Goal: Information Seeking & Learning: Check status

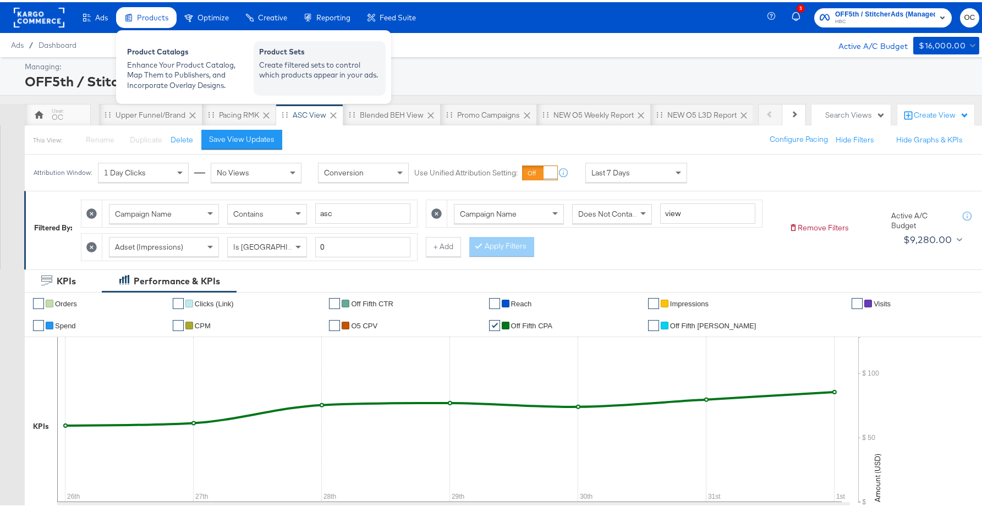
click at [305, 59] on div "Create filtered sets to control which products appear in your ads." at bounding box center [319, 68] width 121 height 20
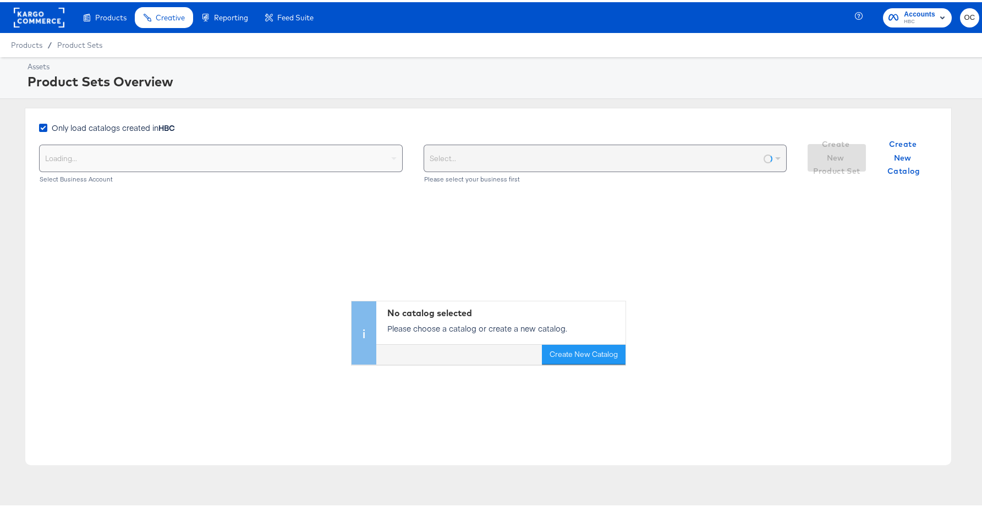
click at [140, 121] on span "Only load catalogs created in HBC" at bounding box center [113, 125] width 123 height 11
click at [0, 0] on input "Only load catalogs created in HBC" at bounding box center [0, 0] width 0 height 0
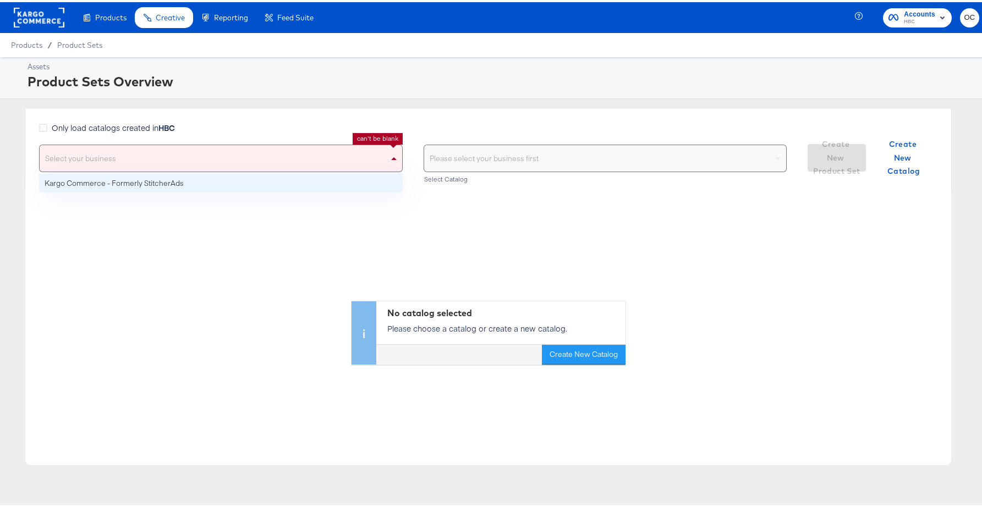
click at [153, 149] on div "Select your business" at bounding box center [221, 156] width 363 height 26
drag, startPoint x: 193, startPoint y: 178, endPoint x: 221, endPoint y: 179, distance: 28.6
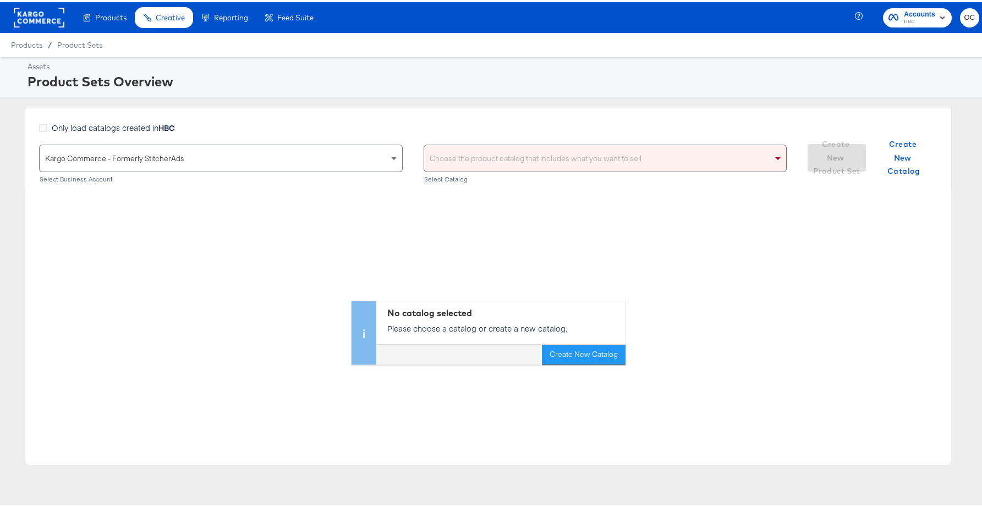
click at [478, 164] on div "Choose the product catalog that includes what you want to sell" at bounding box center [605, 156] width 363 height 26
type input "versa"
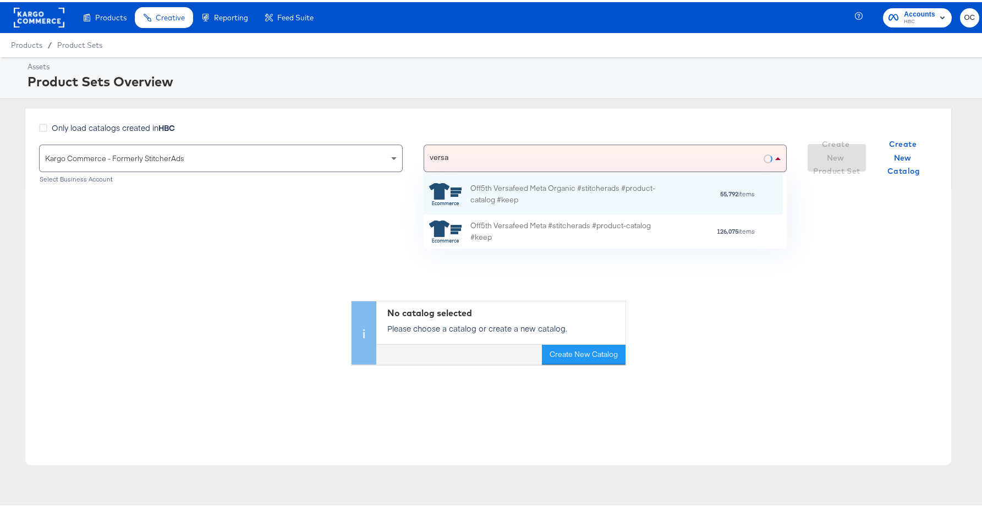
scroll to position [67, 351]
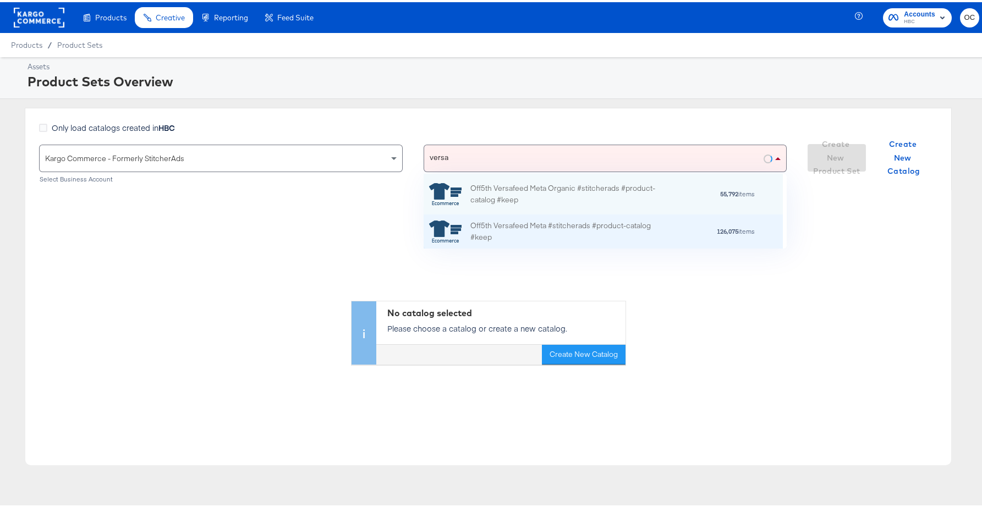
click at [524, 231] on div "Off5th Versafeed Meta #stitcherads #product-catalog #keep" at bounding box center [566, 229] width 193 height 23
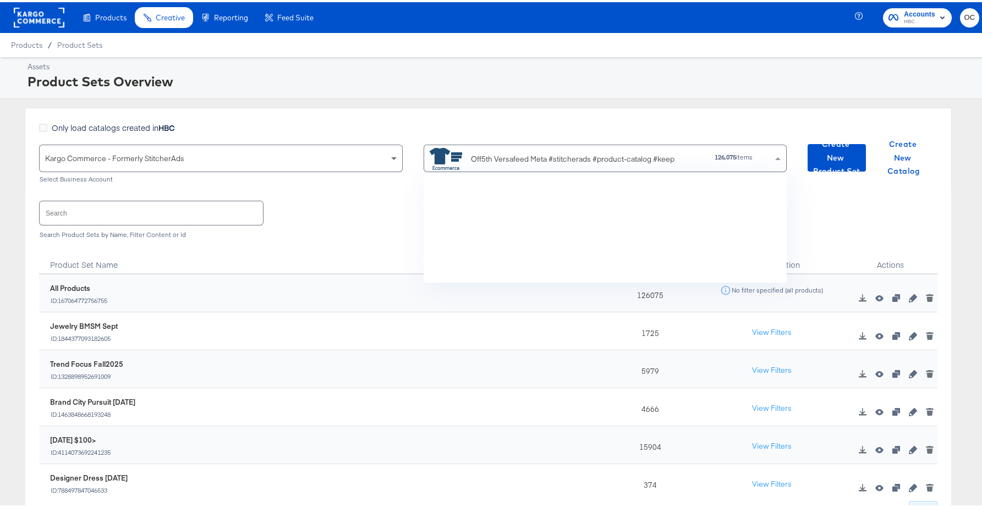
scroll to position [101, 351]
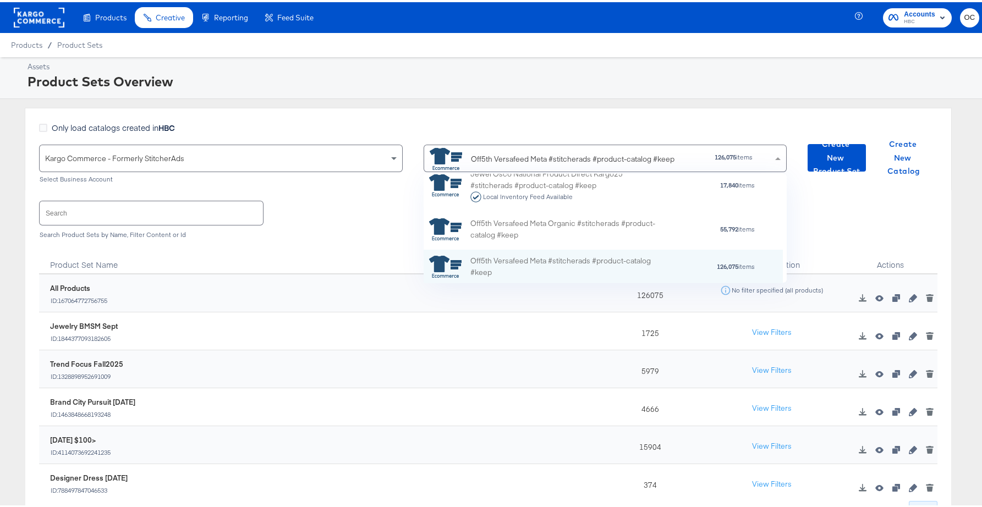
click at [149, 212] on input "text" at bounding box center [151, 211] width 223 height 24
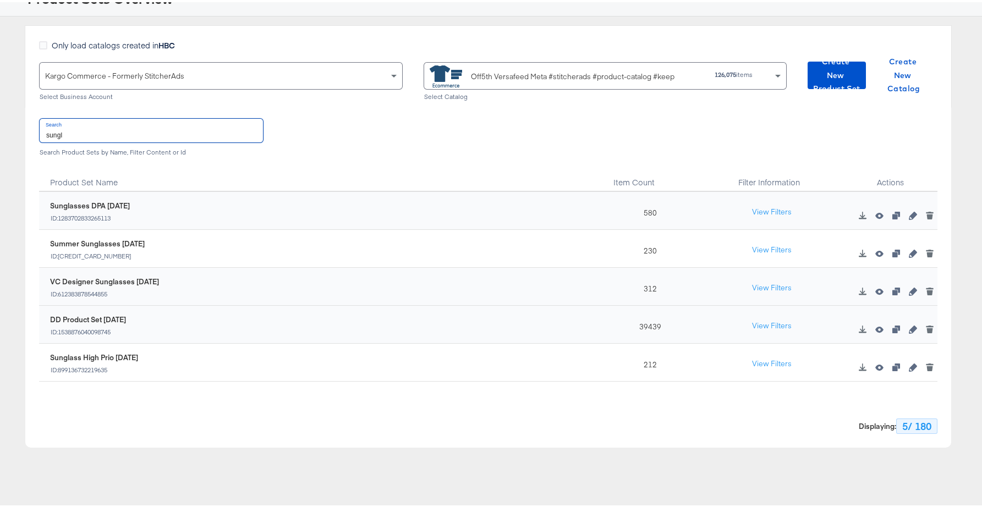
scroll to position [91, 0]
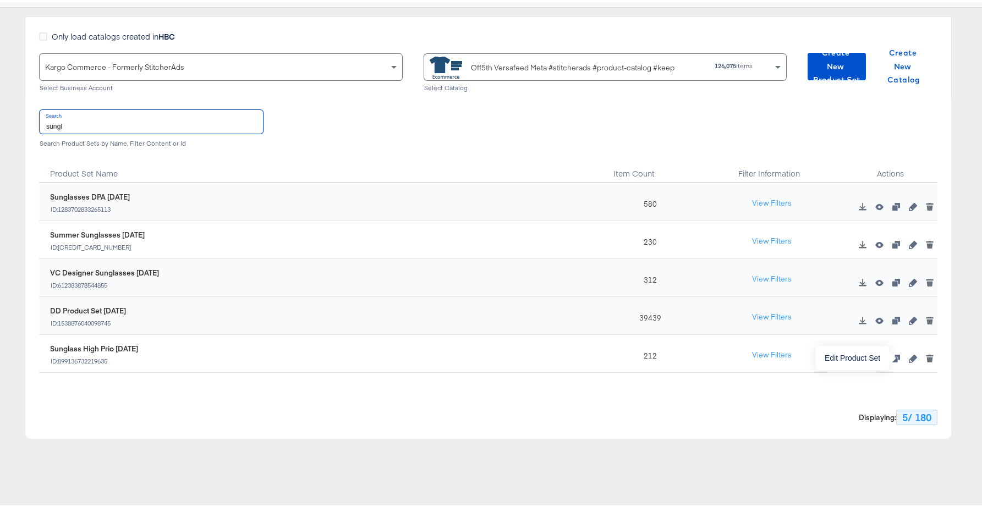
type input "sungl"
click at [909, 358] on icon "button" at bounding box center [913, 357] width 8 height 8
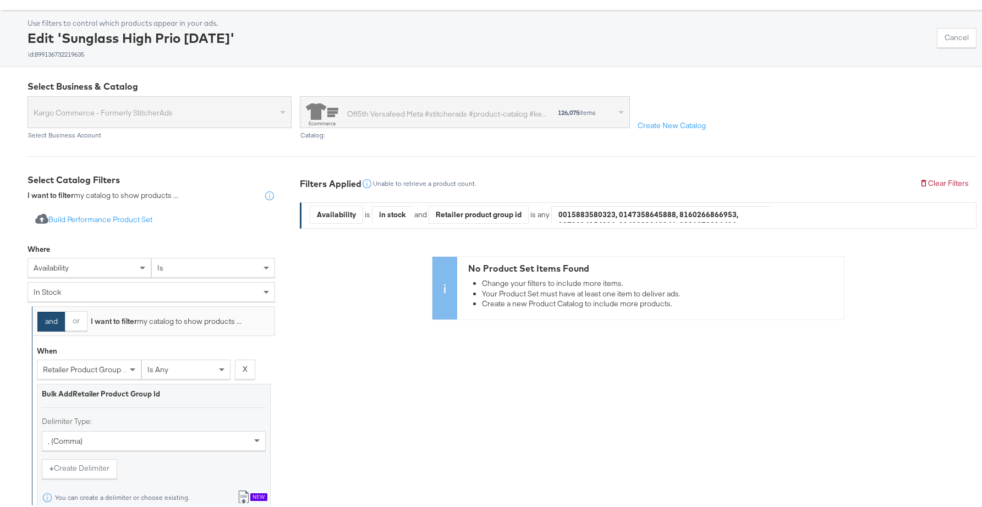
scroll to position [144, 0]
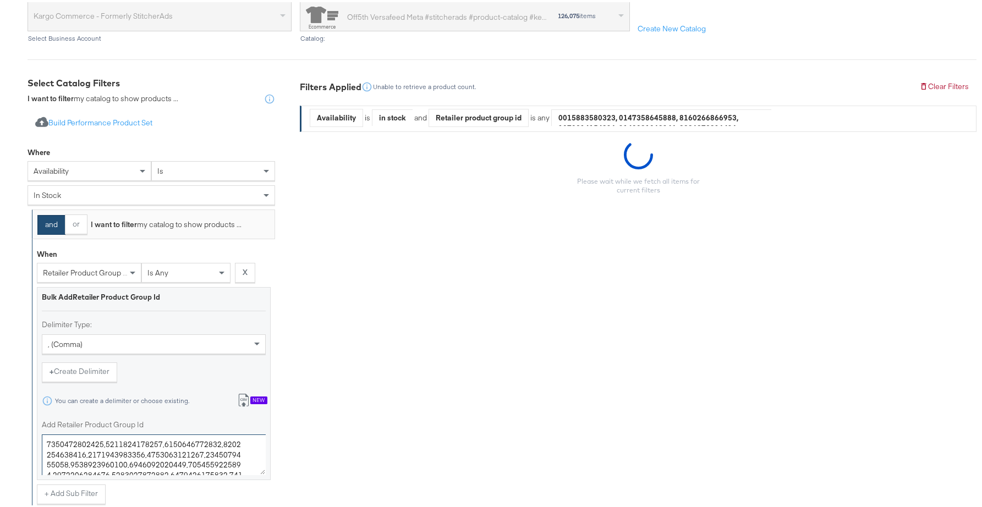
click at [159, 448] on textarea "Add Retailer Product Group Id" at bounding box center [154, 452] width 224 height 41
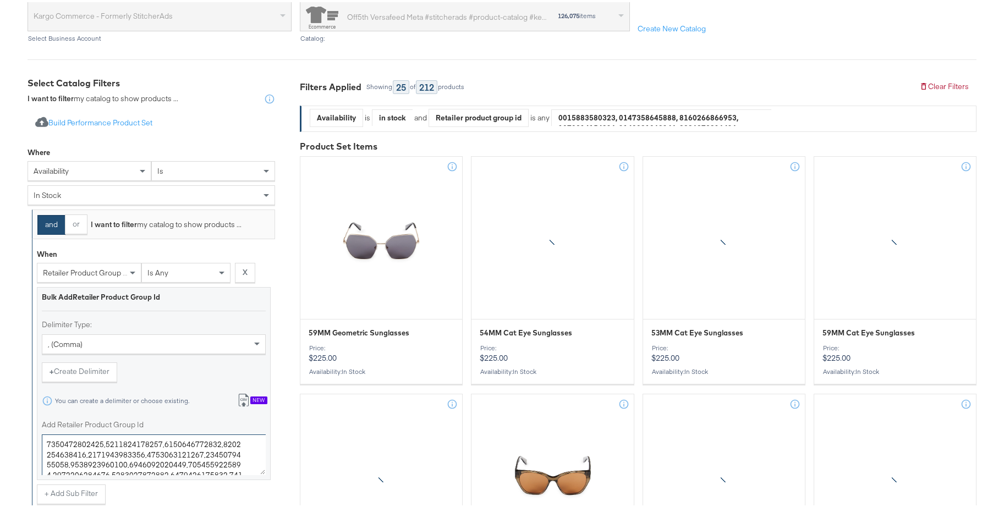
paste textarea "18415701,0400017066710,0400018811912,0400018811903,0400020938689,0400014094758,…"
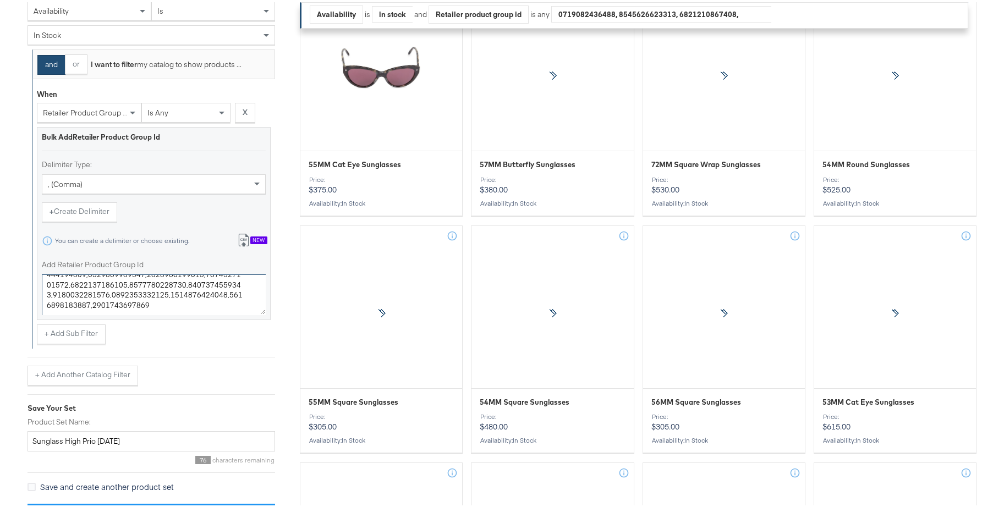
scroll to position [327, 0]
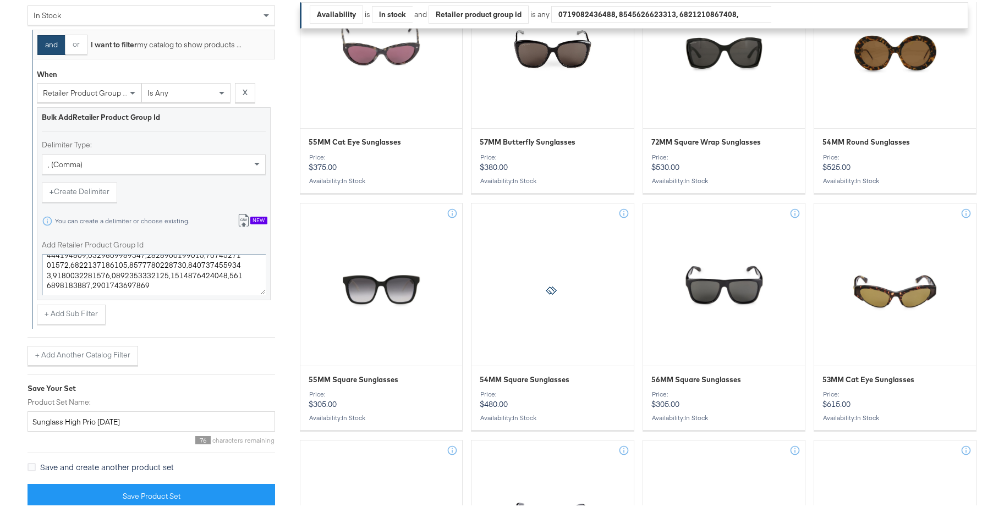
type textarea "0400018415701,0400017066710,0400018811912,0400018811903,0400020938689,040001409…"
drag, startPoint x: 113, startPoint y: 417, endPoint x: 99, endPoint y: 417, distance: 13.8
click at [99, 417] on input "Sunglass High Prio AUG25" at bounding box center [152, 420] width 248 height 20
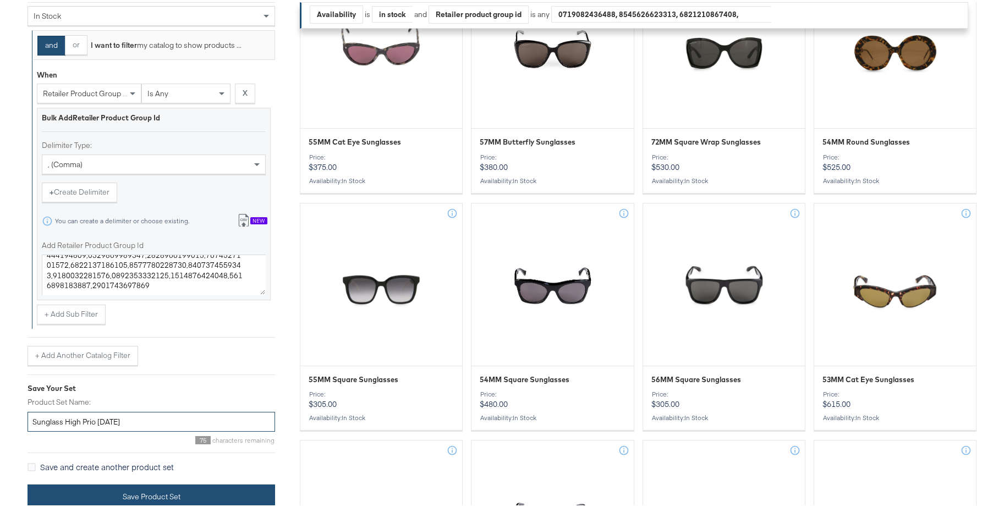
type input "Sunglass High Prio SEPT25"
click at [134, 497] on button "Save Product Set" at bounding box center [152, 494] width 248 height 25
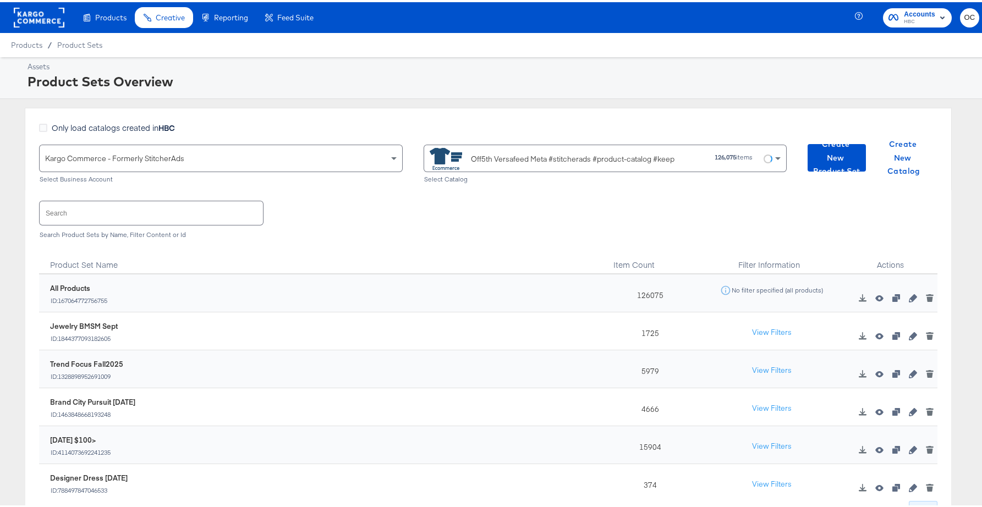
click at [209, 217] on input "text" at bounding box center [151, 211] width 223 height 24
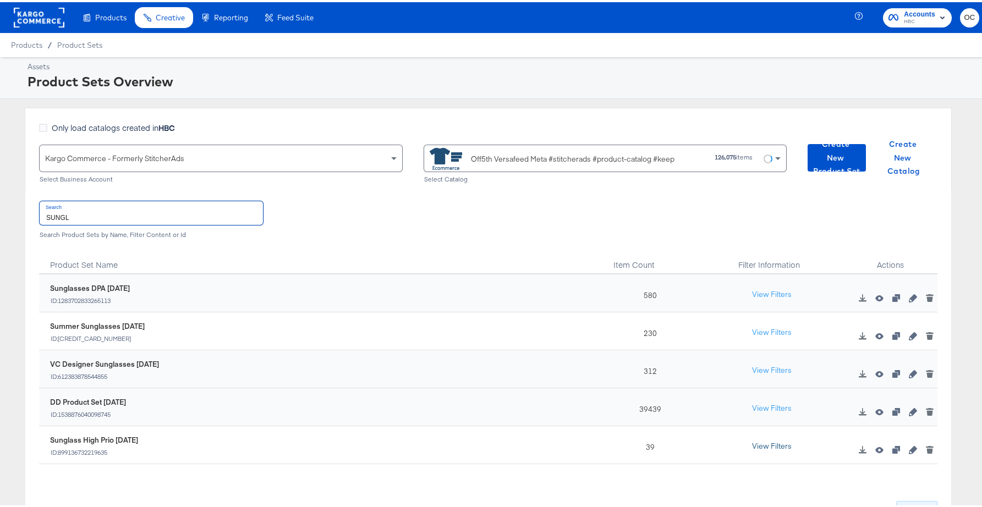
type input "SUNGL"
click at [761, 442] on button "View Filters" at bounding box center [771, 445] width 55 height 20
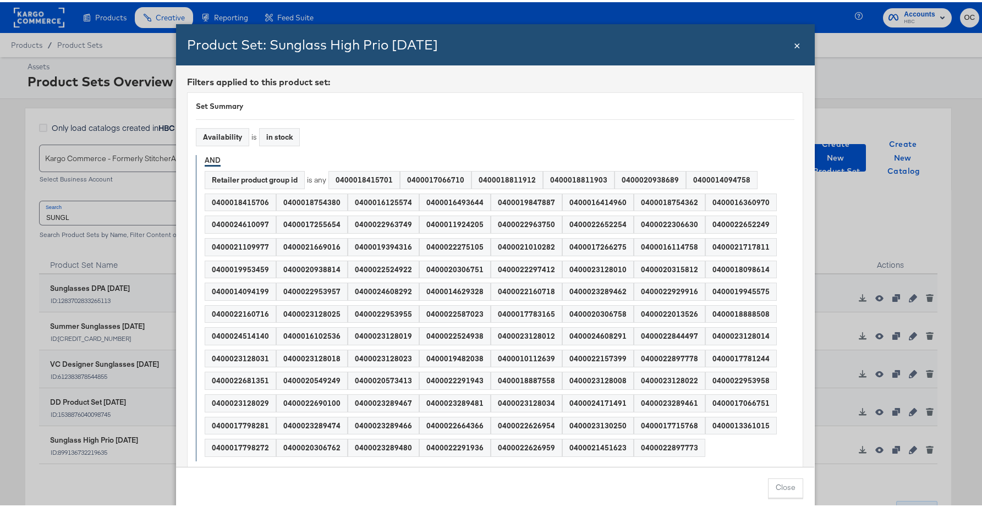
click at [794, 45] on span "×" at bounding box center [797, 42] width 7 height 15
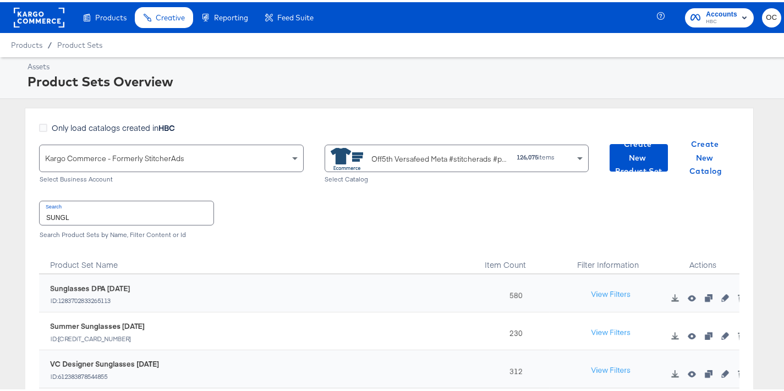
click at [37, 14] on rect at bounding box center [39, 16] width 51 height 20
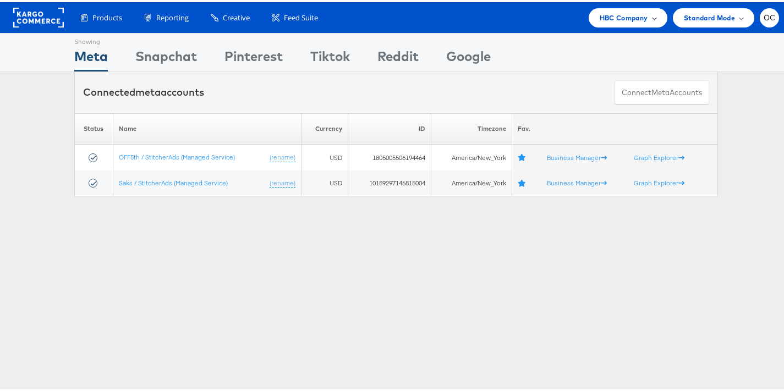
click at [639, 19] on div "HBC Company" at bounding box center [628, 16] width 57 height 12
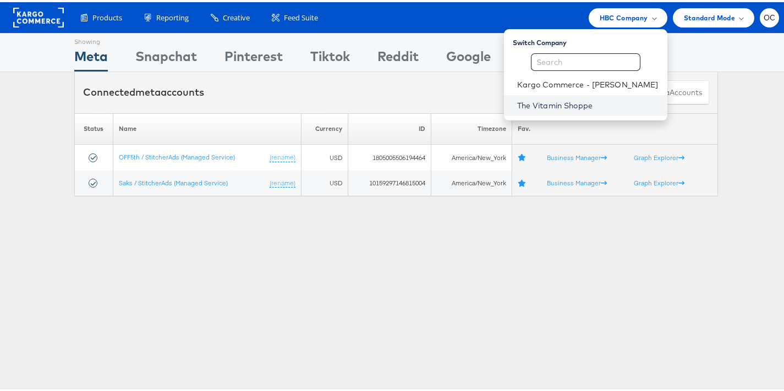
click at [555, 103] on link "The Vitamin Shoppe" at bounding box center [587, 103] width 141 height 11
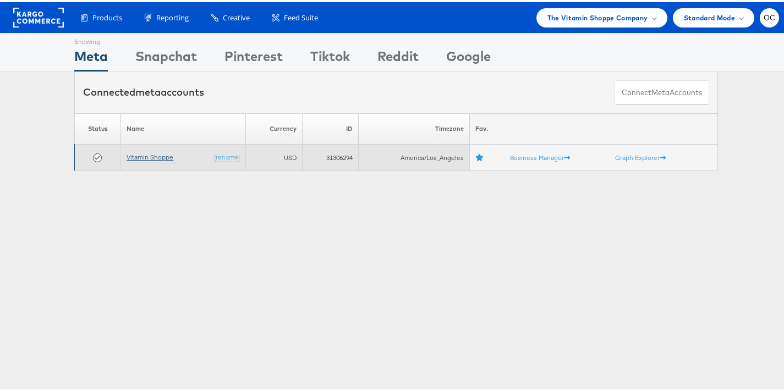
click at [138, 153] on link "Vitamin Shoppe" at bounding box center [150, 155] width 47 height 8
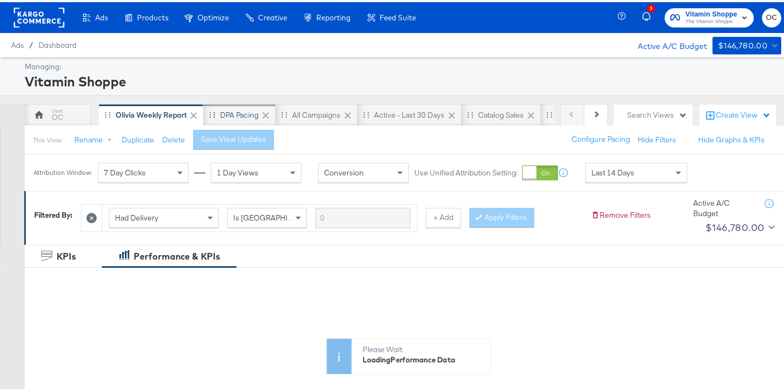
click at [223, 117] on div "DPA Pacing" at bounding box center [239, 113] width 39 height 10
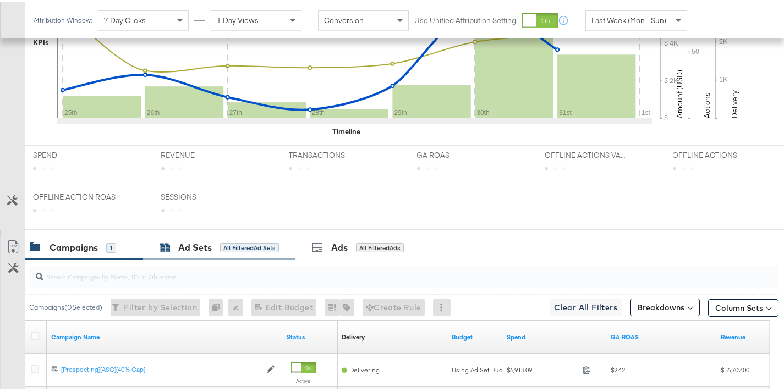
scroll to position [491, 0]
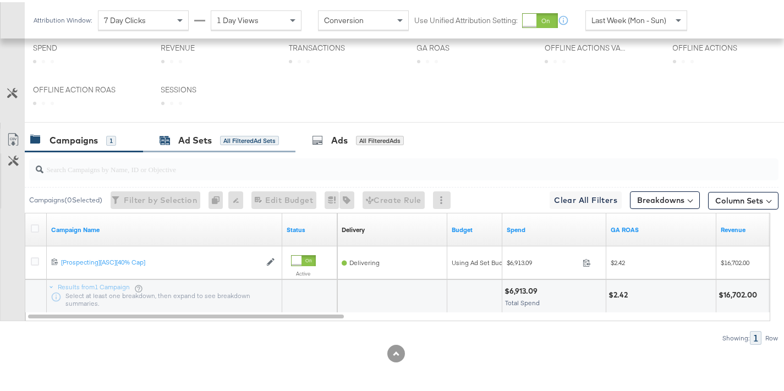
click at [205, 136] on div "Ad Sets" at bounding box center [195, 138] width 34 height 13
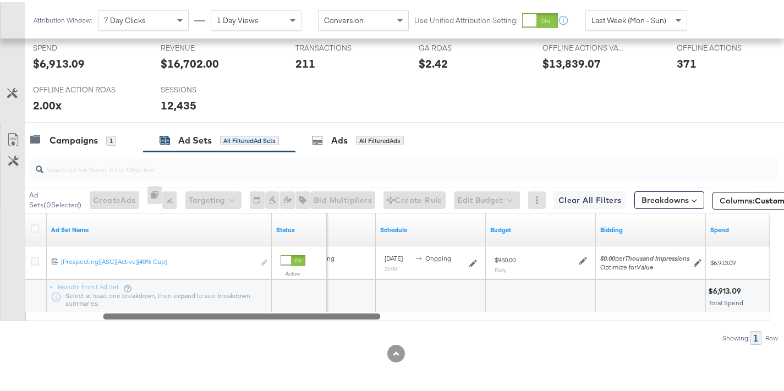
drag, startPoint x: 287, startPoint y: 315, endPoint x: 418, endPoint y: 300, distance: 131.3
click at [362, 316] on div at bounding box center [241, 313] width 277 height 9
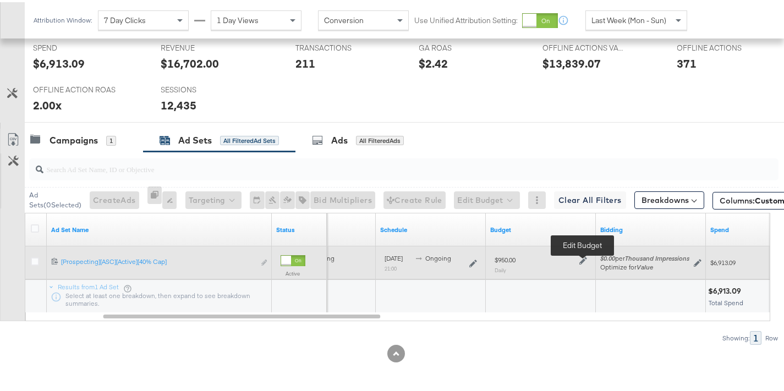
click at [580, 257] on icon at bounding box center [583, 259] width 8 height 8
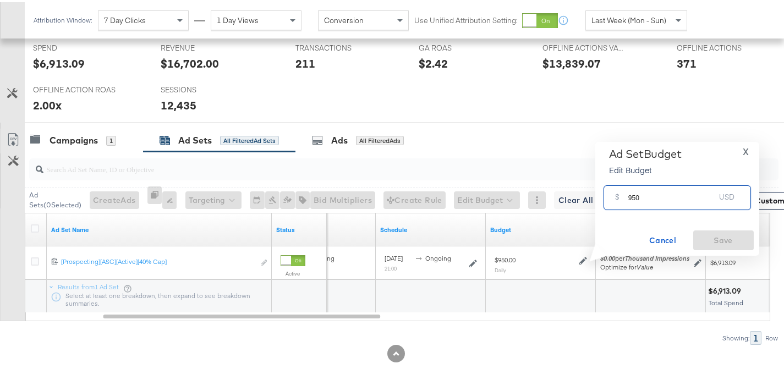
drag, startPoint x: 633, startPoint y: 196, endPoint x: 612, endPoint y: 196, distance: 20.4
click at [612, 196] on div "$ 950 USD" at bounding box center [677, 195] width 147 height 25
type input "870"
click at [721, 239] on span "Save" at bounding box center [724, 239] width 52 height 14
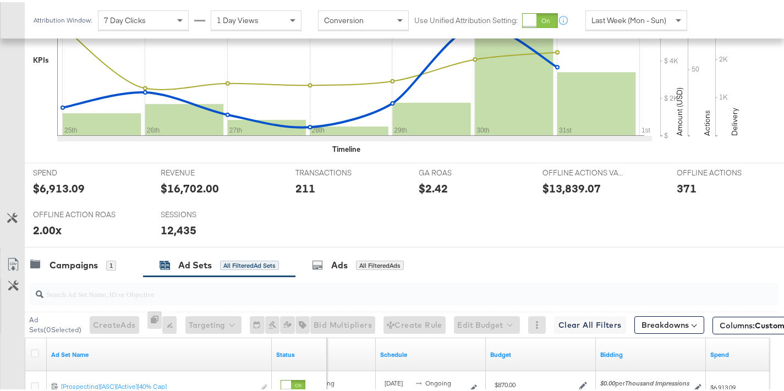
scroll to position [442, 0]
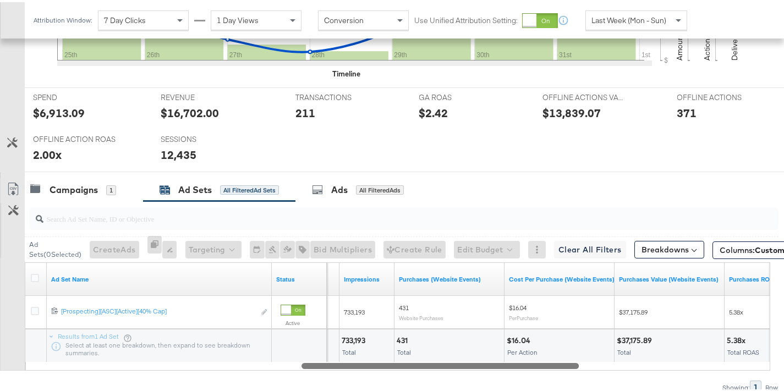
drag, startPoint x: 341, startPoint y: 363, endPoint x: 437, endPoint y: 354, distance: 96.7
click at [437, 354] on div "Ad Set Name Status Reach Impressions Purchases (Website Events) Cost Per Purcha…" at bounding box center [397, 314] width 745 height 108
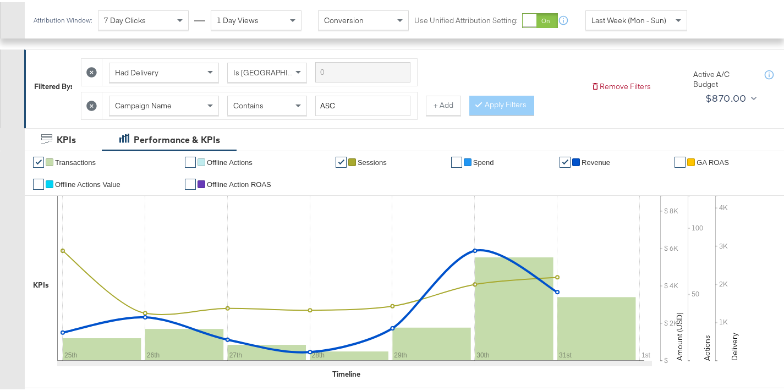
scroll to position [70, 0]
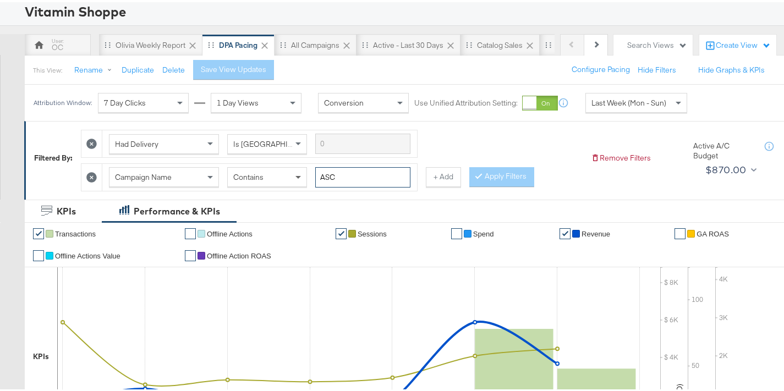
drag, startPoint x: 356, startPoint y: 178, endPoint x: 304, endPoint y: 179, distance: 52.3
click at [304, 179] on div "Campaign Name Contains ASC" at bounding box center [259, 175] width 301 height 20
type input "creatine"
click at [480, 173] on div at bounding box center [481, 174] width 8 height 10
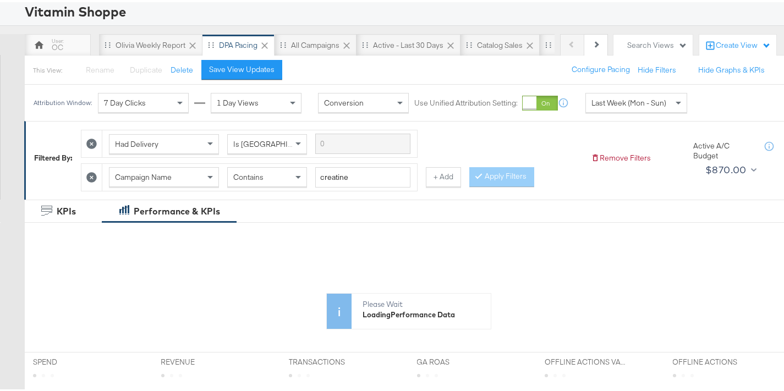
click at [616, 101] on span "Last Week (Mon - Sun)" at bounding box center [628, 101] width 75 height 10
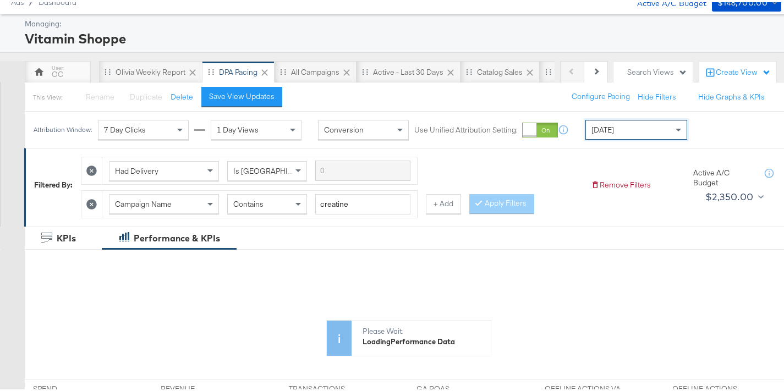
scroll to position [0, 0]
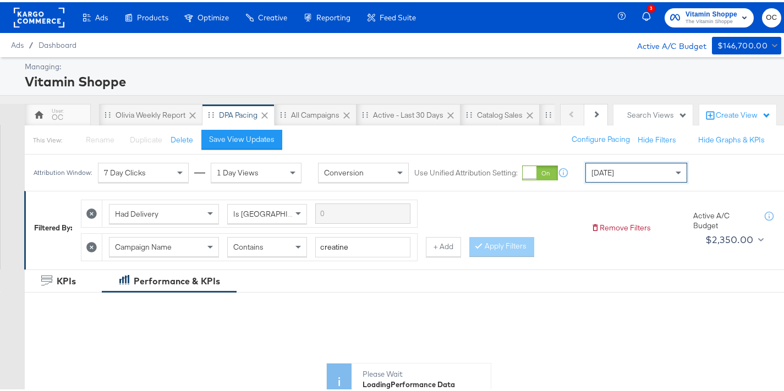
click at [635, 183] on div "Attribution Window: 7 Day Clicks 1 Day Views Conversion Use Unified Attribution…" at bounding box center [363, 170] width 676 height 36
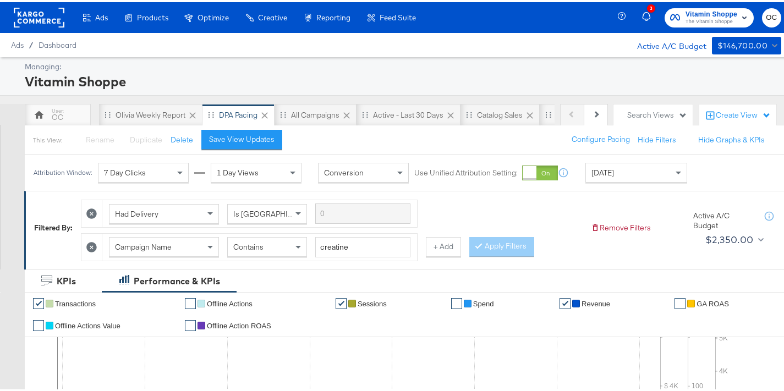
click at [614, 170] on div "[DATE]" at bounding box center [636, 170] width 101 height 19
click at [708, 179] on div "[DATE]" at bounding box center [717, 175] width 18 height 9
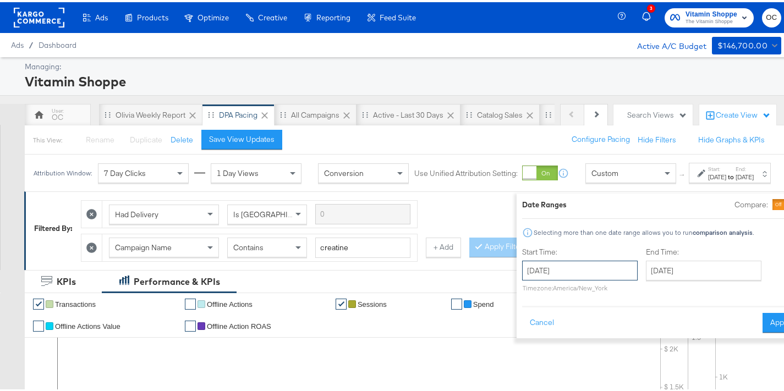
click at [554, 268] on input "[DATE]" at bounding box center [580, 269] width 116 height 20
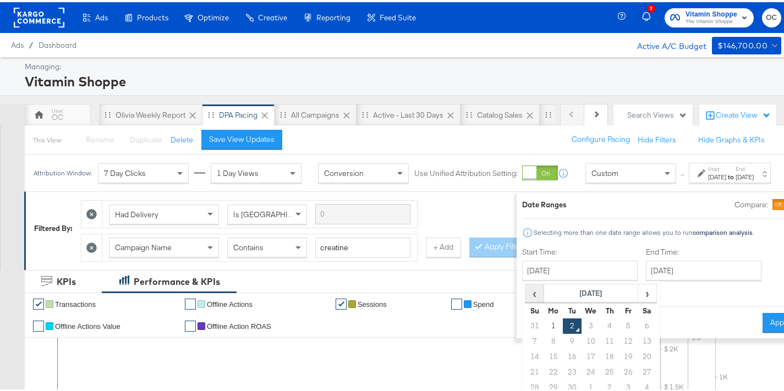
click at [526, 293] on span "‹" at bounding box center [534, 291] width 17 height 17
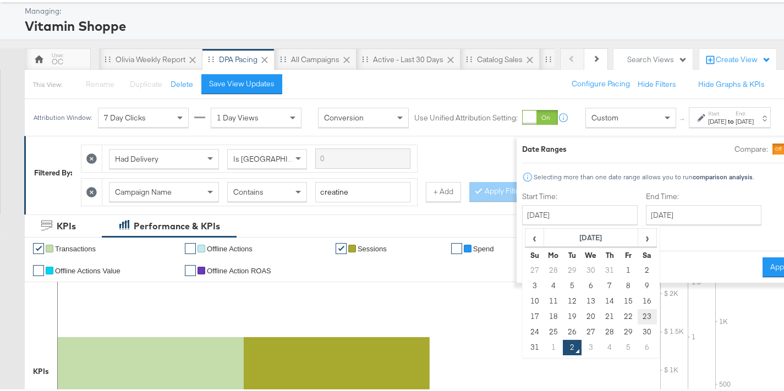
scroll to position [60, 0]
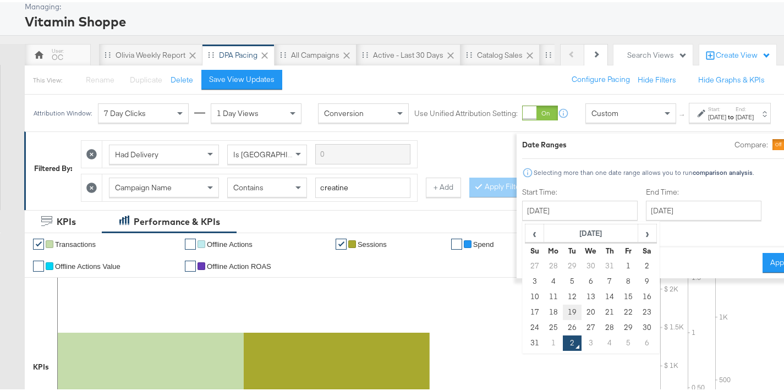
click at [563, 310] on td "19" at bounding box center [572, 310] width 19 height 15
type input "[DATE]"
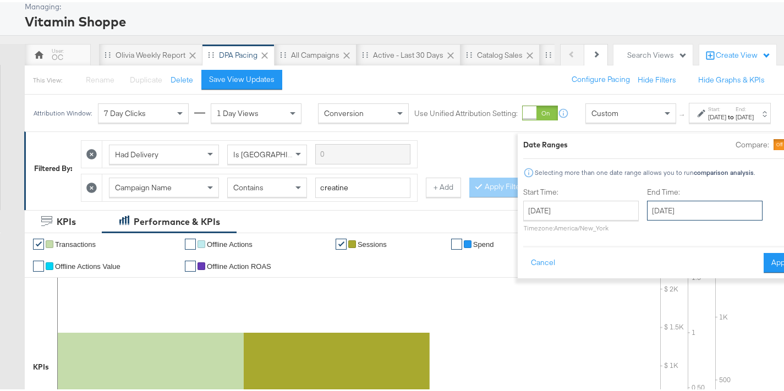
click at [686, 212] on input "[DATE]" at bounding box center [705, 209] width 116 height 20
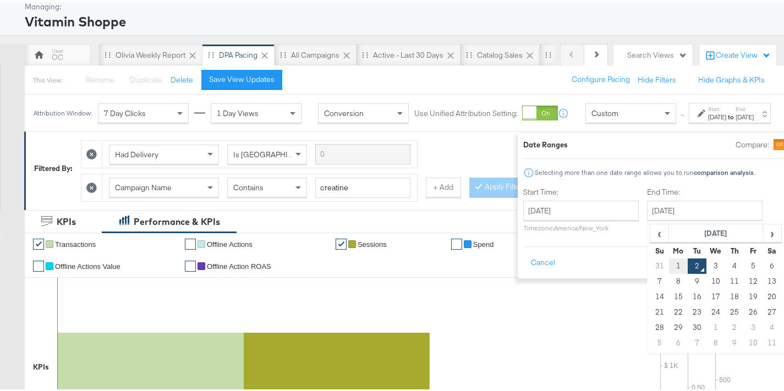
click at [669, 270] on td "1" at bounding box center [678, 263] width 19 height 15
type input "[DATE]"
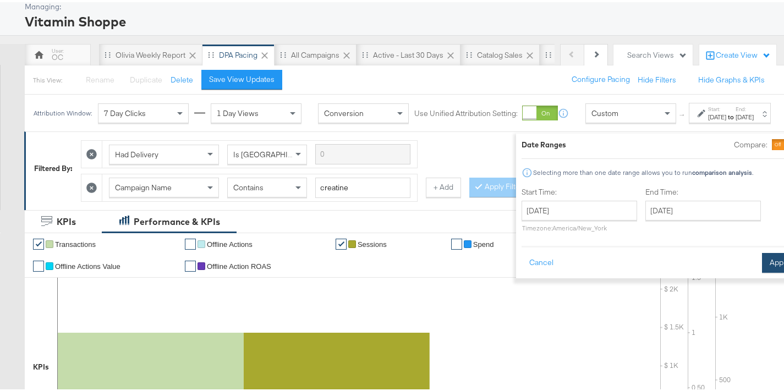
click at [762, 260] on button "Apply" at bounding box center [779, 261] width 35 height 20
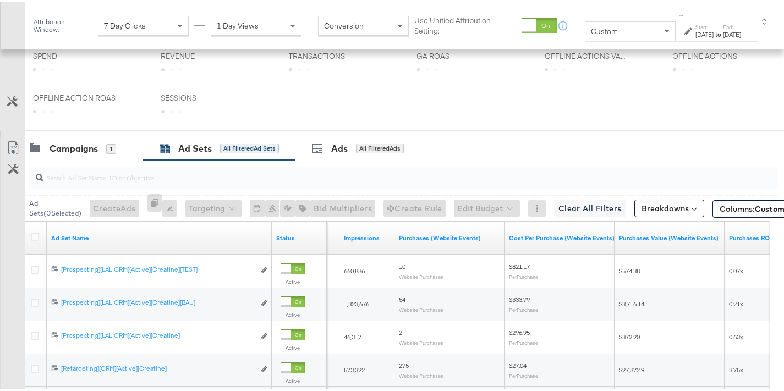
scroll to position [602, 0]
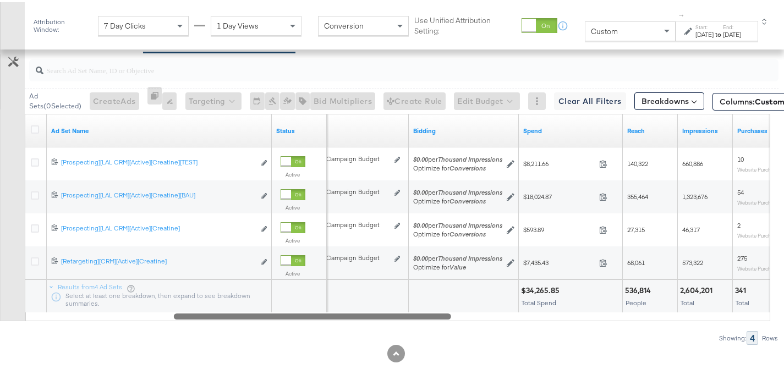
drag, startPoint x: 384, startPoint y: 316, endPoint x: 261, endPoint y: 311, distance: 122.8
click at [258, 311] on div at bounding box center [312, 313] width 277 height 9
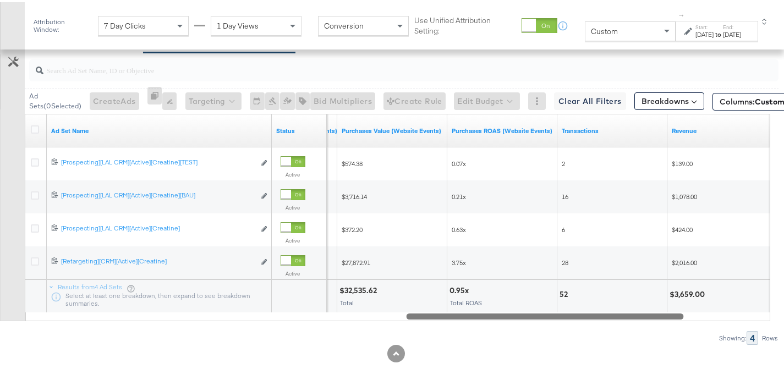
drag, startPoint x: 335, startPoint y: 315, endPoint x: 590, endPoint y: 310, distance: 255.3
click at [590, 310] on div "Ad Set Name Status Cost Per Purchase (Website Events) Purchases Value (Website …" at bounding box center [397, 215] width 745 height 207
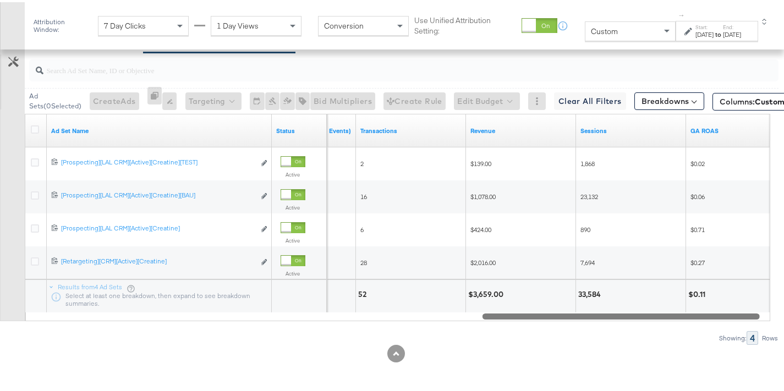
drag, startPoint x: 479, startPoint y: 312, endPoint x: 555, endPoint y: 315, distance: 75.4
click at [555, 315] on div at bounding box center [620, 313] width 277 height 9
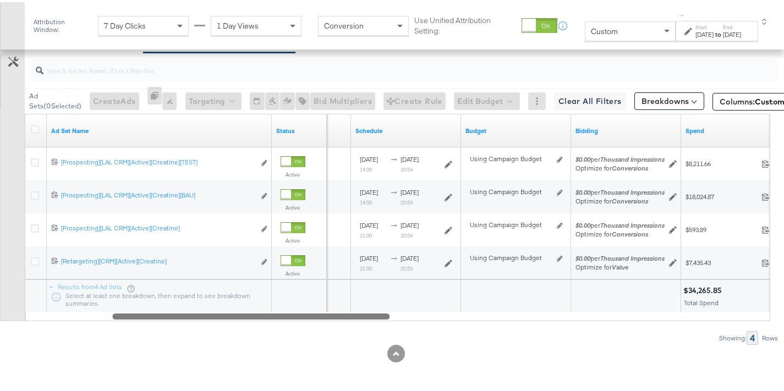
drag, startPoint x: 608, startPoint y: 315, endPoint x: 252, endPoint y: 295, distance: 356.5
click at [229, 304] on div "Ad Set Name Status Delivery Sorting Unavailable Schedule Budget Bidding Spend 6…" at bounding box center [397, 215] width 745 height 207
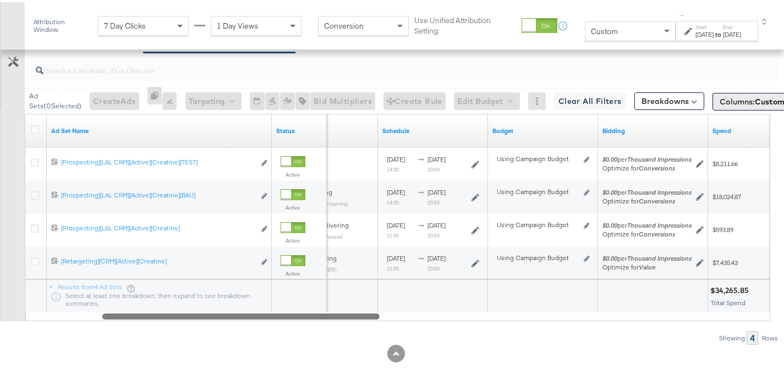
click at [761, 95] on span "Custom" at bounding box center [770, 100] width 30 height 10
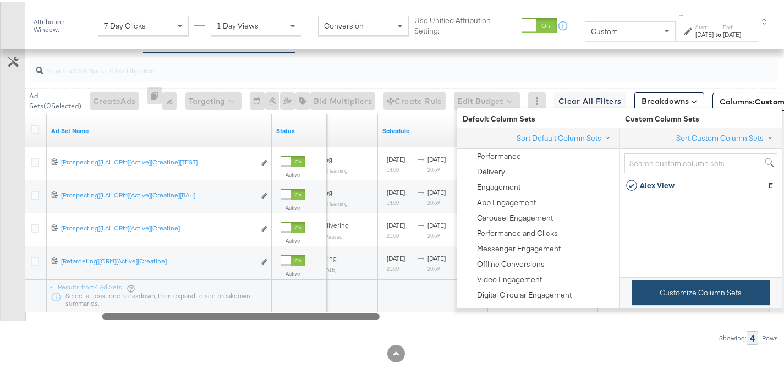
click at [688, 297] on button "Customize Column Sets" at bounding box center [701, 290] width 138 height 25
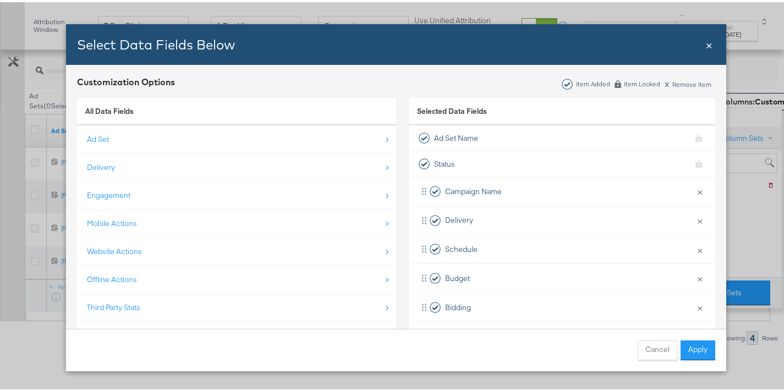
click at [157, 280] on div "Offline Actions" at bounding box center [237, 277] width 301 height 23
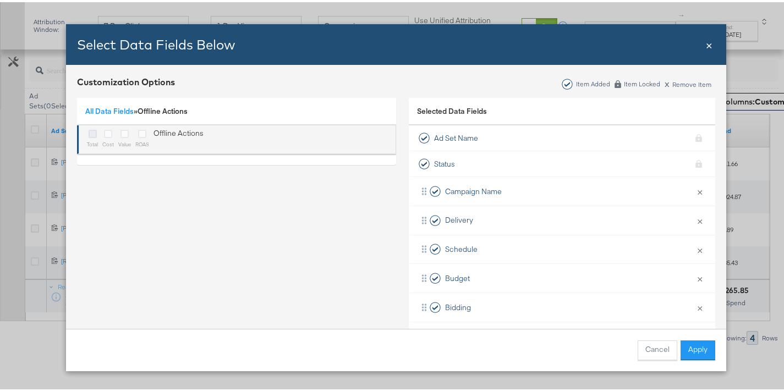
click at [89, 130] on icon "Bulk Add Locations Modal" at bounding box center [93, 132] width 8 height 8
click at [0, 0] on input "Bulk Add Locations Modal" at bounding box center [0, 0] width 0 height 0
click at [107, 131] on icon "Bulk Add Locations Modal" at bounding box center [108, 132] width 8 height 8
click at [0, 0] on input "Bulk Add Locations Modal" at bounding box center [0, 0] width 0 height 0
click at [120, 131] on icon "Bulk Add Locations Modal" at bounding box center [124, 132] width 8 height 8
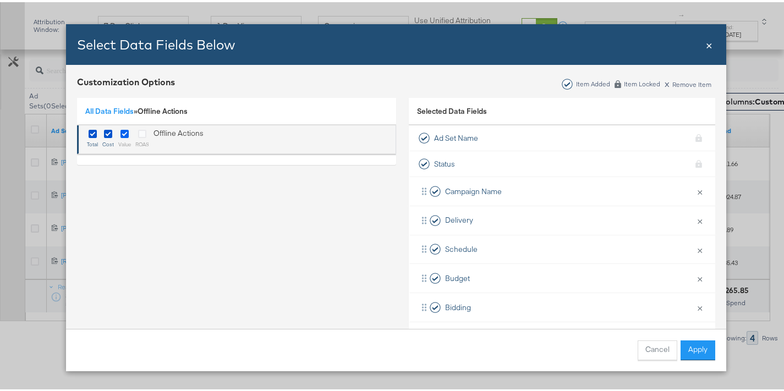
click at [0, 0] on input "Bulk Add Locations Modal" at bounding box center [0, 0] width 0 height 0
click at [135, 133] on div "Bulk Add Locations Modal" at bounding box center [142, 132] width 14 height 13
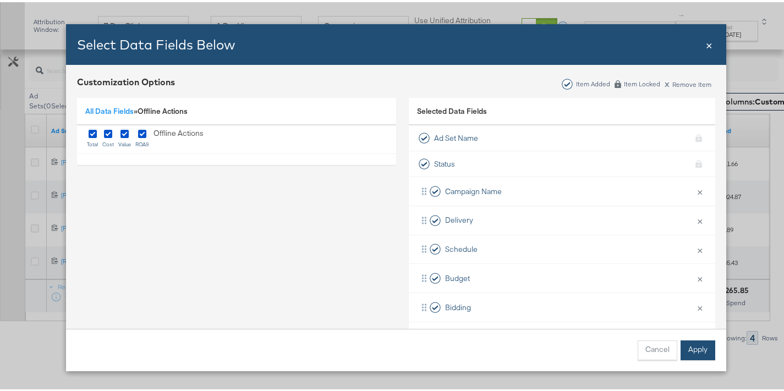
click at [696, 342] on button "Apply" at bounding box center [698, 348] width 35 height 20
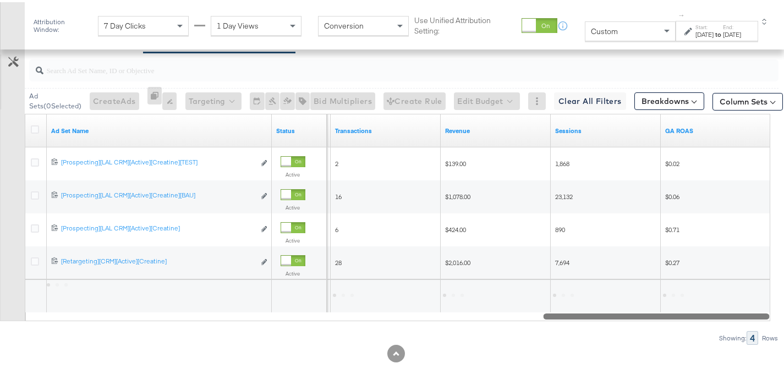
drag, startPoint x: 298, startPoint y: 316, endPoint x: 781, endPoint y: 293, distance: 483.6
click at [781, 293] on div "KPIs Performance & KPIs Customize KPIs ✔ Transactions ✔ Offline Actions ✔ Sessi…" at bounding box center [396, 34] width 792 height 714
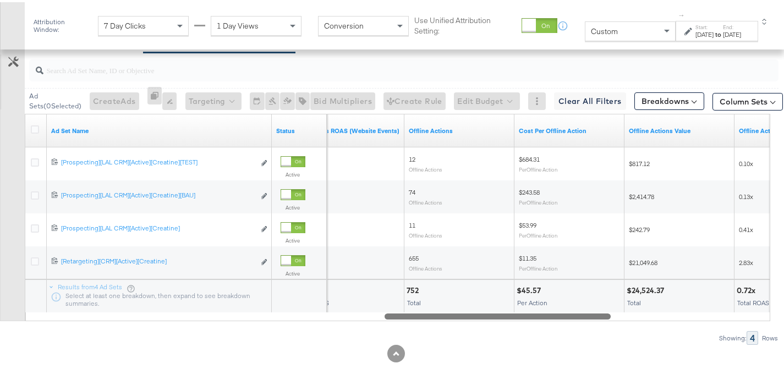
drag, startPoint x: 600, startPoint y: 315, endPoint x: 441, endPoint y: 311, distance: 159.0
click at [441, 311] on div at bounding box center [498, 313] width 226 height 9
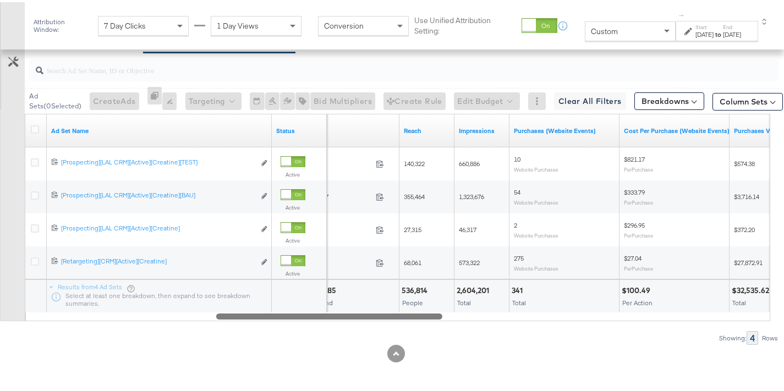
drag, startPoint x: 547, startPoint y: 313, endPoint x: 379, endPoint y: 319, distance: 168.5
click at [379, 319] on div "Ad Sets ( 0 Selected) Create Ads At least one ad set must be selected 0 Rename …" at bounding box center [389, 197] width 778 height 292
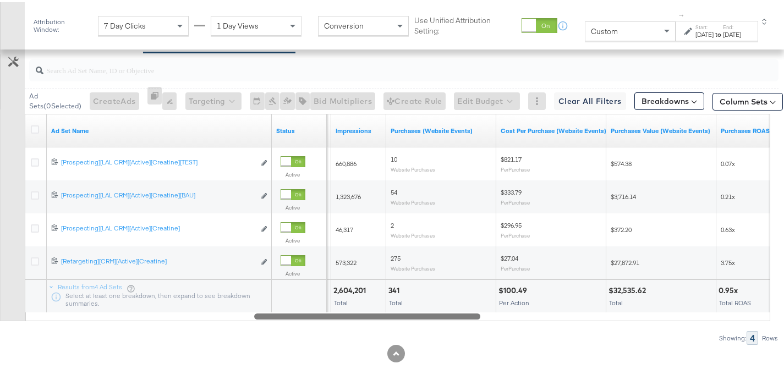
drag, startPoint x: 415, startPoint y: 312, endPoint x: 465, endPoint y: 315, distance: 49.6
click at [462, 316] on div at bounding box center [367, 313] width 226 height 9
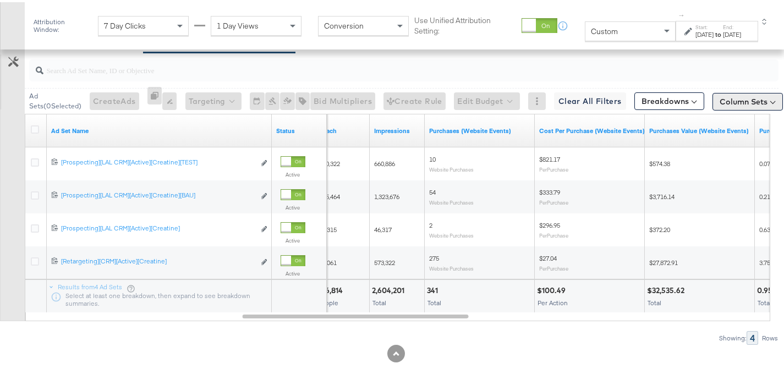
click at [734, 98] on button "Column Sets" at bounding box center [747, 100] width 70 height 18
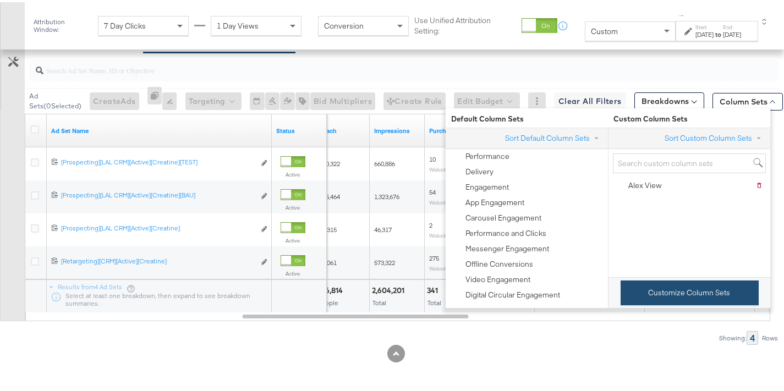
click at [685, 295] on button "Customize Column Sets" at bounding box center [690, 290] width 138 height 25
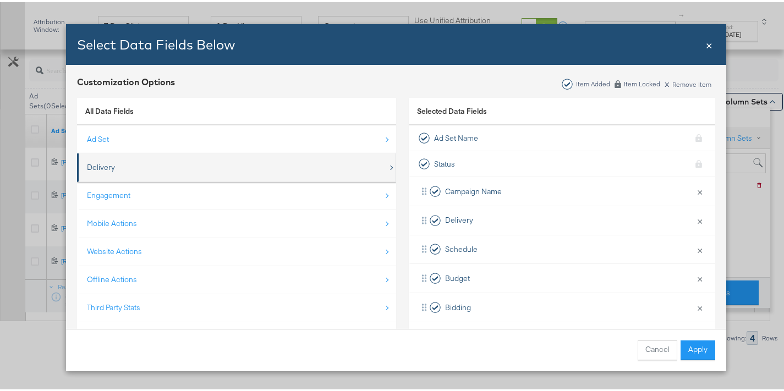
click at [199, 166] on div "Delivery" at bounding box center [237, 165] width 301 height 23
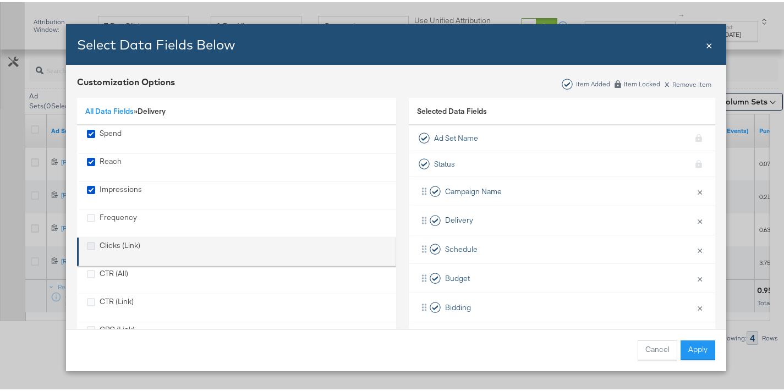
click at [87, 243] on icon "Clicks (Link)" at bounding box center [91, 244] width 8 height 8
click at [0, 0] on input "Clicks (Link)" at bounding box center [0, 0] width 0 height 0
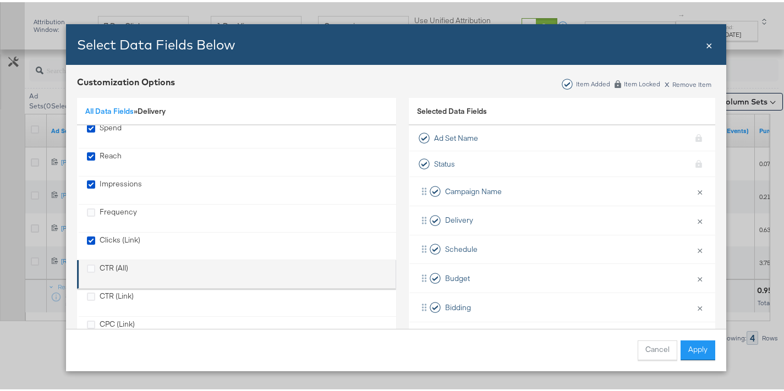
scroll to position [13, 0]
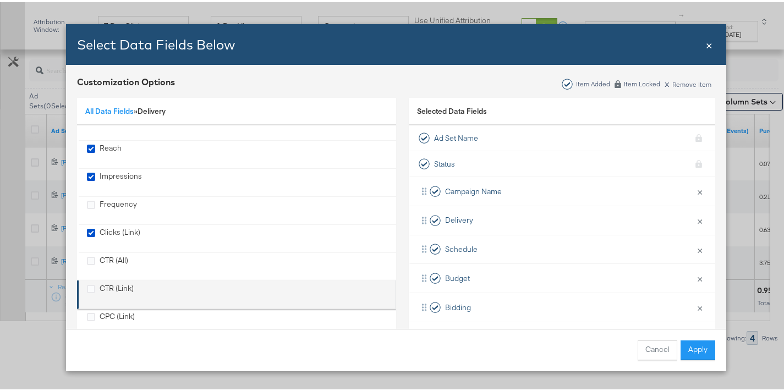
click at [91, 286] on div "CTR (Link)" at bounding box center [110, 292] width 47 height 23
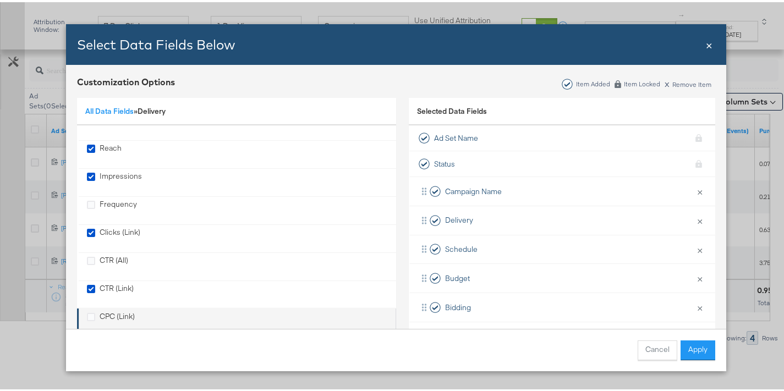
click at [92, 314] on div "CPC (Link)" at bounding box center [111, 320] width 48 height 23
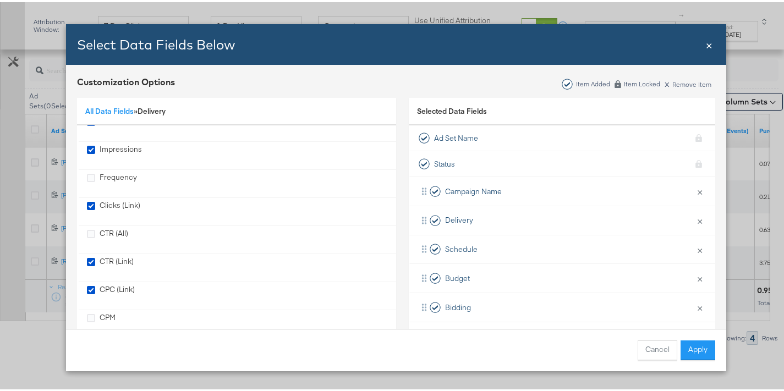
scroll to position [100, 0]
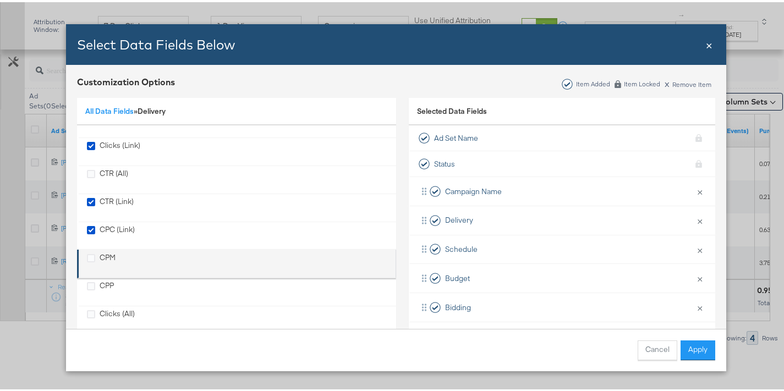
click at [94, 255] on div "CPM" at bounding box center [101, 261] width 29 height 23
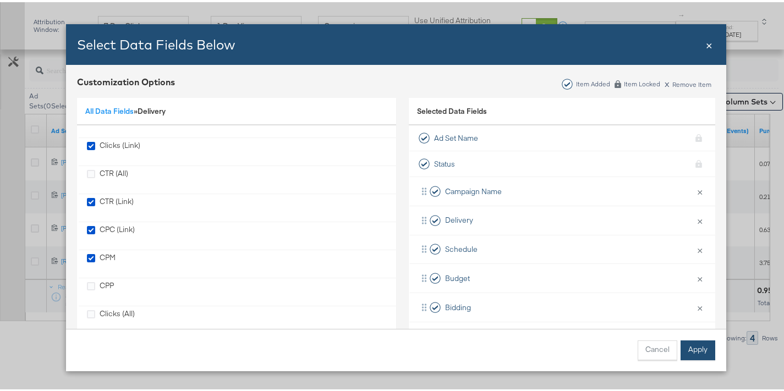
click at [695, 350] on button "Apply" at bounding box center [698, 348] width 35 height 20
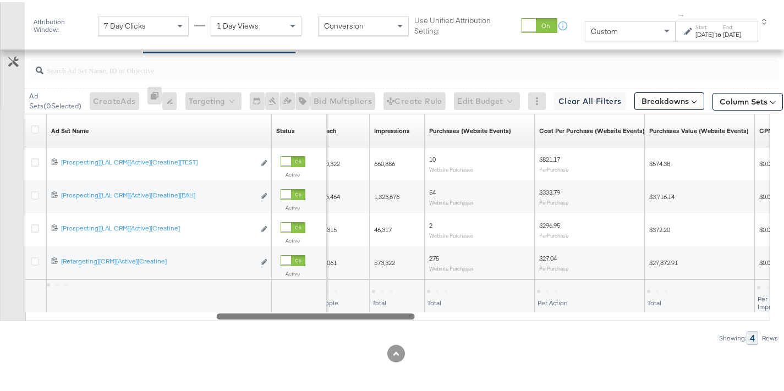
scroll to position [16, 0]
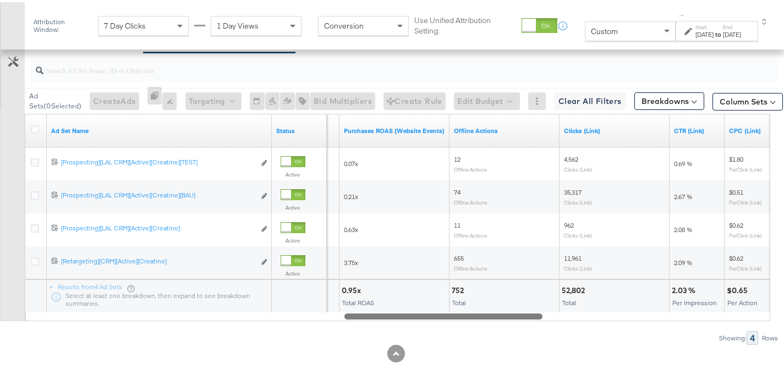
drag, startPoint x: 408, startPoint y: 315, endPoint x: 561, endPoint y: 310, distance: 152.5
click at [561, 310] on div "Ad Set Name Status CPM Purchases ROAS (Website Events) Offline Actions Clicks (…" at bounding box center [397, 215] width 745 height 207
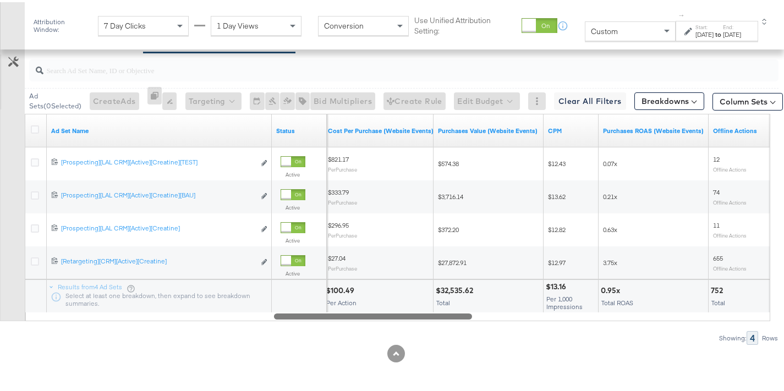
drag, startPoint x: 500, startPoint y: 315, endPoint x: 429, endPoint y: 317, distance: 70.4
click at [429, 317] on div at bounding box center [373, 313] width 198 height 9
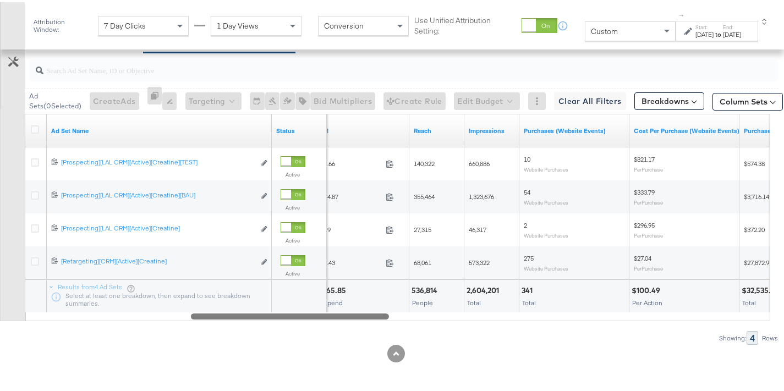
drag, startPoint x: 354, startPoint y: 314, endPoint x: 272, endPoint y: 317, distance: 82.0
click at [272, 317] on div at bounding box center [290, 313] width 198 height 9
click at [701, 33] on div "[DATE]" at bounding box center [704, 32] width 18 height 9
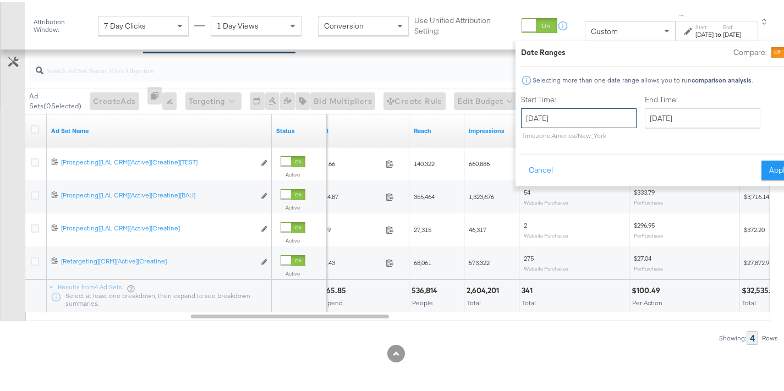
click at [563, 115] on input "[DATE]" at bounding box center [579, 116] width 116 height 20
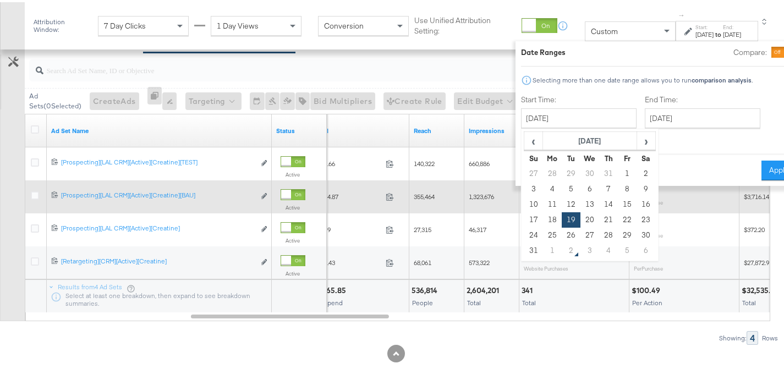
click at [562, 186] on td "5" at bounding box center [571, 186] width 19 height 15
type input "August 5th 2025"
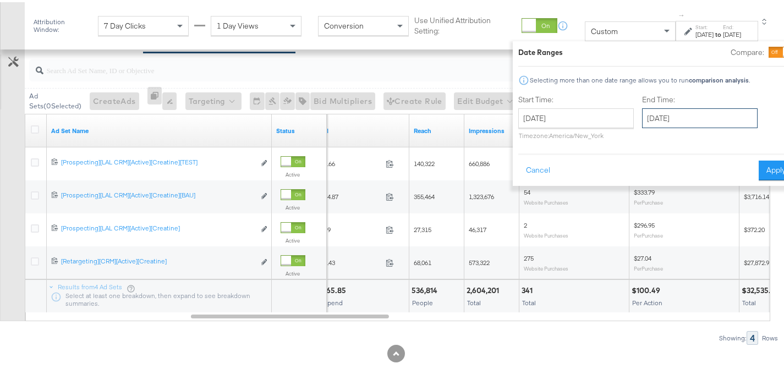
click at [681, 121] on input "[DATE]" at bounding box center [700, 116] width 116 height 20
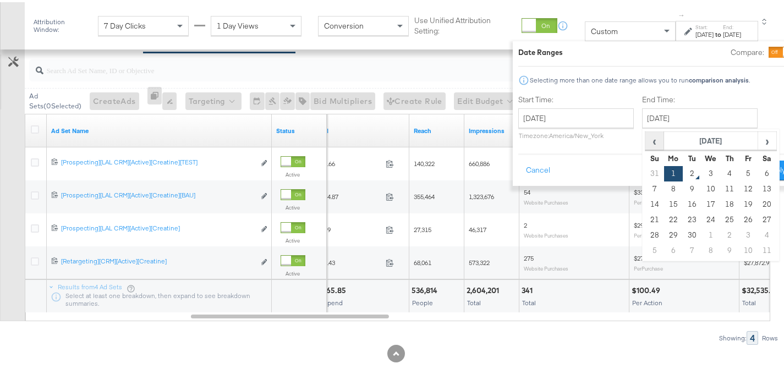
click at [646, 136] on span "‹" at bounding box center [654, 138] width 17 height 17
click at [664, 218] on td "18" at bounding box center [673, 217] width 19 height 15
type input "[DATE]"
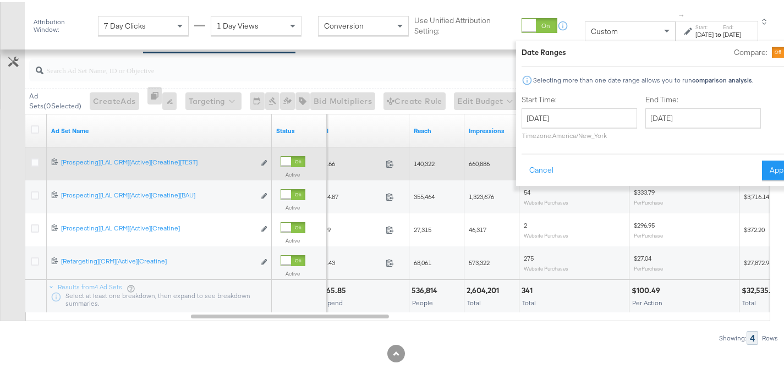
click at [762, 171] on button "Apply" at bounding box center [779, 168] width 35 height 20
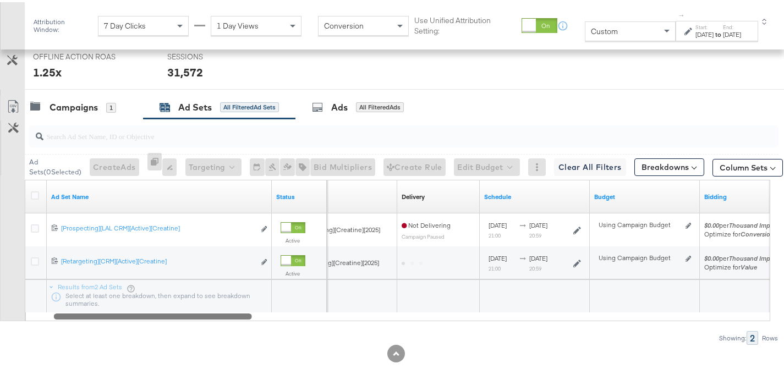
scroll to position [536, 0]
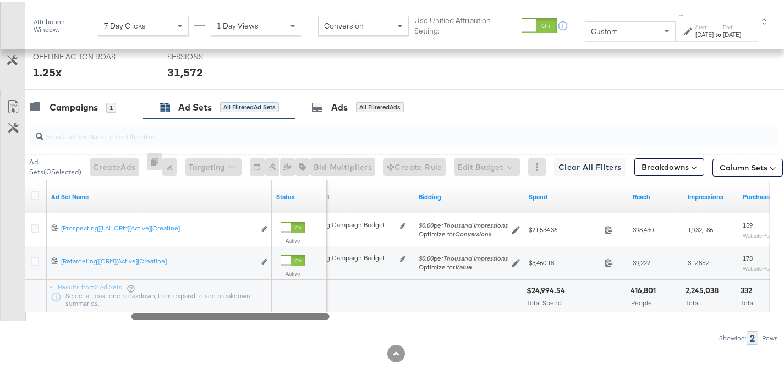
drag, startPoint x: 353, startPoint y: 314, endPoint x: 177, endPoint y: 291, distance: 177.0
click at [161, 321] on div "Ad Sets ( 0 Selected) Create Ads At least one ad set must be selected 0 Rename …" at bounding box center [389, 230] width 778 height 226
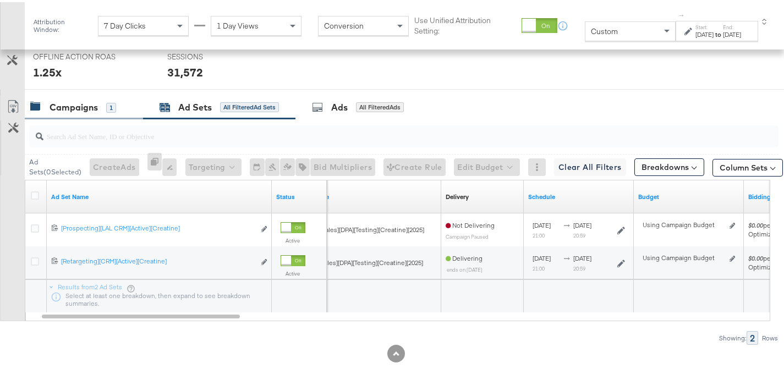
click at [96, 108] on div "Campaigns" at bounding box center [74, 105] width 48 height 13
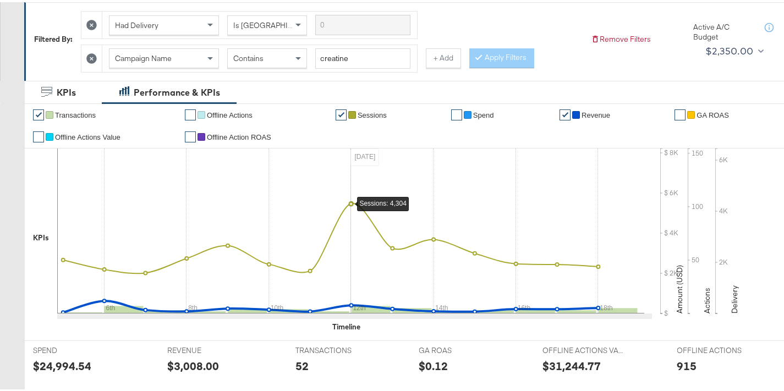
scroll to position [124, 0]
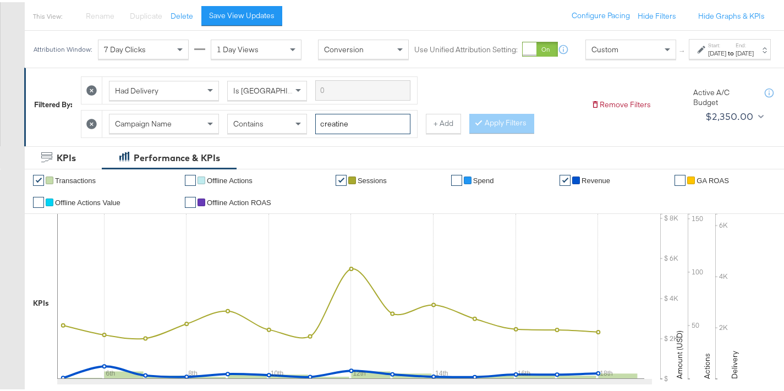
click at [376, 132] on input "creatine" at bounding box center [362, 122] width 95 height 20
type input "creatine"
click at [517, 131] on div "Apply Filters" at bounding box center [501, 122] width 65 height 20
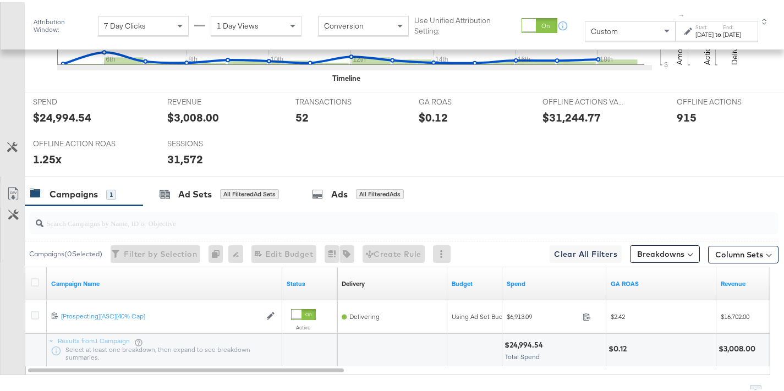
scroll to position [488, 0]
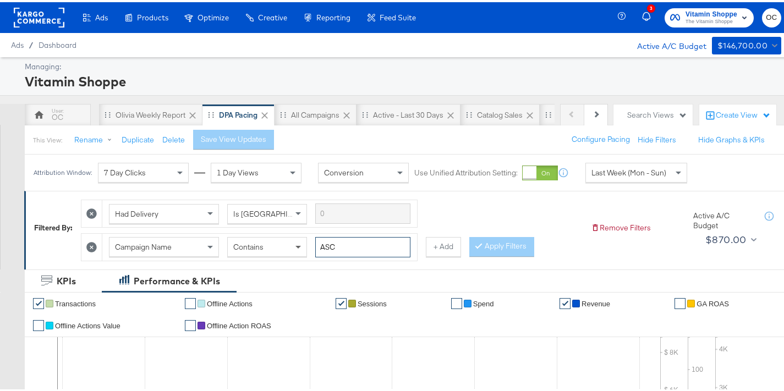
drag, startPoint x: 337, startPoint y: 247, endPoint x: 300, endPoint y: 244, distance: 37.0
click at [300, 244] on div "Campaign Name Contains ASC" at bounding box center [259, 245] width 301 height 20
type input "creatine"
drag, startPoint x: 500, startPoint y: 244, endPoint x: 594, endPoint y: 216, distance: 98.9
click at [500, 244] on button "Apply Filters" at bounding box center [501, 245] width 65 height 20
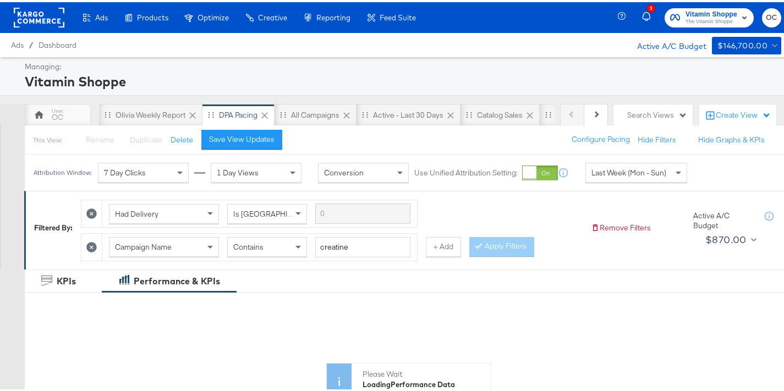
click at [630, 178] on div "Last Week (Mon - Sun)" at bounding box center [636, 170] width 101 height 19
click at [723, 168] on div "↑ Start: Sep 2nd 2025 to End: Sep 2nd 2025" at bounding box center [723, 171] width 95 height 20
click at [726, 179] on div "to" at bounding box center [730, 175] width 9 height 9
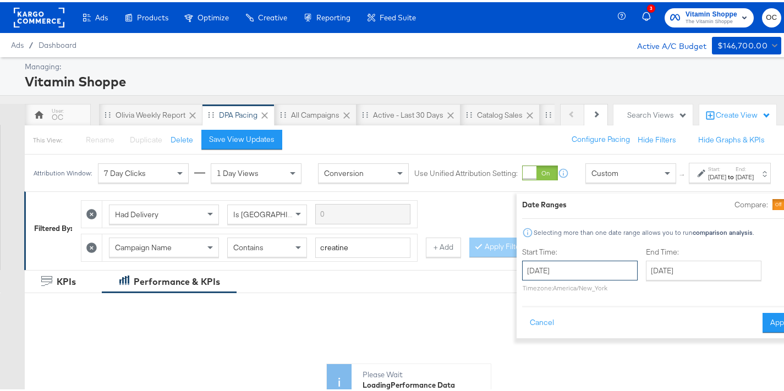
click at [555, 260] on input "[DATE]" at bounding box center [580, 269] width 116 height 20
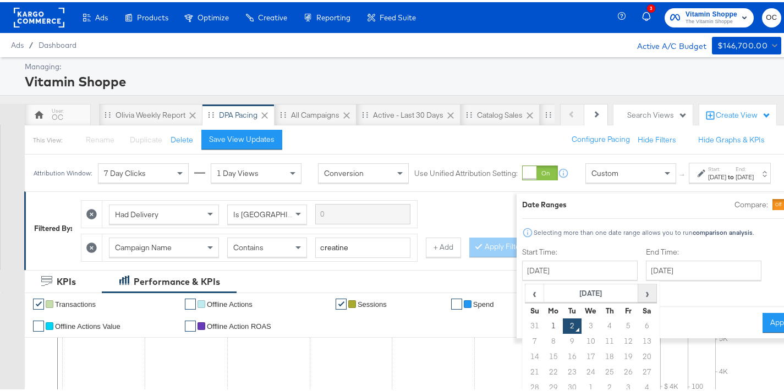
click at [639, 297] on span "›" at bounding box center [647, 291] width 17 height 17
click at [522, 289] on div "‹ October 2025 › Su Mo Tu We Th Fr Sa 28 29 30 1 2 3 4 5 6 7 8 9 10 11 12 13 14…" at bounding box center [591, 345] width 138 height 133
click at [526, 292] on span "‹" at bounding box center [534, 291] width 17 height 17
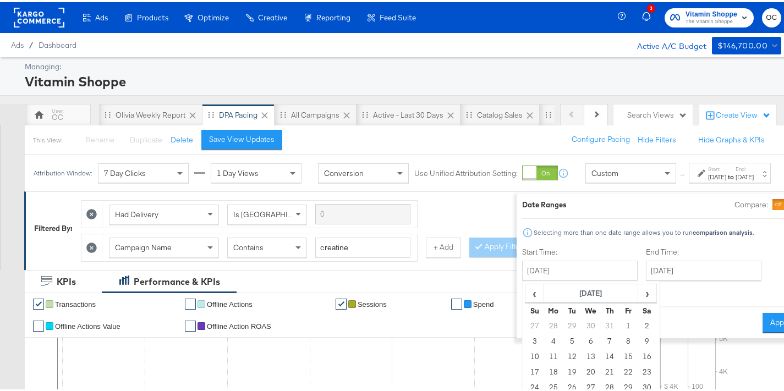
click at [563, 343] on td "5" at bounding box center [572, 339] width 19 height 15
type input "August 5th 2025"
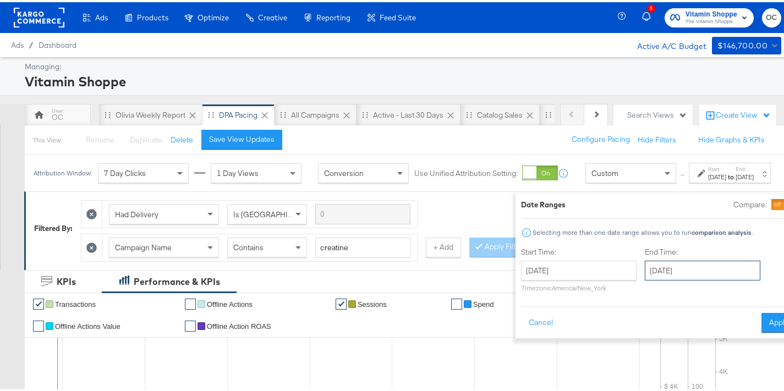
click at [683, 268] on input "[DATE]" at bounding box center [703, 269] width 116 height 20
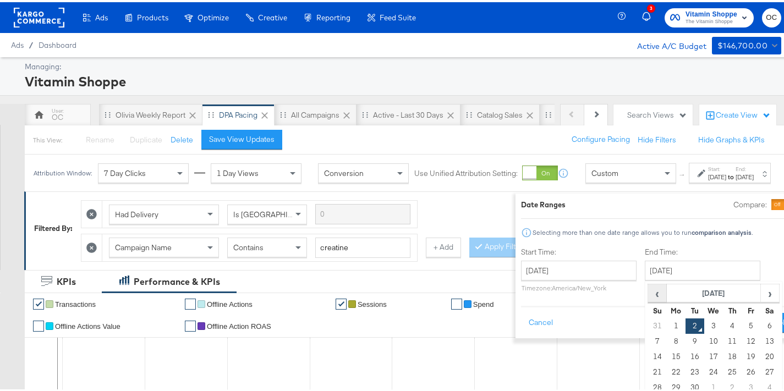
click at [649, 292] on span "‹" at bounding box center [657, 291] width 17 height 17
click at [667, 372] on td "18" at bounding box center [676, 370] width 19 height 15
type input "[DATE]"
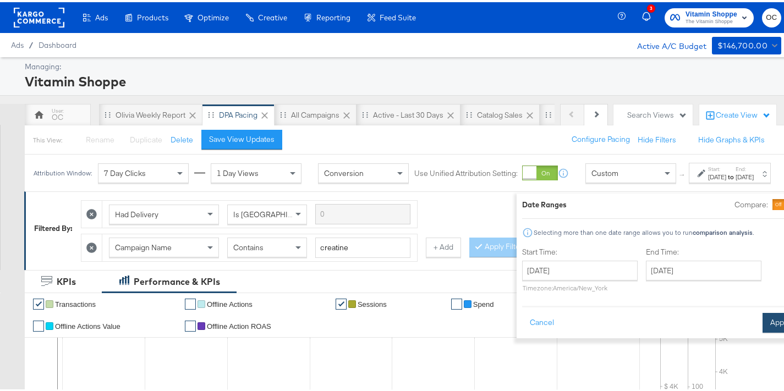
click at [763, 315] on button "Apply" at bounding box center [780, 321] width 35 height 20
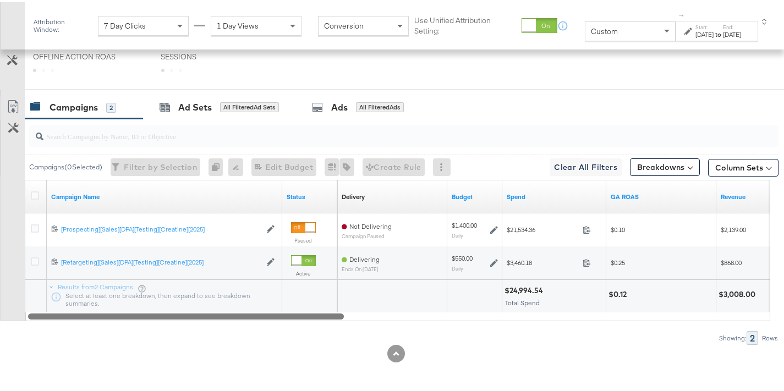
scroll to position [536, 0]
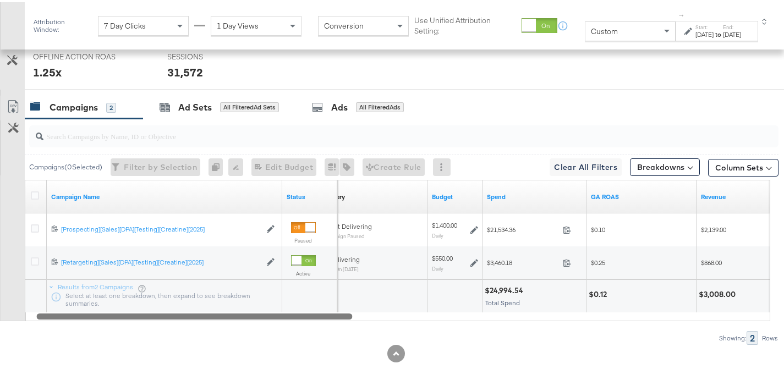
drag, startPoint x: 306, startPoint y: 315, endPoint x: 285, endPoint y: 316, distance: 21.5
click at [285, 316] on div at bounding box center [194, 313] width 316 height 9
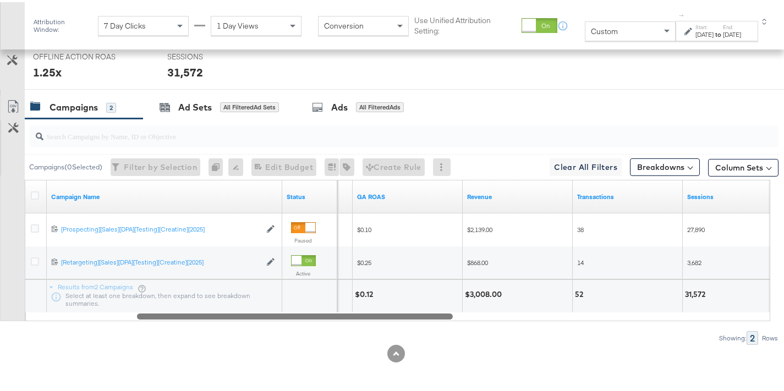
drag, startPoint x: 309, startPoint y: 313, endPoint x: 408, endPoint y: 315, distance: 99.0
click at [408, 315] on div at bounding box center [295, 313] width 316 height 9
click at [296, 315] on div at bounding box center [295, 313] width 316 height 9
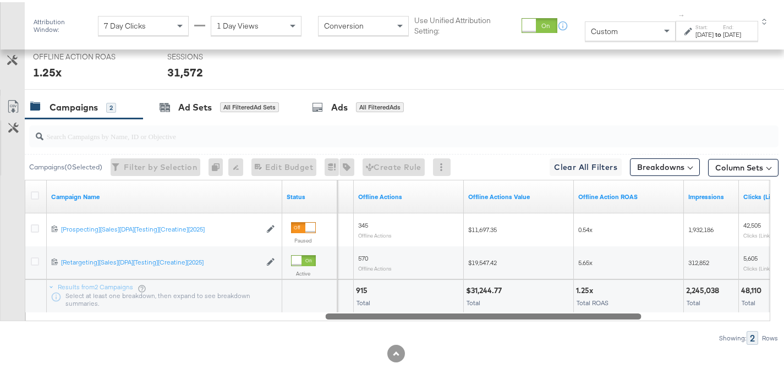
drag, startPoint x: 308, startPoint y: 314, endPoint x: 496, endPoint y: 316, distance: 188.2
click at [496, 316] on div at bounding box center [484, 313] width 316 height 9
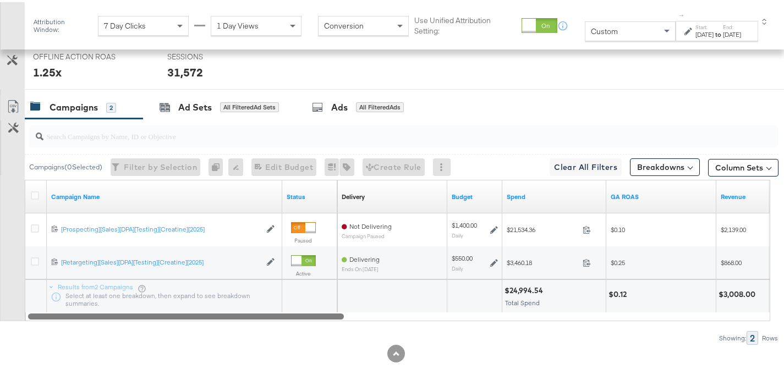
drag, startPoint x: 627, startPoint y: 316, endPoint x: 316, endPoint y: 330, distance: 311.2
click at [316, 330] on div "Campaigns ( 0 Selected) Filter by Selection Filter 0 campaigns 0 Rename 0 campa…" at bounding box center [389, 230] width 778 height 226
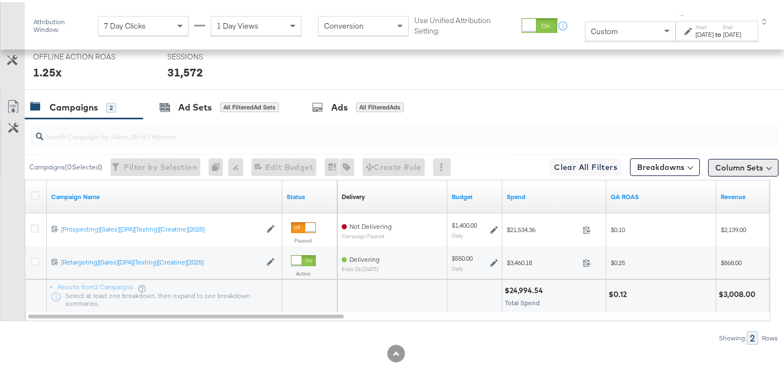
click at [744, 171] on button "Column Sets" at bounding box center [743, 166] width 70 height 18
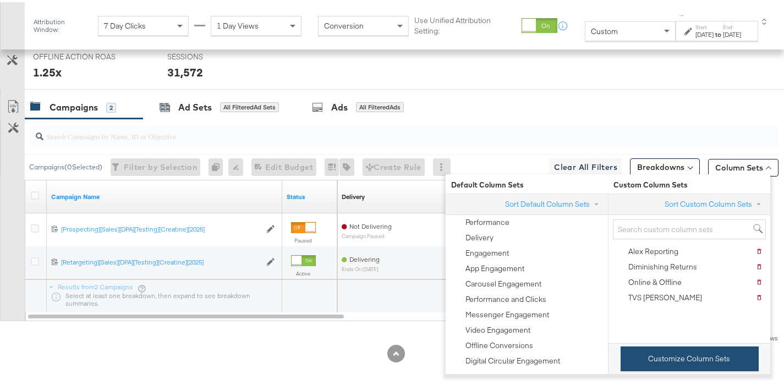
click at [683, 366] on button "Customize Column Sets" at bounding box center [690, 356] width 138 height 25
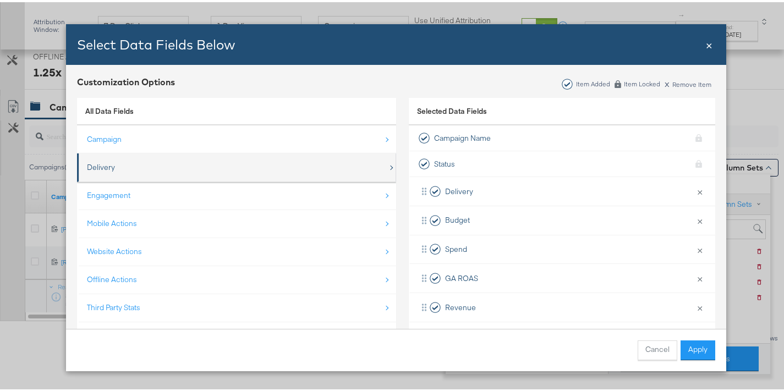
click at [202, 165] on div "Delivery" at bounding box center [237, 165] width 301 height 23
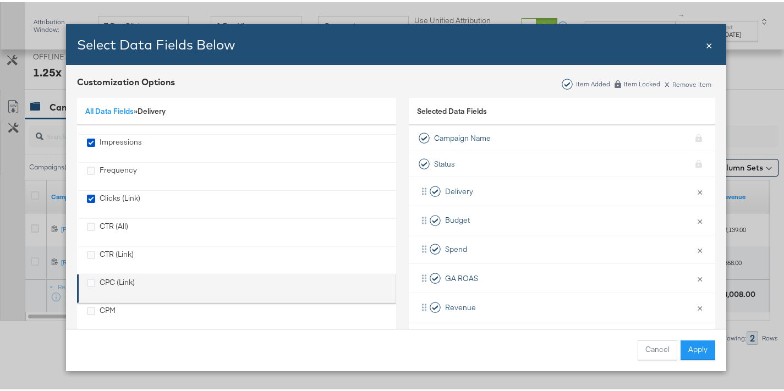
scroll to position [91, 0]
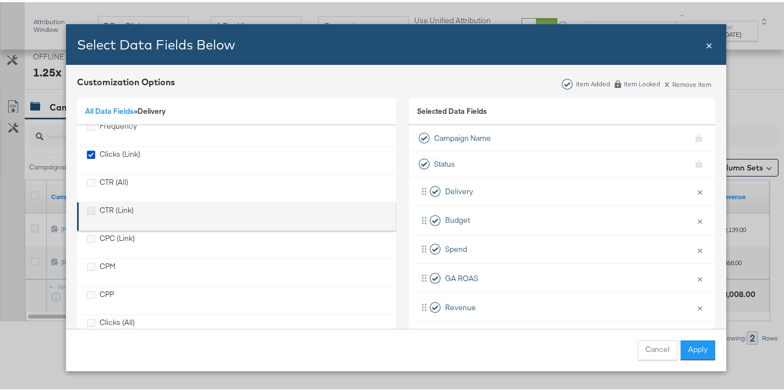
click at [89, 209] on icon "CTR (Link)" at bounding box center [91, 209] width 8 height 8
click at [0, 0] on input "CTR (Link)" at bounding box center [0, 0] width 0 height 0
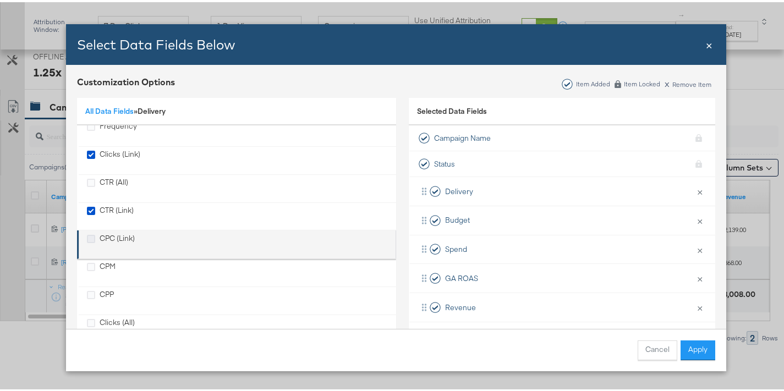
click at [89, 234] on icon "CPC (Link)" at bounding box center [91, 237] width 8 height 8
click at [0, 0] on input "CPC (Link)" at bounding box center [0, 0] width 0 height 0
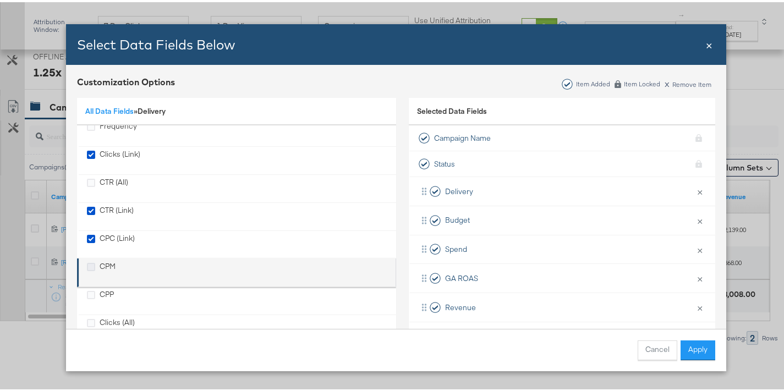
click at [87, 264] on icon "CPM" at bounding box center [91, 265] width 8 height 8
click at [0, 0] on input "CPM" at bounding box center [0, 0] width 0 height 0
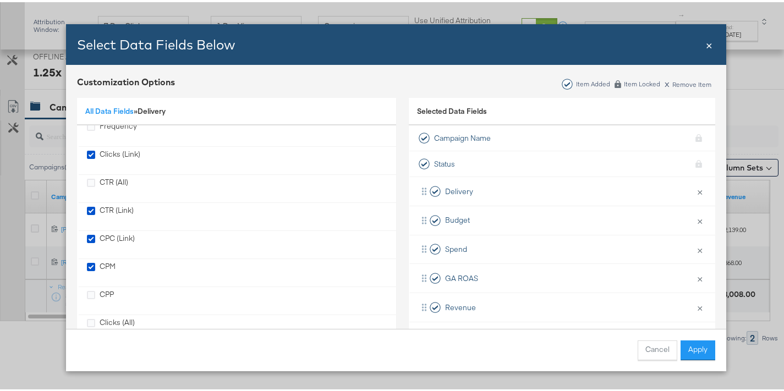
click at [697, 344] on button "Apply" at bounding box center [698, 348] width 35 height 20
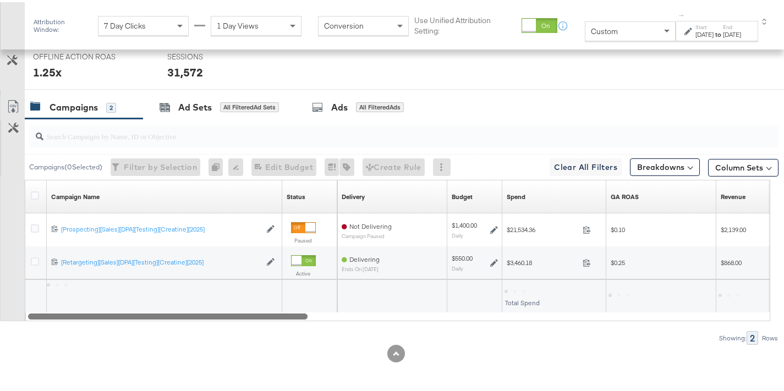
scroll to position [16, 0]
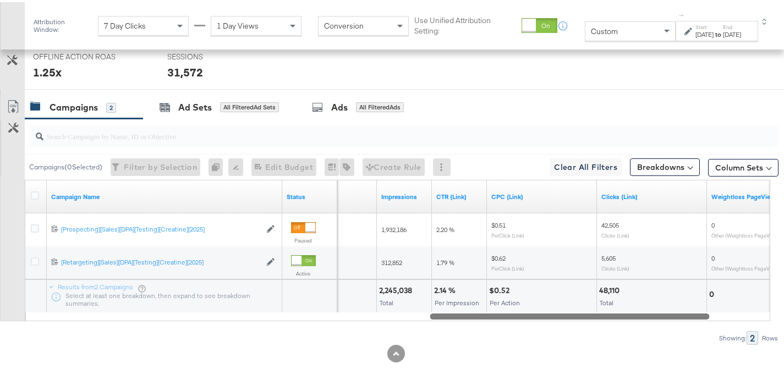
drag, startPoint x: 281, startPoint y: 317, endPoint x: 691, endPoint y: 320, distance: 410.4
click at [691, 320] on div "Campaigns ( 0 Selected) Filter by Selection Filter 0 campaigns 0 Rename 0 campa…" at bounding box center [389, 230] width 778 height 226
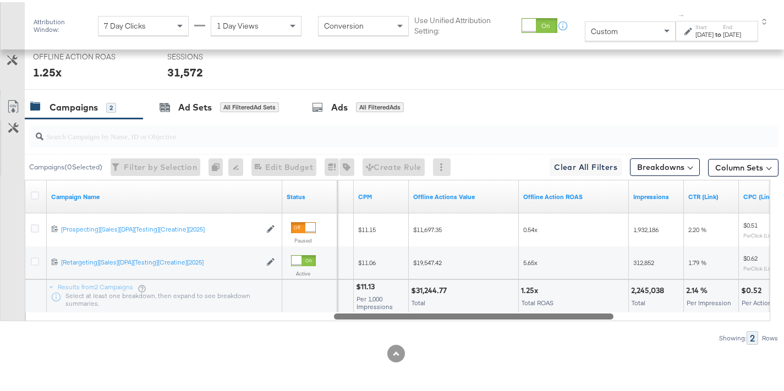
drag, startPoint x: 452, startPoint y: 316, endPoint x: 358, endPoint y: 321, distance: 93.6
click at [358, 321] on div "Campaigns ( 0 Selected) Filter by Selection Filter 0 campaigns 0 Rename 0 campa…" at bounding box center [389, 230] width 778 height 226
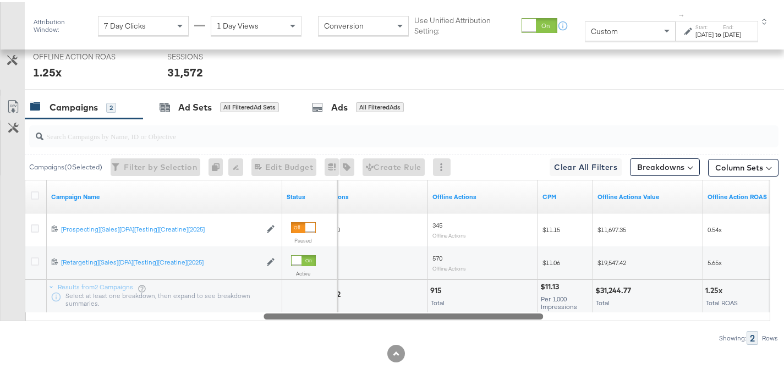
drag, startPoint x: 401, startPoint y: 313, endPoint x: 331, endPoint y: 321, distance: 70.8
click at [331, 321] on div "Campaigns ( 0 Selected) Filter by Selection Filter 0 campaigns 0 Rename 0 campa…" at bounding box center [389, 230] width 778 height 226
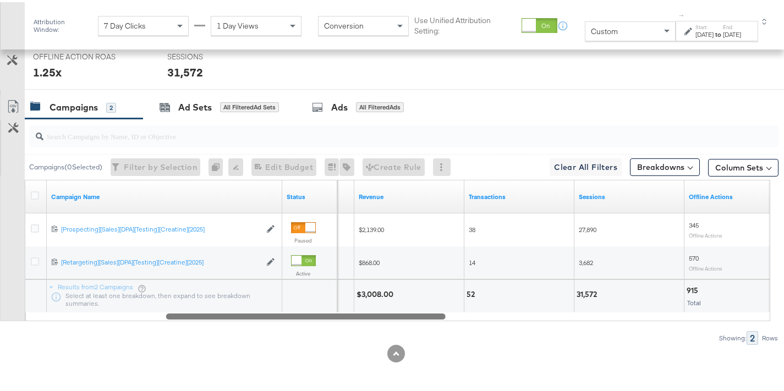
drag, startPoint x: 460, startPoint y: 315, endPoint x: 362, endPoint y: 317, distance: 98.0
click at [362, 317] on div at bounding box center [305, 313] width 279 height 9
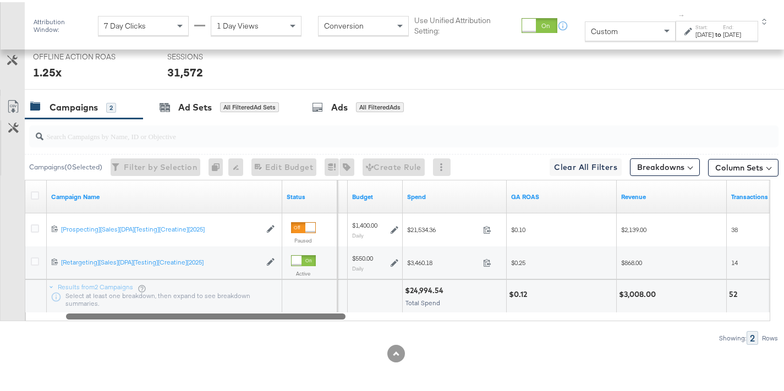
drag, startPoint x: 407, startPoint y: 316, endPoint x: 307, endPoint y: 322, distance: 99.8
click at [307, 322] on div "Campaigns ( 0 Selected) Filter by Selection Filter 0 campaigns 0 Rename 0 campa…" at bounding box center [389, 230] width 778 height 226
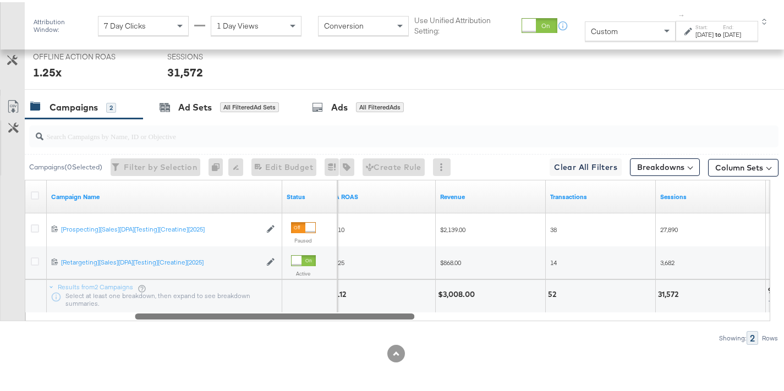
drag, startPoint x: 289, startPoint y: 314, endPoint x: 358, endPoint y: 311, distance: 68.8
click at [358, 311] on div at bounding box center [274, 313] width 279 height 9
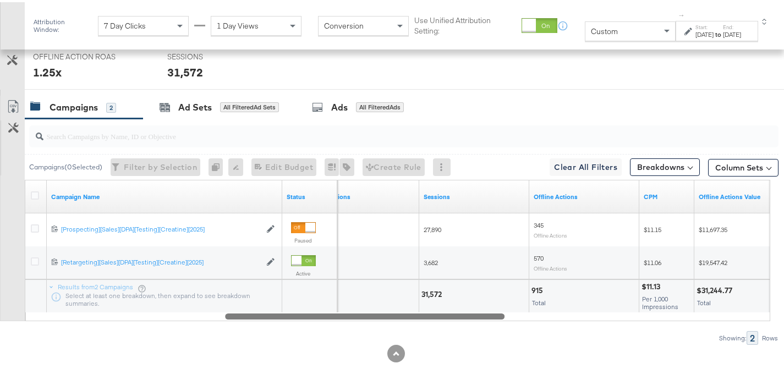
drag, startPoint x: 341, startPoint y: 316, endPoint x: 430, endPoint y: 308, distance: 90.1
click at [430, 308] on div "Campaign Name Status Transactions Sessions Offline Actions CPM Offline Actions …" at bounding box center [397, 248] width 745 height 141
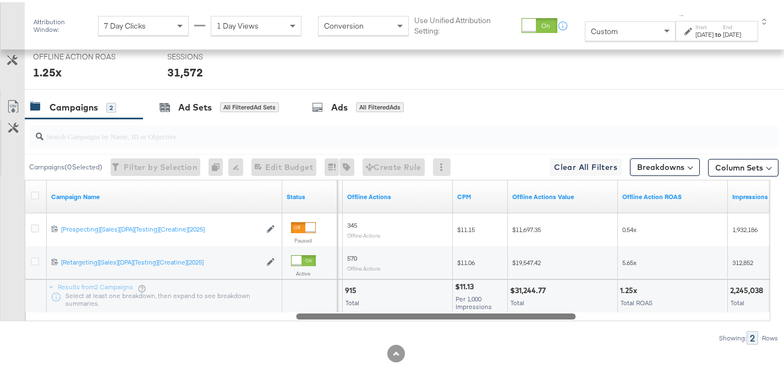
drag, startPoint x: 451, startPoint y: 316, endPoint x: 522, endPoint y: 312, distance: 71.6
click at [522, 312] on div at bounding box center [435, 313] width 279 height 9
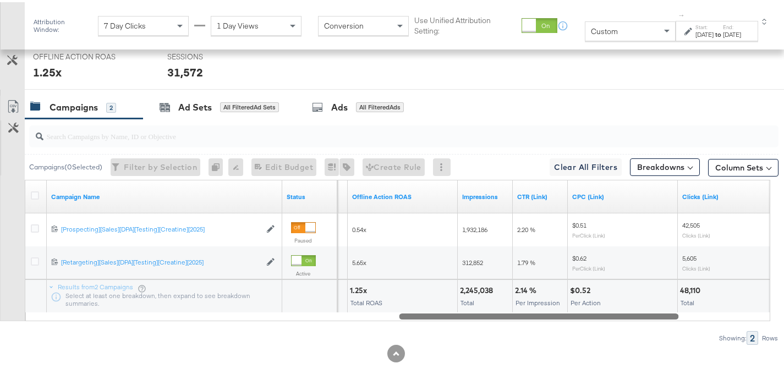
drag, startPoint x: 542, startPoint y: 312, endPoint x: 645, endPoint y: 316, distance: 103.0
click at [645, 316] on div at bounding box center [538, 313] width 279 height 9
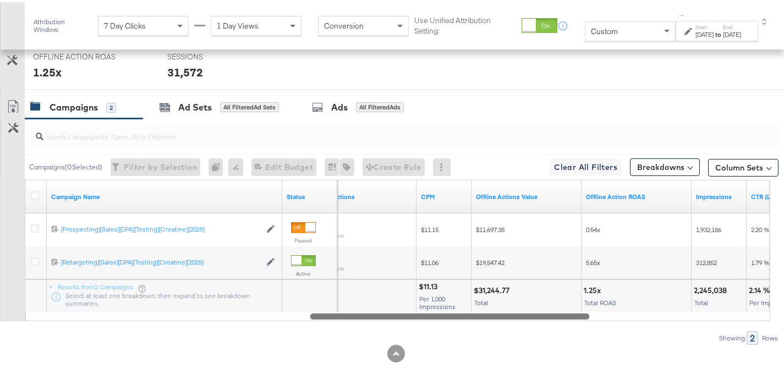
drag, startPoint x: 450, startPoint y: 314, endPoint x: 360, endPoint y: 318, distance: 89.8
click at [360, 318] on div "Campaign Name Status Offline Actions CPM Offline Actions Value Offline Action R…" at bounding box center [397, 248] width 745 height 141
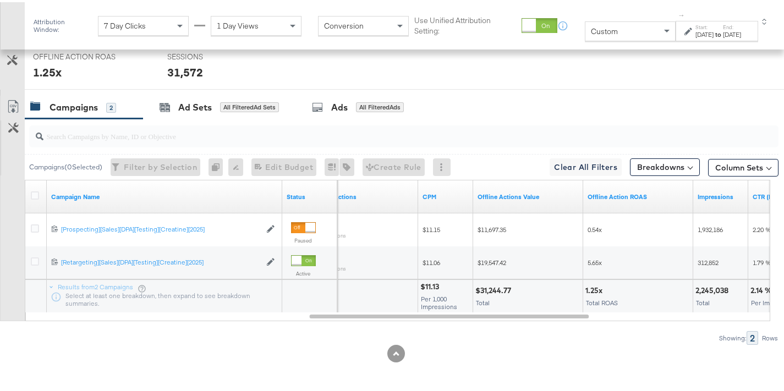
click at [714, 32] on strong "to" at bounding box center [718, 32] width 9 height 8
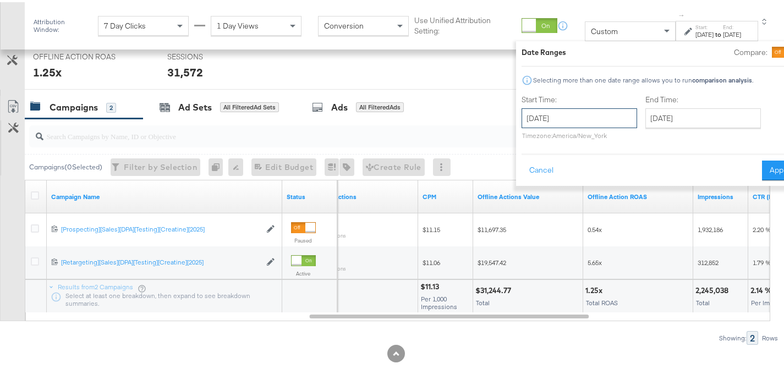
click at [570, 116] on input "August 5th 2025" at bounding box center [580, 116] width 116 height 20
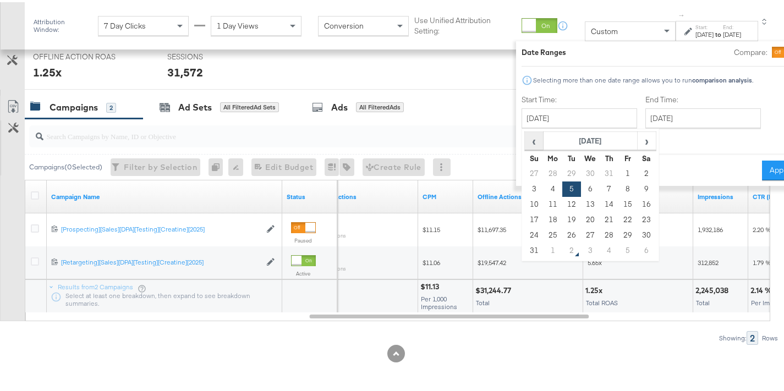
click at [525, 143] on span "‹" at bounding box center [533, 138] width 17 height 17
click at [525, 201] on td "13" at bounding box center [534, 202] width 19 height 15
type input "July 13th 2025"
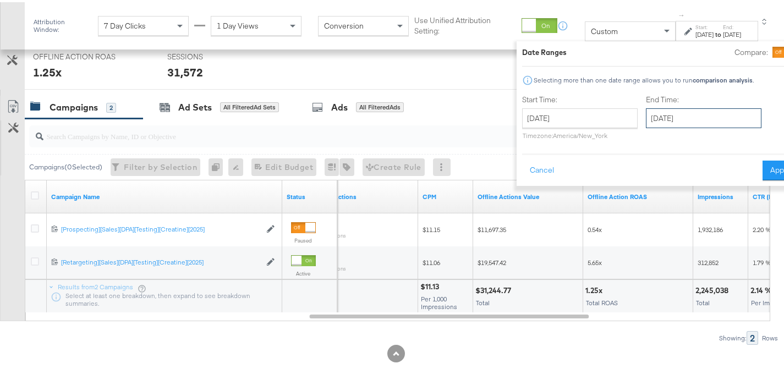
click at [661, 119] on input "[DATE]" at bounding box center [704, 116] width 116 height 20
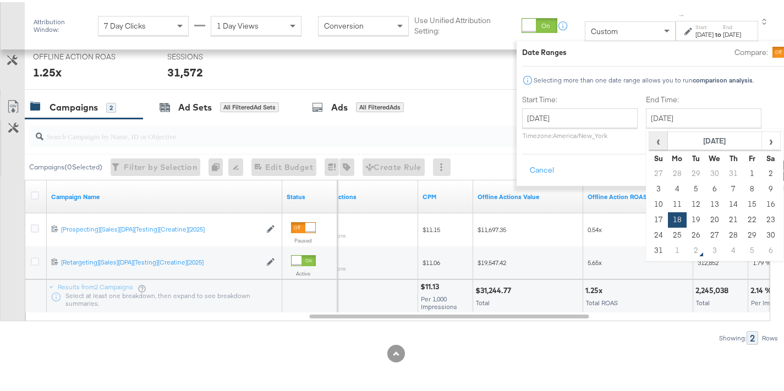
click at [650, 140] on span "‹" at bounding box center [658, 138] width 17 height 17
click at [649, 237] on td "27" at bounding box center [658, 233] width 19 height 15
type input "July 27th 2025"
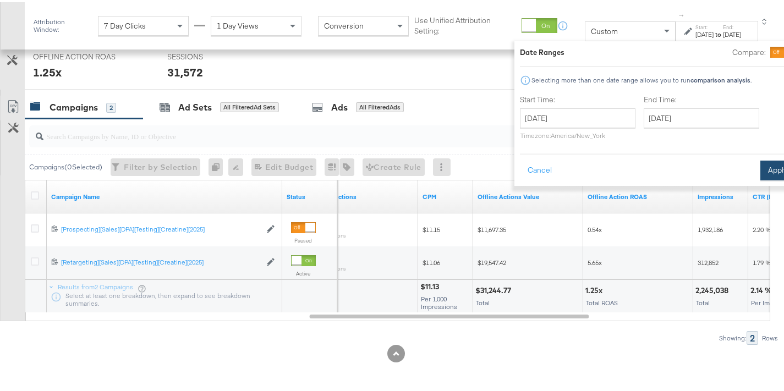
click at [760, 168] on button "Apply" at bounding box center [777, 168] width 35 height 20
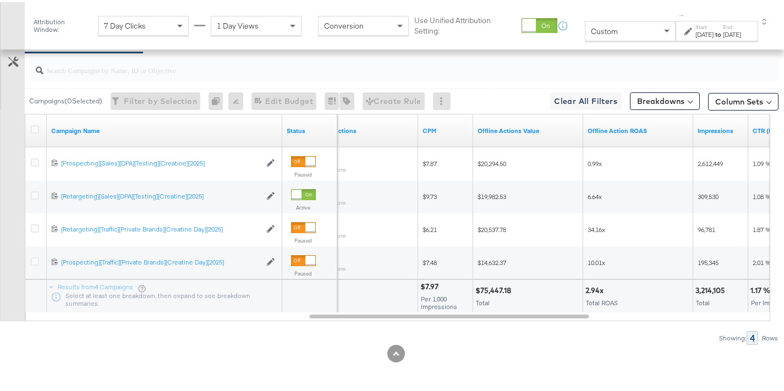
scroll to position [119, 0]
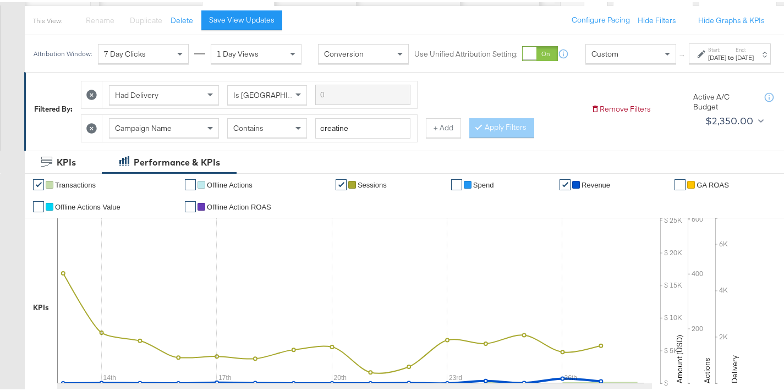
click at [439, 136] on button "+ Add" at bounding box center [443, 126] width 35 height 20
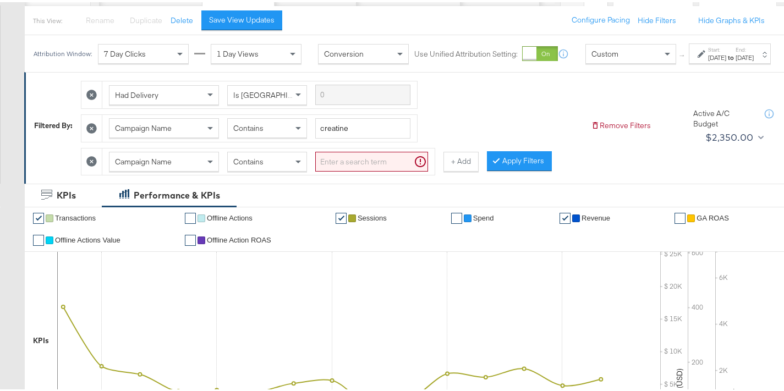
click at [259, 164] on span "Contains" at bounding box center [248, 160] width 30 height 10
drag, startPoint x: 259, startPoint y: 216, endPoint x: 291, endPoint y: 198, distance: 36.4
click at [354, 170] on input "search" at bounding box center [371, 160] width 113 height 20
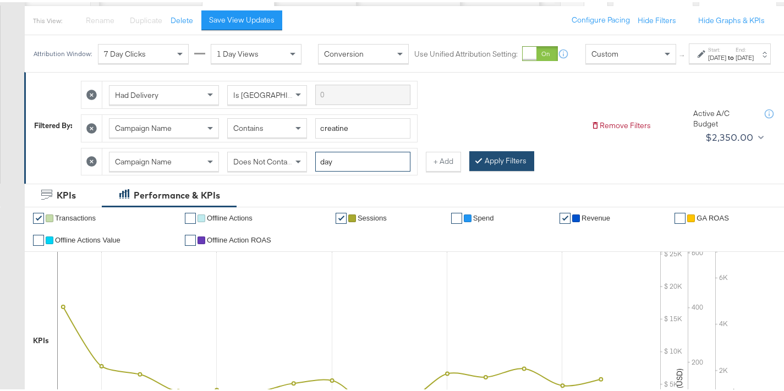
type input "day"
click at [506, 169] on button "Apply Filters" at bounding box center [501, 159] width 65 height 20
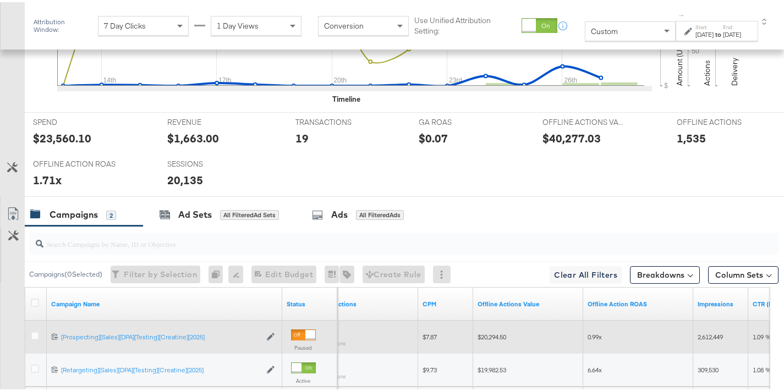
scroll to position [569, 0]
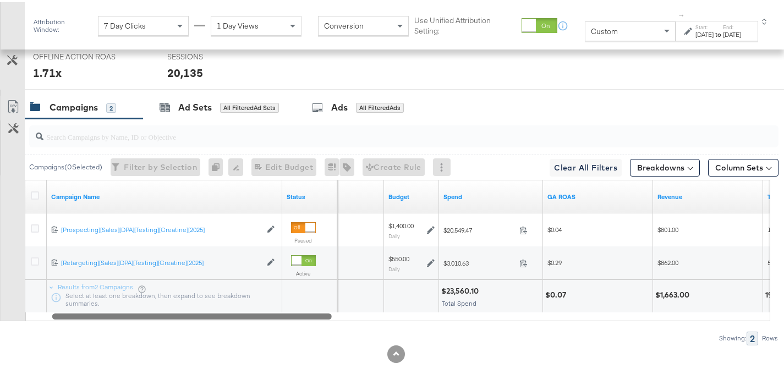
drag, startPoint x: 569, startPoint y: 314, endPoint x: 295, endPoint y: 308, distance: 274.0
click at [293, 308] on div "Campaign Name Status Delivery Sorting Unavailable Budget Spend GA ROAS Revenue …" at bounding box center [397, 248] width 745 height 141
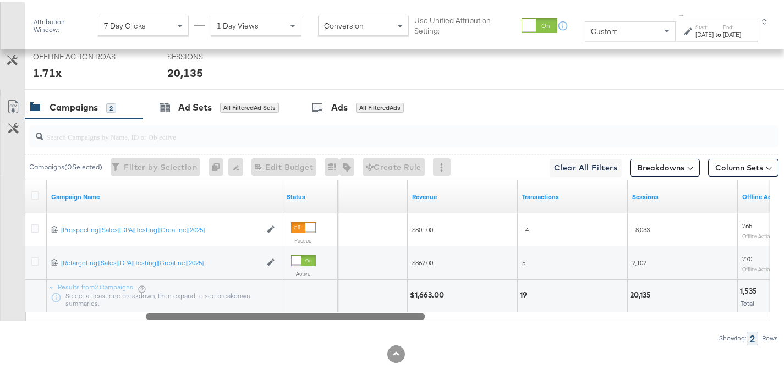
drag, startPoint x: 322, startPoint y: 316, endPoint x: 405, endPoint y: 316, distance: 82.5
click at [405, 316] on div at bounding box center [285, 313] width 279 height 9
drag, startPoint x: 366, startPoint y: 316, endPoint x: 442, endPoint y: 316, distance: 75.4
click at [425, 316] on div at bounding box center [285, 313] width 279 height 9
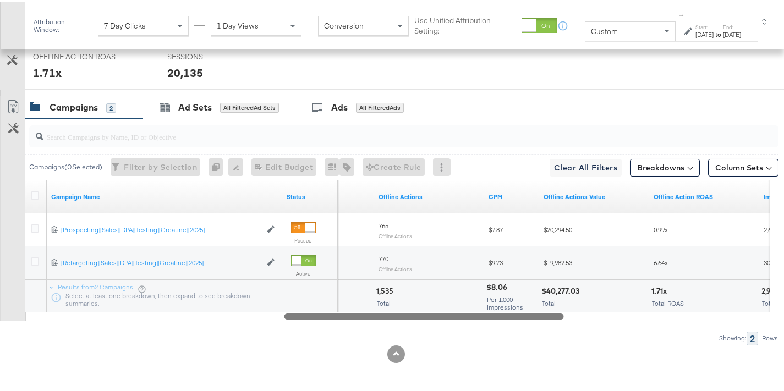
drag, startPoint x: 490, startPoint y: 315, endPoint x: 553, endPoint y: 315, distance: 62.7
click at [553, 315] on div at bounding box center [423, 313] width 279 height 9
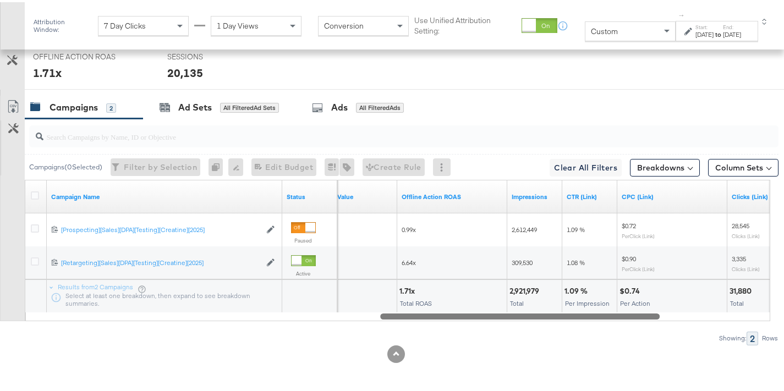
drag, startPoint x: 442, startPoint y: 317, endPoint x: 538, endPoint y: 327, distance: 96.3
click at [538, 327] on div "Campaigns ( 0 Selected) Filter by Selection Filter 0 campaigns 0 Rename 0 campa…" at bounding box center [389, 230] width 778 height 226
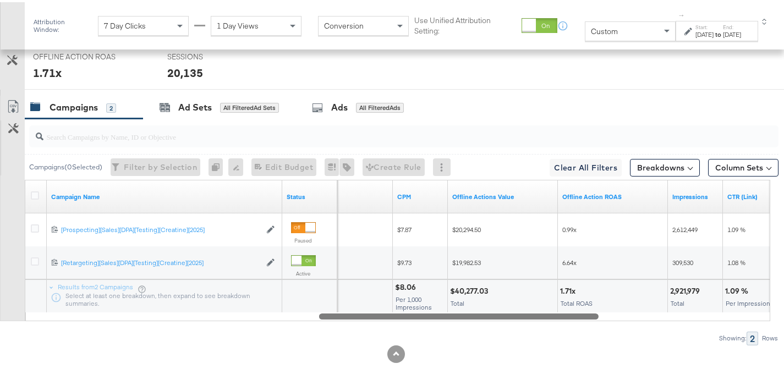
drag, startPoint x: 623, startPoint y: 314, endPoint x: 562, endPoint y: 321, distance: 61.5
click at [562, 321] on div "Campaigns ( 0 Selected) Filter by Selection Filter 0 campaigns 0 Rename 0 campa…" at bounding box center [389, 230] width 778 height 226
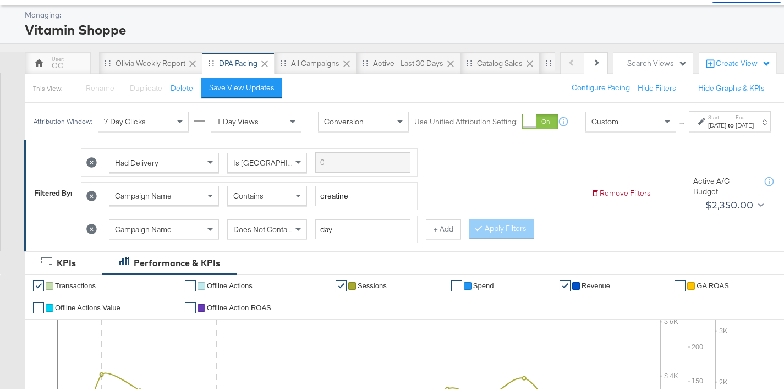
scroll to position [0, 0]
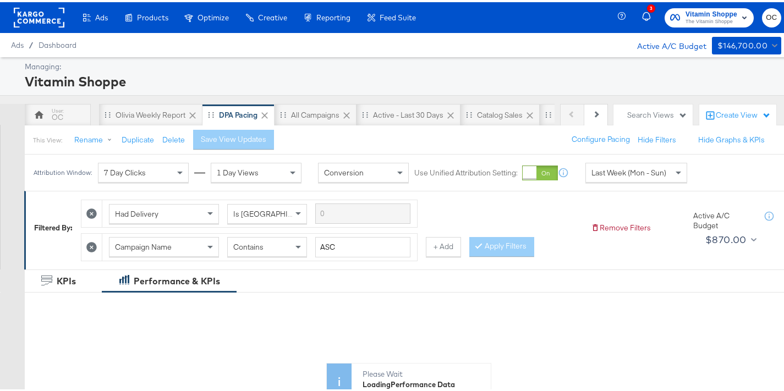
click at [657, 170] on span "Last Week (Mon - Sun)" at bounding box center [628, 171] width 75 height 10
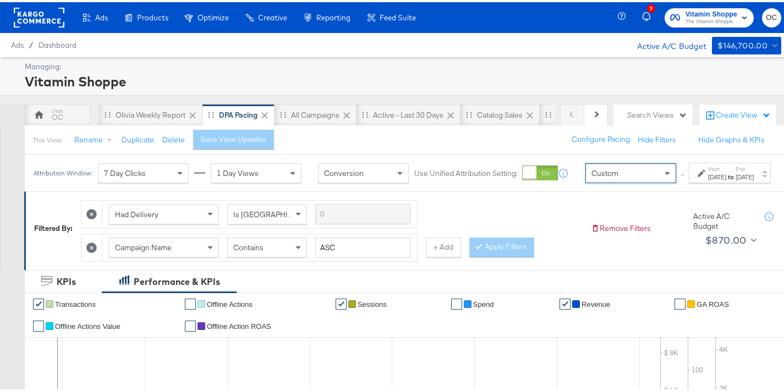
click at [736, 179] on div "[DATE]" at bounding box center [745, 175] width 18 height 9
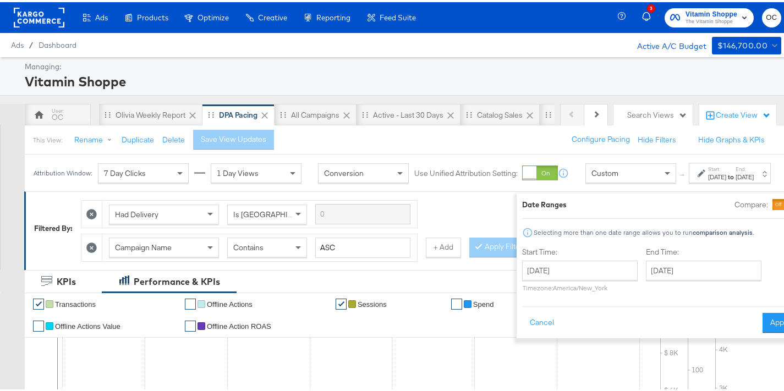
click at [787, 201] on div at bounding box center [792, 203] width 10 height 10
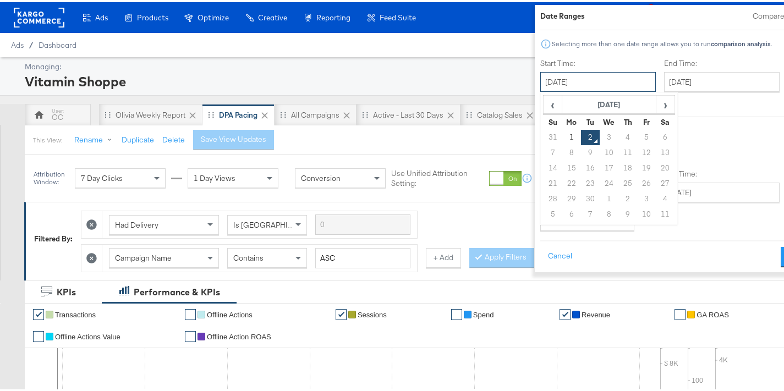
click at [550, 78] on input "[DATE]" at bounding box center [598, 80] width 116 height 20
click at [544, 105] on span "‹" at bounding box center [552, 102] width 17 height 17
click at [562, 183] on td "18" at bounding box center [571, 181] width 19 height 15
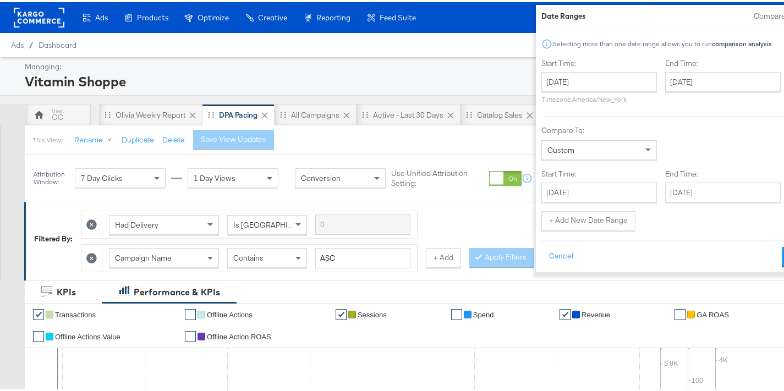
type input "[DATE]"
click at [665, 87] on input "[DATE]" at bounding box center [723, 80] width 116 height 20
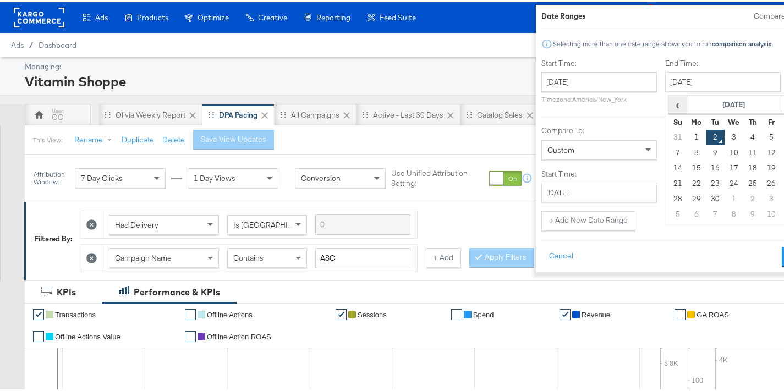
click at [669, 108] on span "‹" at bounding box center [677, 102] width 17 height 17
click at [668, 194] on td "24" at bounding box center [677, 196] width 19 height 15
type input "[DATE]"
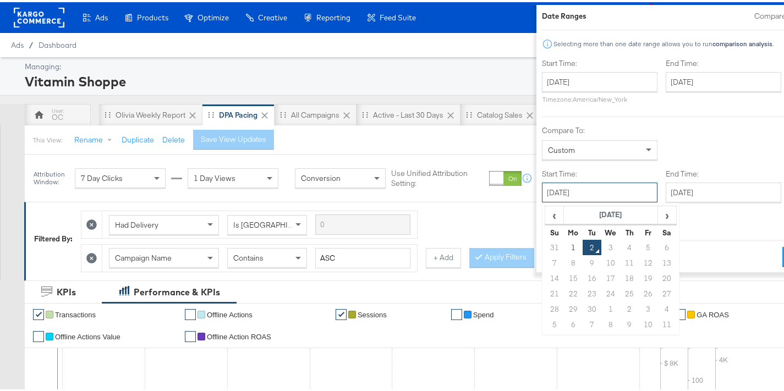
click at [558, 198] on input "[DATE]" at bounding box center [600, 190] width 116 height 20
drag, startPoint x: 501, startPoint y: 213, endPoint x: 522, endPoint y: 218, distance: 22.2
click at [546, 213] on span "‹" at bounding box center [554, 213] width 17 height 17
click at [563, 308] on td "25" at bounding box center [572, 306] width 19 height 15
type input "[DATE]"
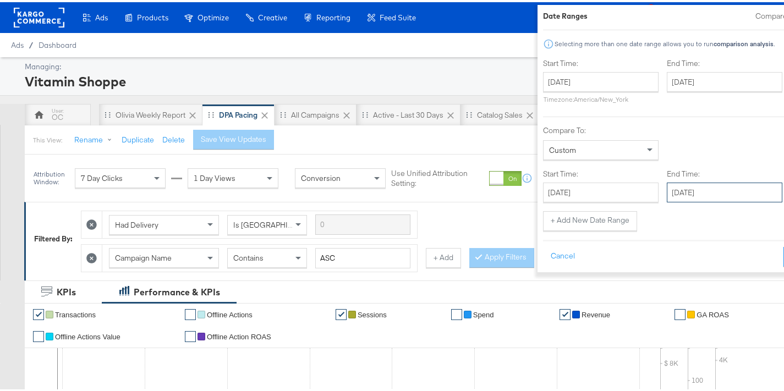
click at [668, 184] on input "[DATE]" at bounding box center [725, 190] width 116 height 20
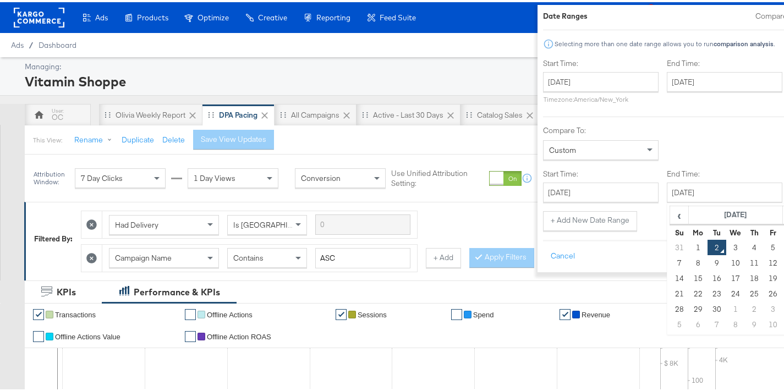
click at [670, 247] on td "31" at bounding box center [679, 245] width 19 height 15
click at [710, 194] on input "[DATE]" at bounding box center [725, 190] width 116 height 20
click at [670, 318] on td "31" at bounding box center [679, 322] width 19 height 15
type input "[DATE]"
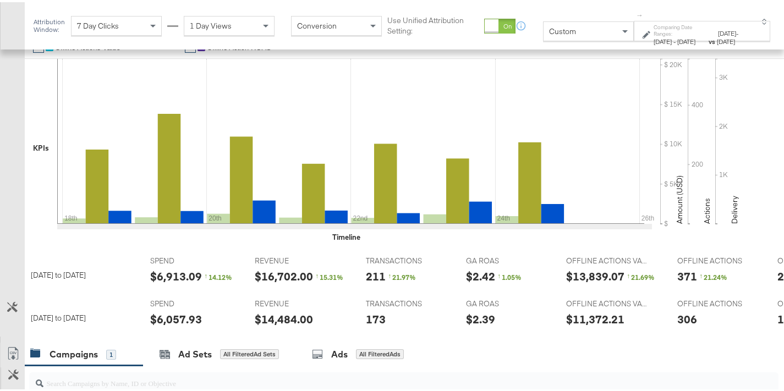
scroll to position [266, 0]
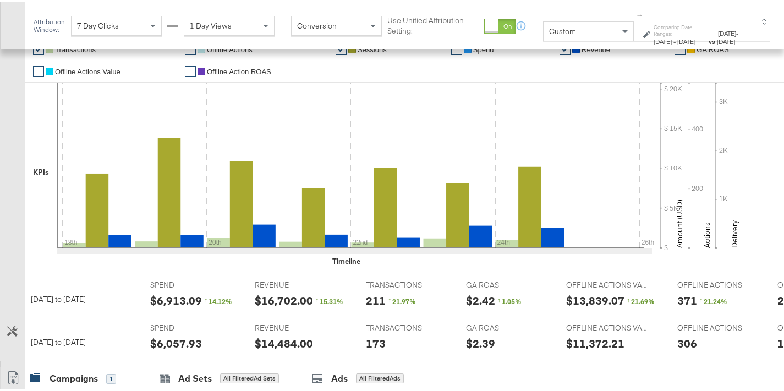
click at [718, 35] on span "[DATE]" at bounding box center [727, 31] width 18 height 8
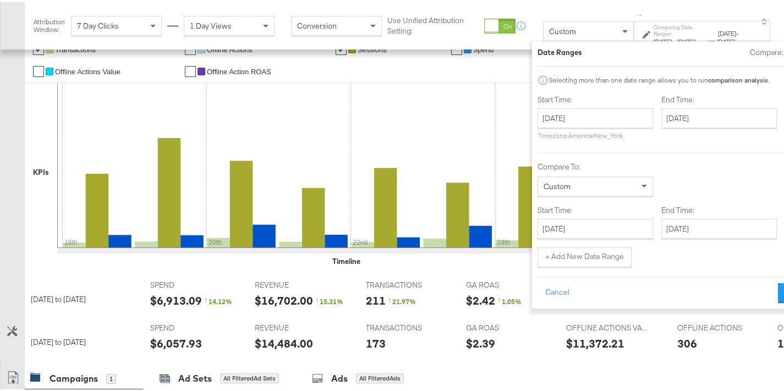
click at [788, 53] on div at bounding box center [793, 50] width 10 height 10
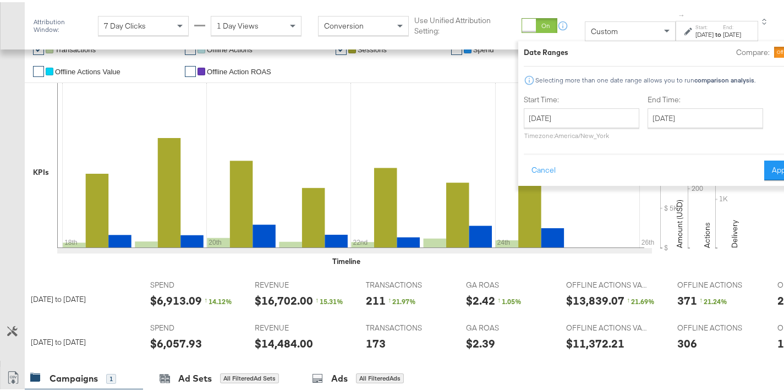
click at [774, 51] on div at bounding box center [786, 50] width 25 height 11
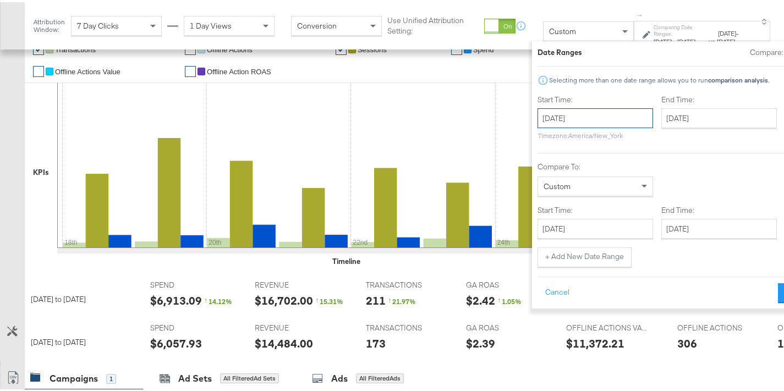
click at [561, 120] on input "[DATE]" at bounding box center [596, 116] width 116 height 20
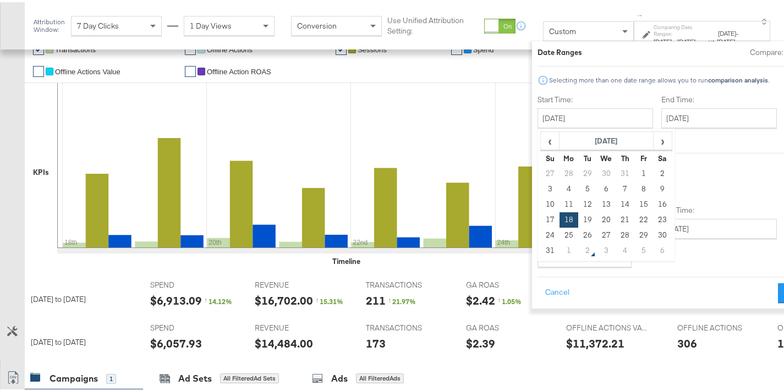
click at [616, 233] on td "28" at bounding box center [625, 233] width 19 height 15
type input "[DATE]"
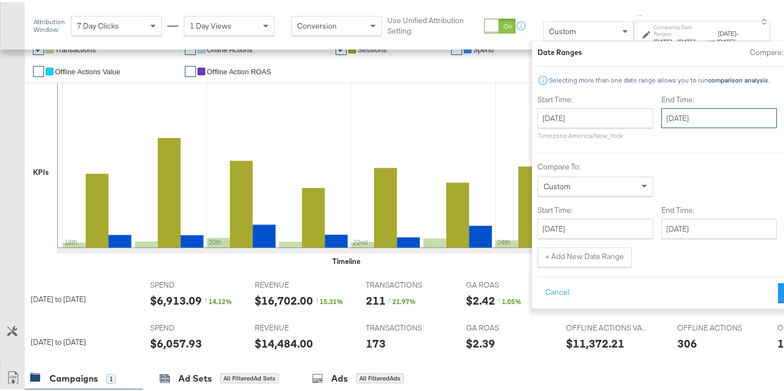
click at [673, 118] on input "[DATE]" at bounding box center [719, 116] width 116 height 20
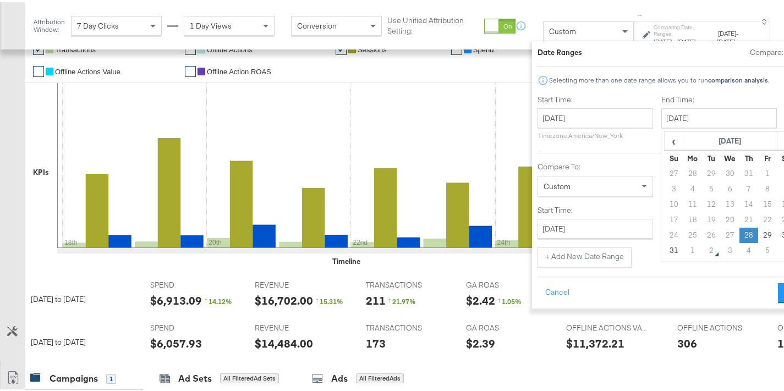
click at [740, 231] on td "28" at bounding box center [749, 233] width 19 height 15
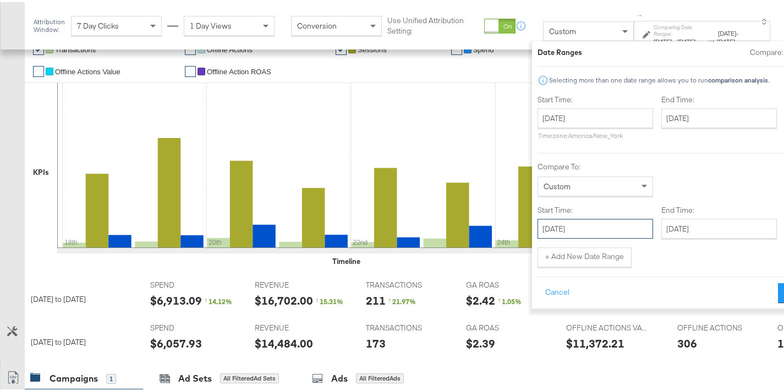
click at [538, 228] on input "[DATE]" at bounding box center [596, 227] width 116 height 20
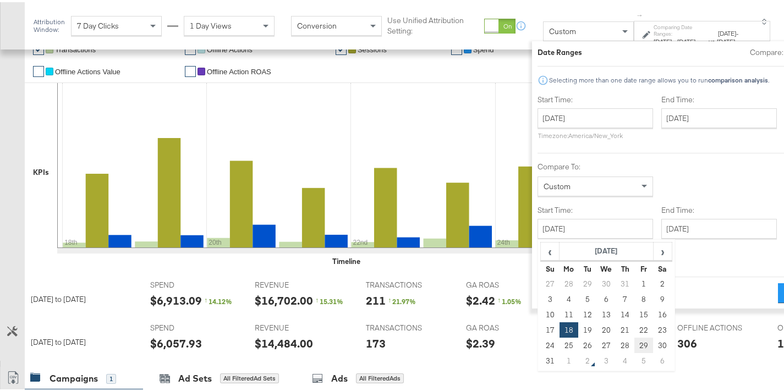
click at [635, 339] on td "29" at bounding box center [644, 343] width 19 height 15
type input "[DATE]"
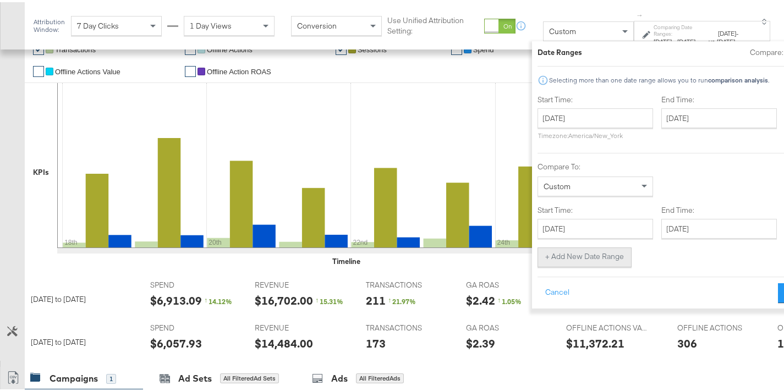
click at [555, 255] on button "+ Add New Date Range" at bounding box center [585, 255] width 94 height 20
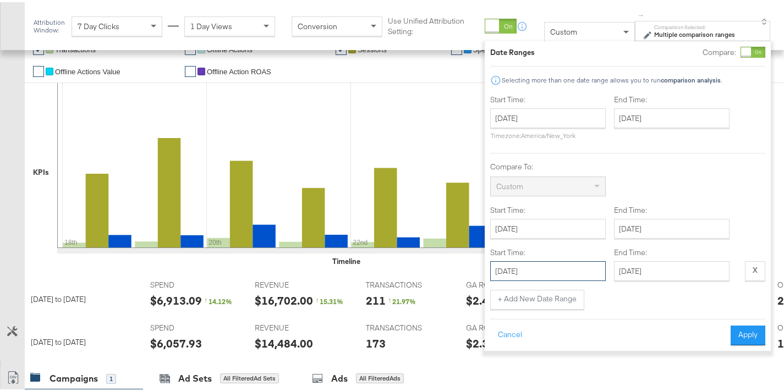
click at [575, 265] on input "[DATE]" at bounding box center [548, 269] width 116 height 20
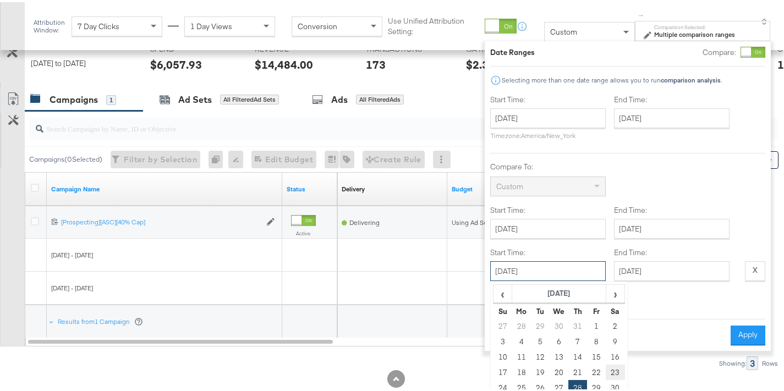
scroll to position [575, 0]
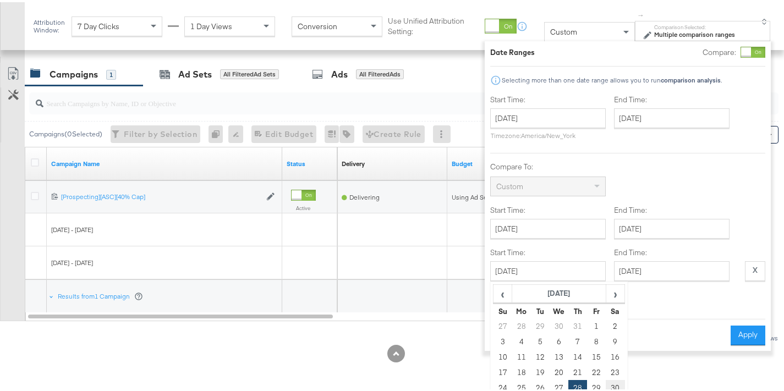
click at [615, 388] on td "30" at bounding box center [615, 385] width 19 height 15
type input "[DATE]"
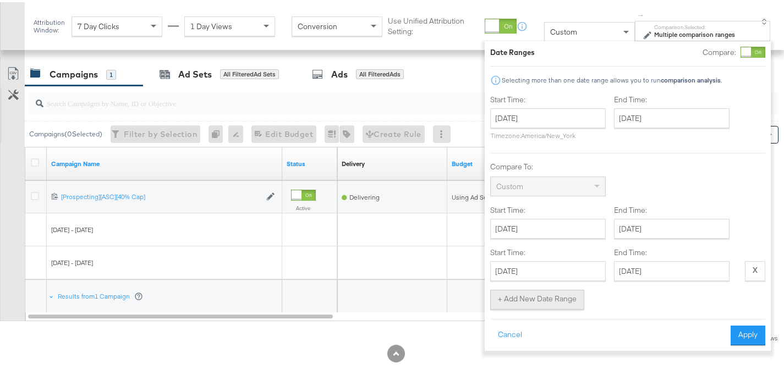
click at [568, 299] on button "+ Add New Date Range" at bounding box center [537, 298] width 94 height 20
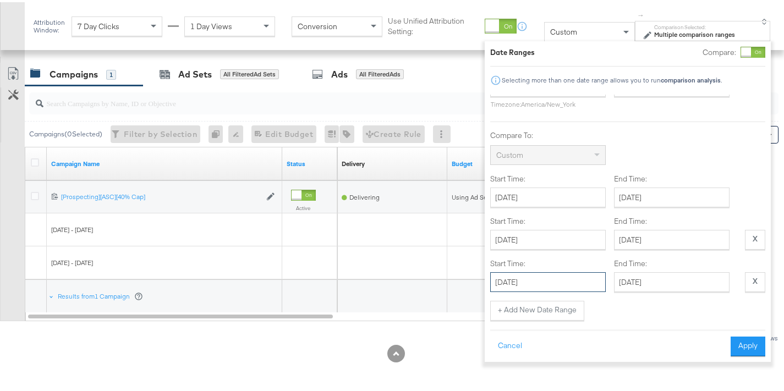
click at [577, 278] on input "[DATE]" at bounding box center [548, 280] width 116 height 20
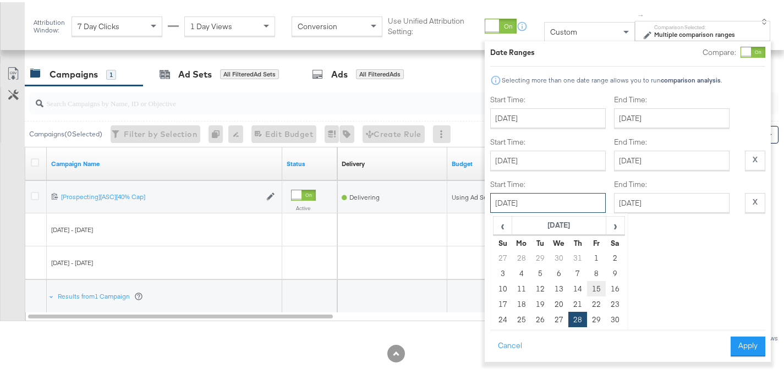
scroll to position [135, 0]
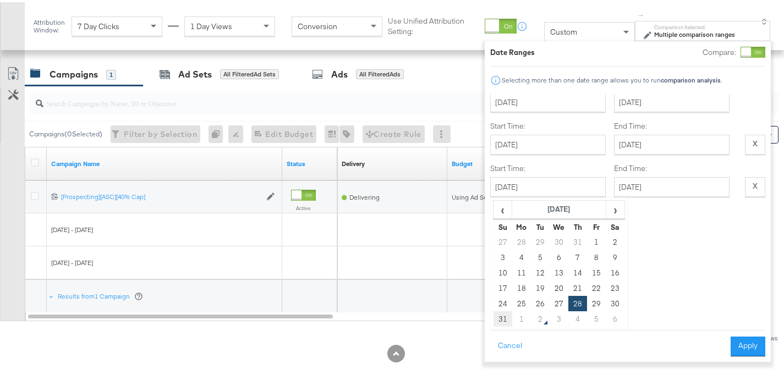
click at [501, 309] on td "31" at bounding box center [502, 316] width 19 height 15
type input "[DATE]"
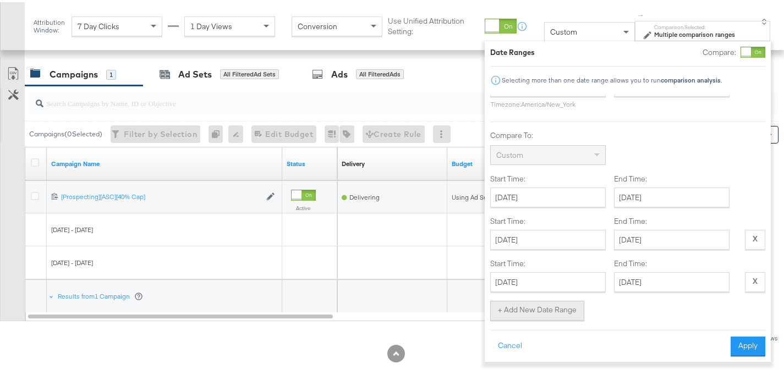
click at [556, 299] on button "+ Add New Date Range" at bounding box center [537, 309] width 94 height 20
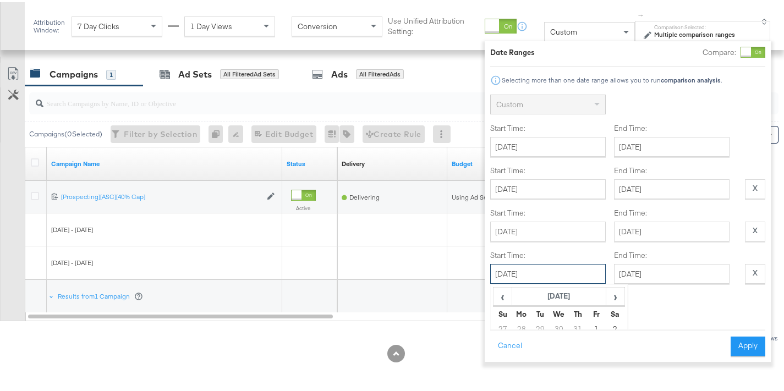
click at [567, 276] on input "[DATE]" at bounding box center [548, 272] width 116 height 20
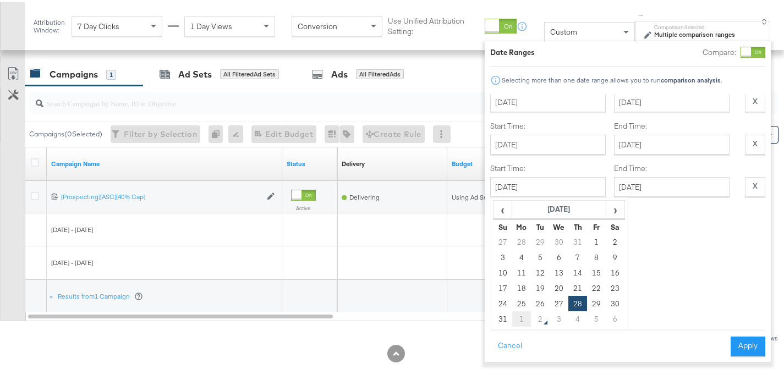
click at [526, 309] on td "1" at bounding box center [521, 316] width 19 height 15
type input "[DATE]"
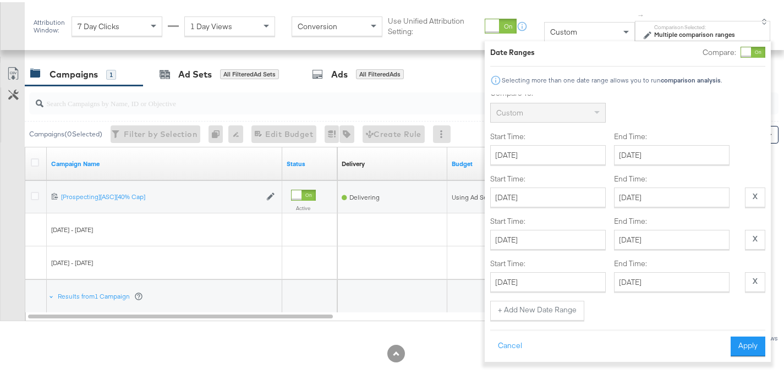
click at [745, 331] on div "Cancel Apply" at bounding box center [627, 340] width 275 height 27
click at [749, 339] on button "Apply" at bounding box center [748, 345] width 35 height 20
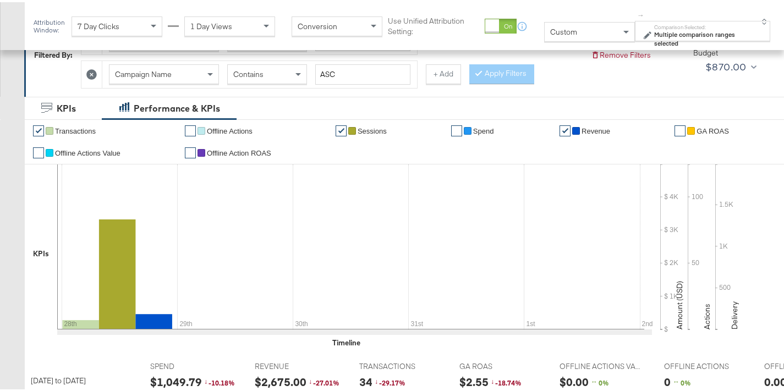
scroll to position [0, 0]
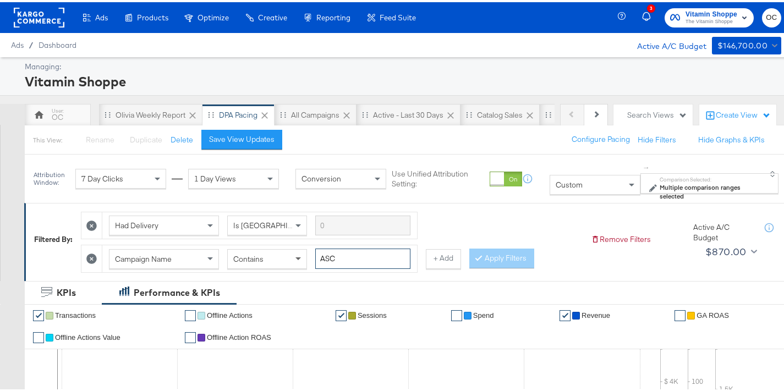
drag, startPoint x: 354, startPoint y: 258, endPoint x: 295, endPoint y: 254, distance: 58.4
click at [295, 254] on div "Campaign Name Contains ASC" at bounding box center [259, 256] width 301 height 20
type input "creatine"
click at [501, 254] on button "Apply Filters" at bounding box center [501, 256] width 65 height 20
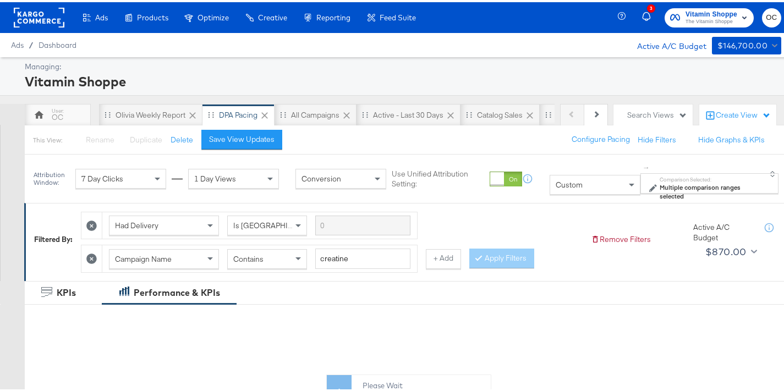
click at [710, 185] on strong "Multiple comparison ranges selected" at bounding box center [700, 189] width 81 height 17
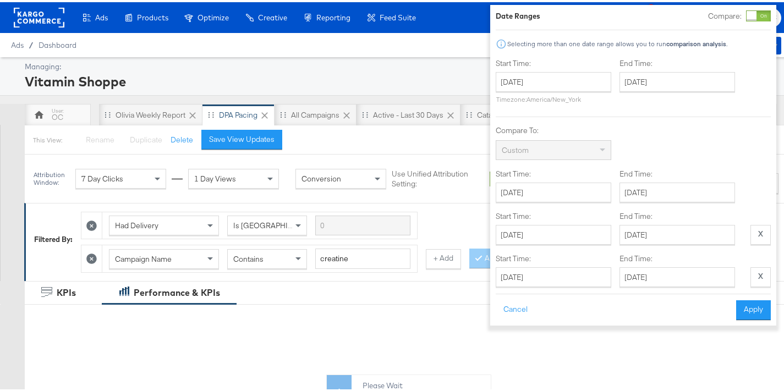
click at [748, 20] on div "Date Ranges Compare: Selecting more than one date range allows you to run compa…" at bounding box center [633, 163] width 275 height 310
click at [751, 16] on div at bounding box center [758, 13] width 25 height 11
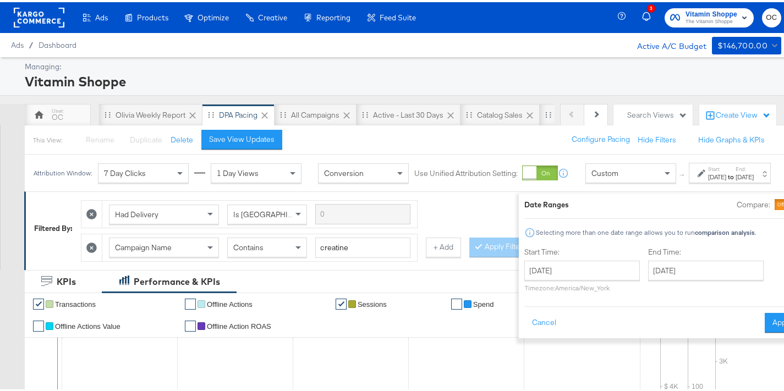
click at [789, 204] on div at bounding box center [794, 203] width 10 height 10
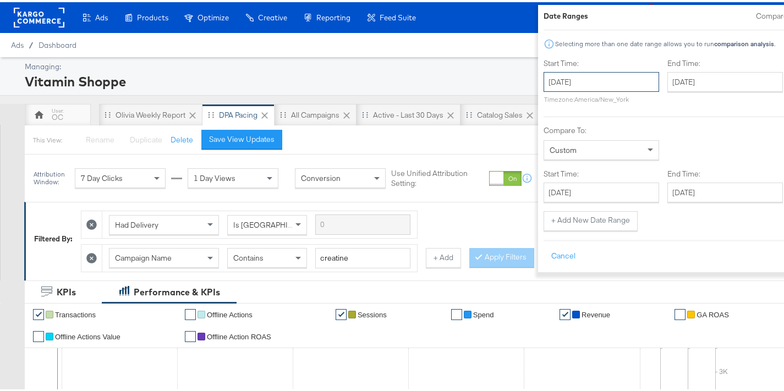
click at [576, 78] on input "[DATE]" at bounding box center [602, 80] width 116 height 20
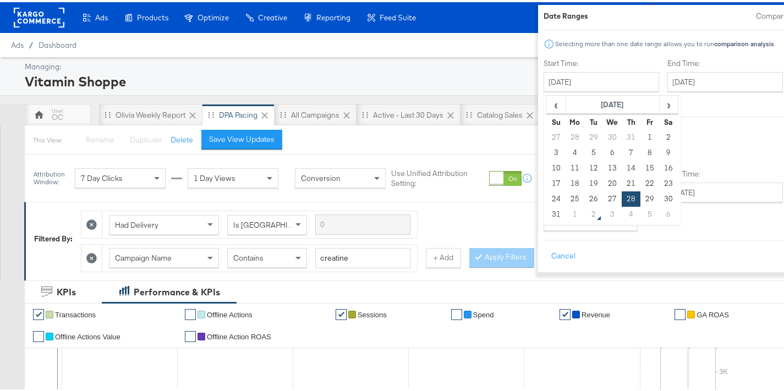
click at [584, 183] on td "19" at bounding box center [593, 181] width 19 height 15
type input "[DATE]"
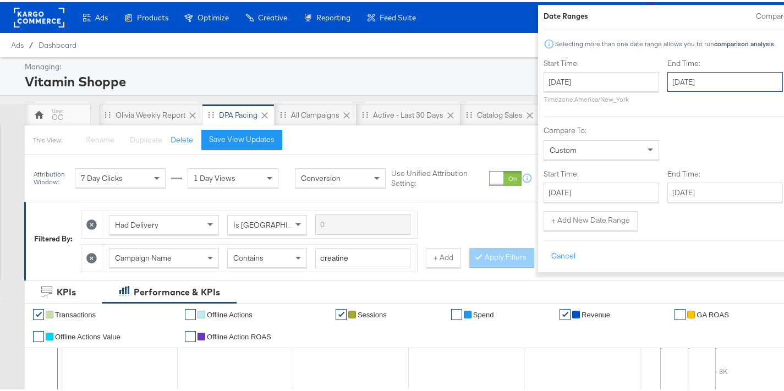
click at [667, 85] on input "[DATE]" at bounding box center [725, 80] width 116 height 20
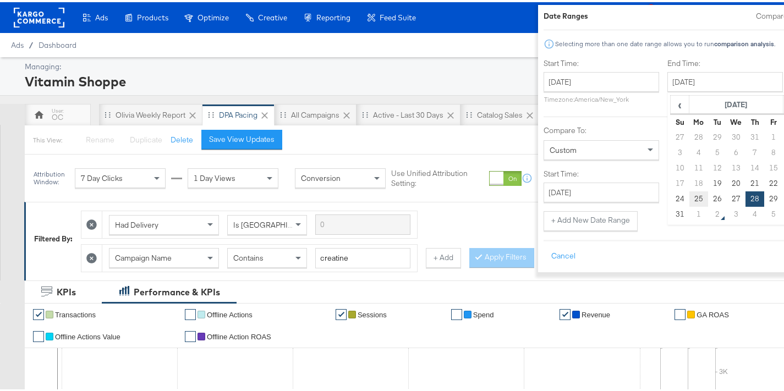
click at [689, 198] on td "25" at bounding box center [698, 196] width 19 height 15
type input "[DATE]"
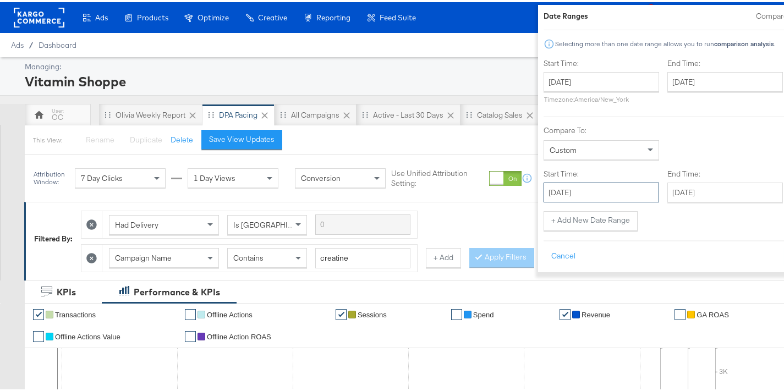
click at [579, 198] on input "[DATE]" at bounding box center [602, 190] width 116 height 20
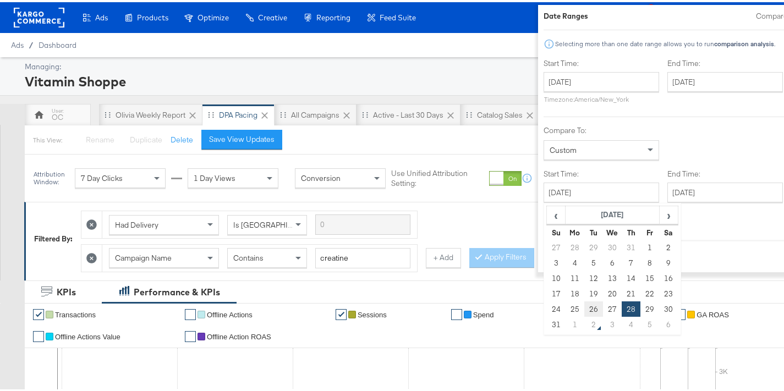
click at [584, 309] on td "26" at bounding box center [593, 306] width 19 height 15
type input "[DATE]"
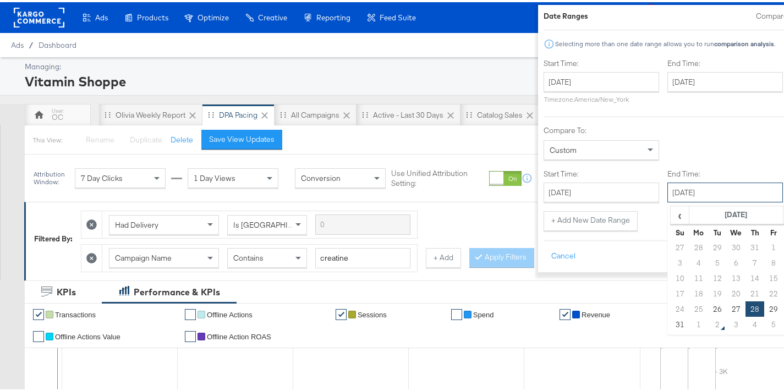
click at [680, 195] on input "[DATE]" at bounding box center [725, 190] width 116 height 20
click at [689, 322] on td "1" at bounding box center [698, 322] width 19 height 15
type input "[DATE]"
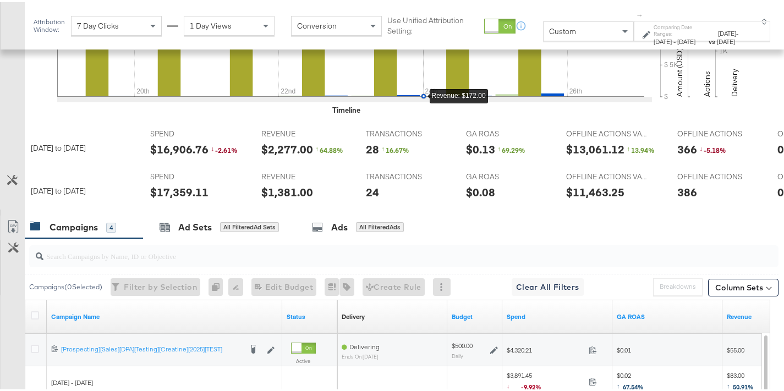
click at [718, 31] on span "[DATE]" at bounding box center [727, 31] width 18 height 8
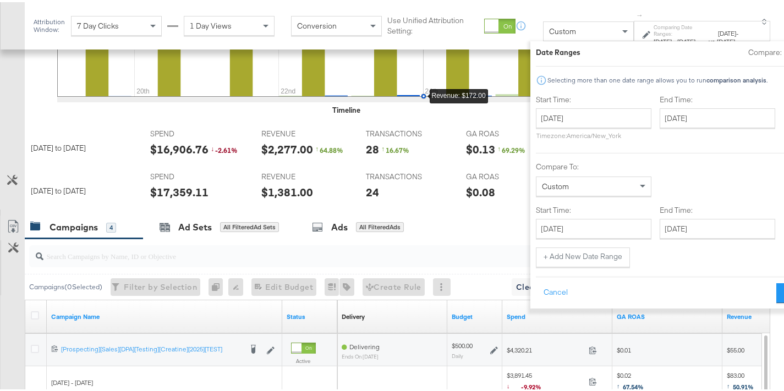
click at [786, 46] on div at bounding box center [798, 50] width 25 height 11
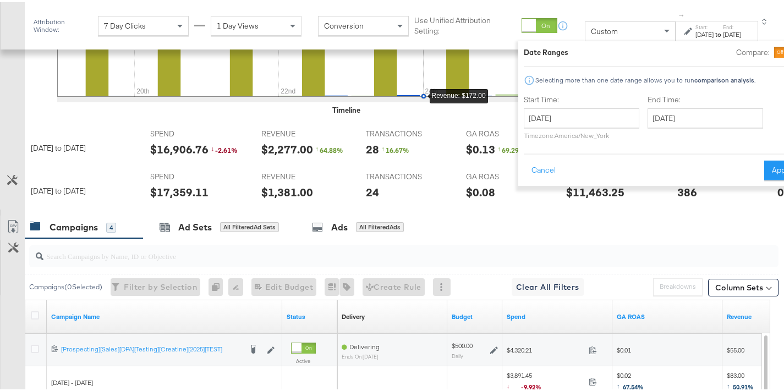
click at [655, 126] on div "End Time: [DATE] ‹ [DATE] › Su Mo Tu We Th Fr Sa 27 28 29 30 31 1 2 3 4 5 6 7 8…" at bounding box center [708, 117] width 120 height 50
click at [660, 121] on input "[DATE]" at bounding box center [706, 116] width 116 height 20
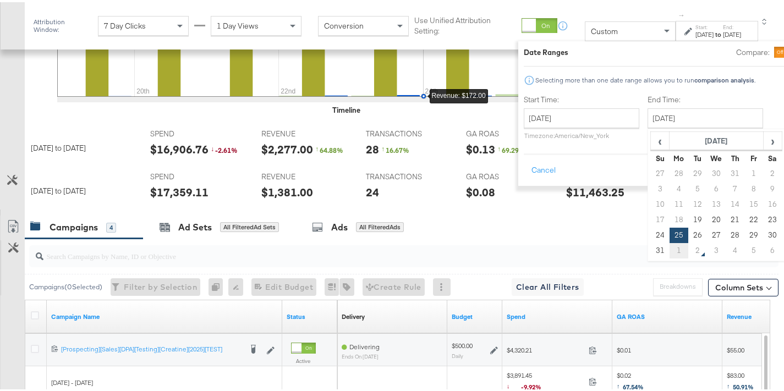
click at [670, 253] on td "1" at bounding box center [679, 248] width 19 height 15
type input "[DATE]"
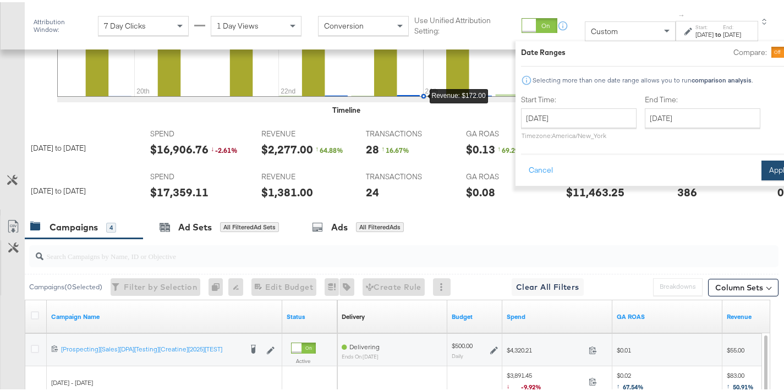
click at [761, 175] on button "Apply" at bounding box center [778, 168] width 35 height 20
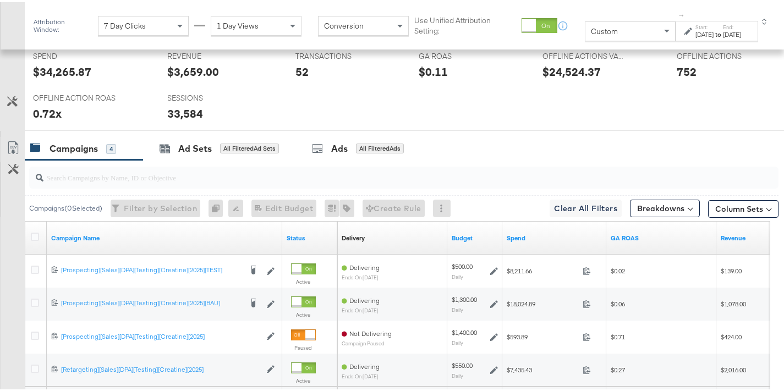
scroll to position [602, 0]
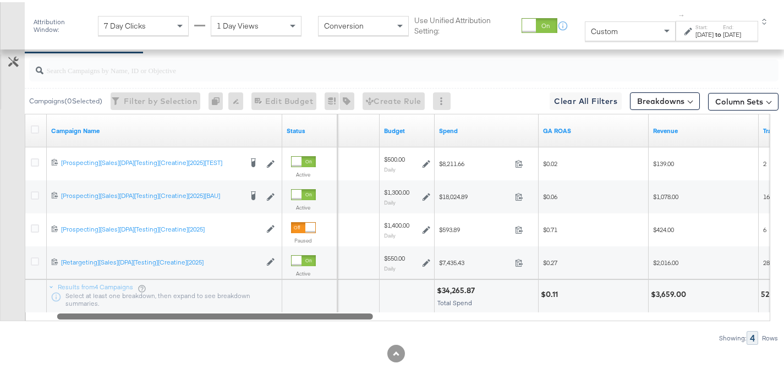
drag, startPoint x: 320, startPoint y: 316, endPoint x: 349, endPoint y: 314, distance: 29.2
click at [349, 314] on div at bounding box center [215, 313] width 316 height 9
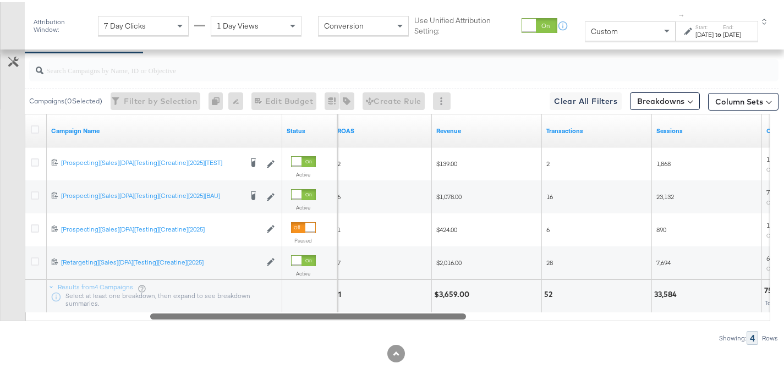
drag, startPoint x: 349, startPoint y: 314, endPoint x: 442, endPoint y: 315, distance: 93.0
click at [442, 315] on div at bounding box center [308, 313] width 316 height 9
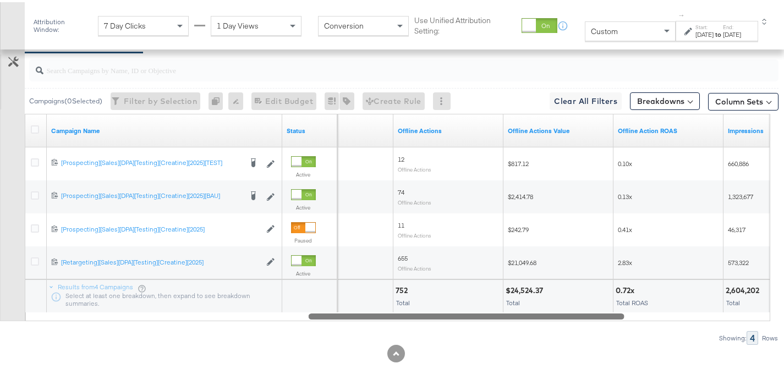
drag, startPoint x: 453, startPoint y: 315, endPoint x: 540, endPoint y: 316, distance: 86.9
click at [540, 316] on div at bounding box center [467, 313] width 316 height 9
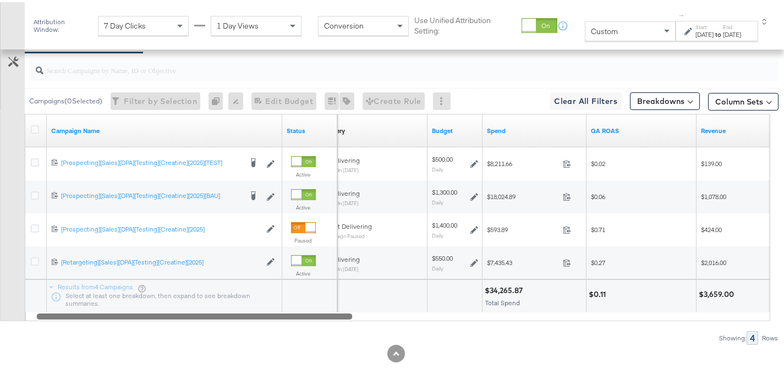
click at [452, 309] on div "Campaign Name Status Delivery Sorting Unavailable Budget Spend GA ROAS Revenue …" at bounding box center [397, 215] width 745 height 207
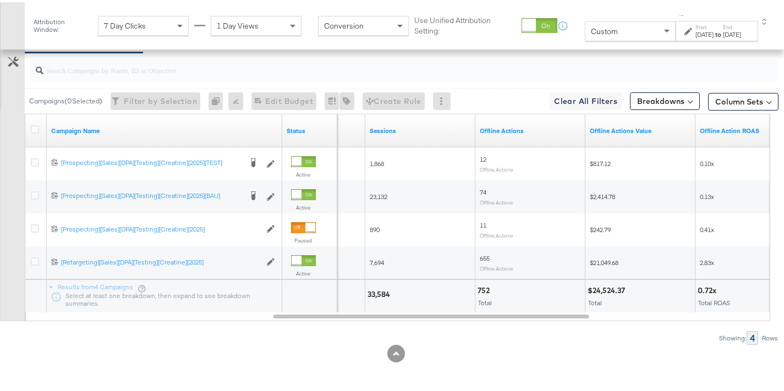
click at [723, 32] on div "[DATE]" at bounding box center [732, 32] width 18 height 9
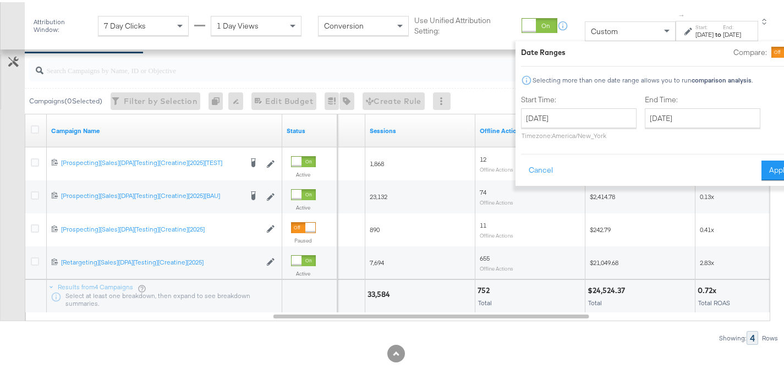
click at [497, 327] on div "Campaigns ( 0 Selected) Filter by Selection Filter 0 campaigns 0 Rename 0 campa…" at bounding box center [389, 197] width 778 height 292
click at [521, 169] on button "Cancel" at bounding box center [541, 168] width 40 height 20
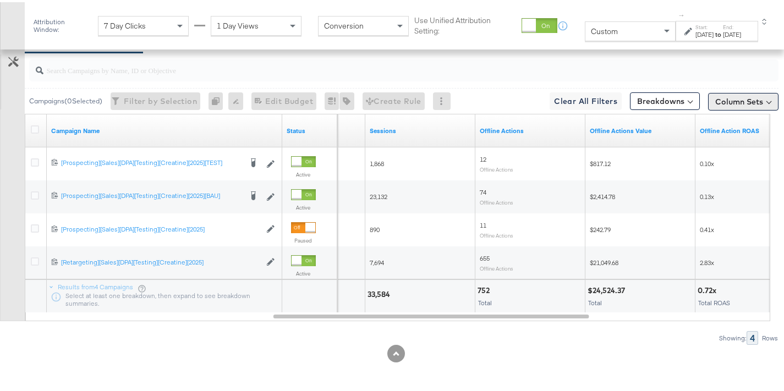
click at [747, 96] on button "Column Sets" at bounding box center [743, 100] width 70 height 18
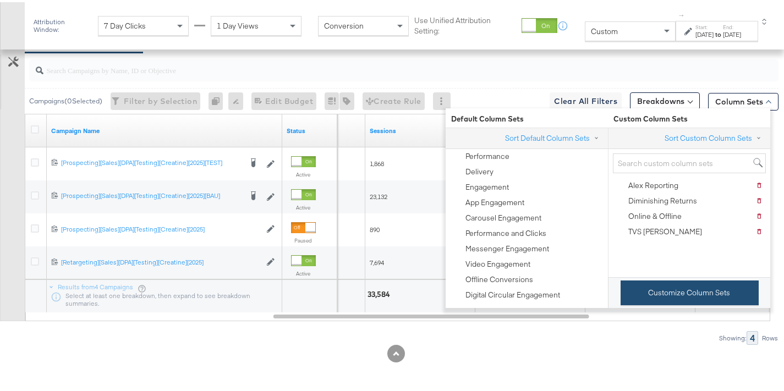
click at [698, 300] on button "Customize Column Sets" at bounding box center [690, 290] width 138 height 25
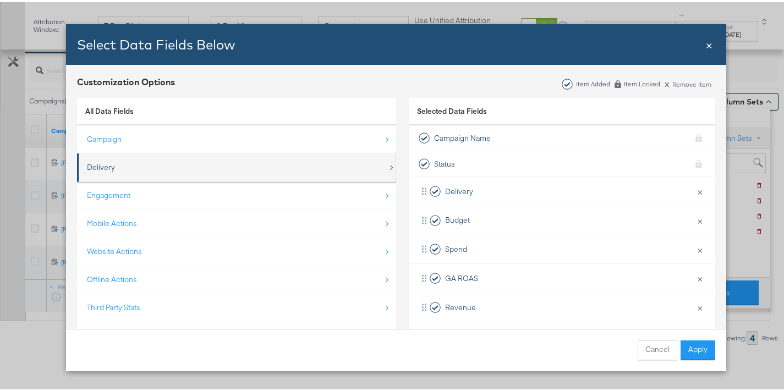
click at [265, 168] on div "Delivery" at bounding box center [237, 165] width 301 height 23
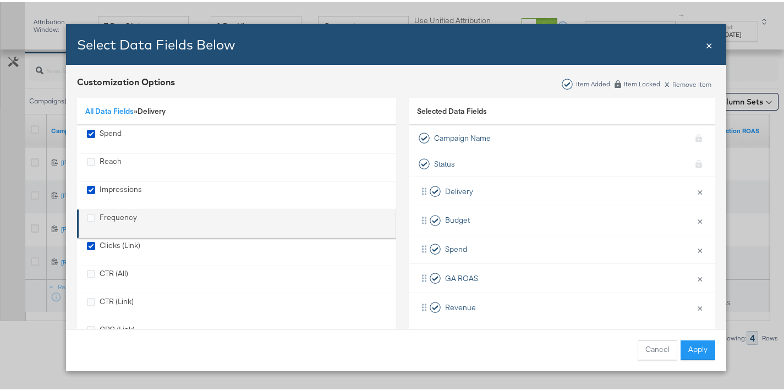
scroll to position [100, 0]
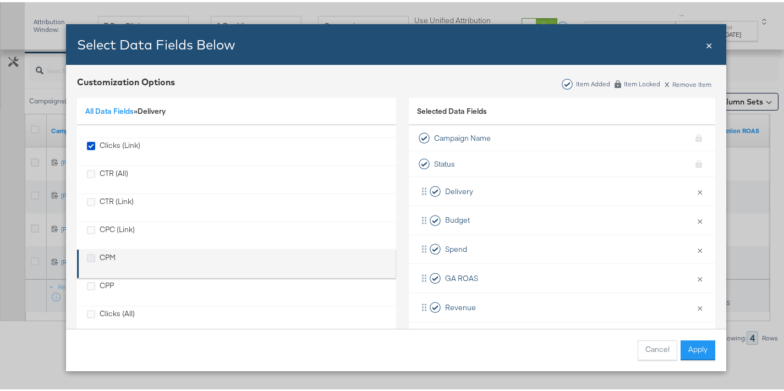
click at [87, 255] on icon "CPM" at bounding box center [91, 256] width 8 height 8
click at [0, 0] on input "CPM" at bounding box center [0, 0] width 0 height 0
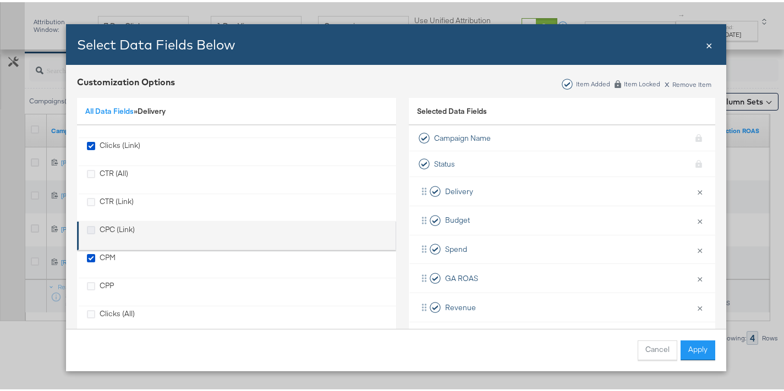
click at [89, 226] on icon "CPC (Link)" at bounding box center [91, 228] width 8 height 8
click at [0, 0] on input "CPC (Link)" at bounding box center [0, 0] width 0 height 0
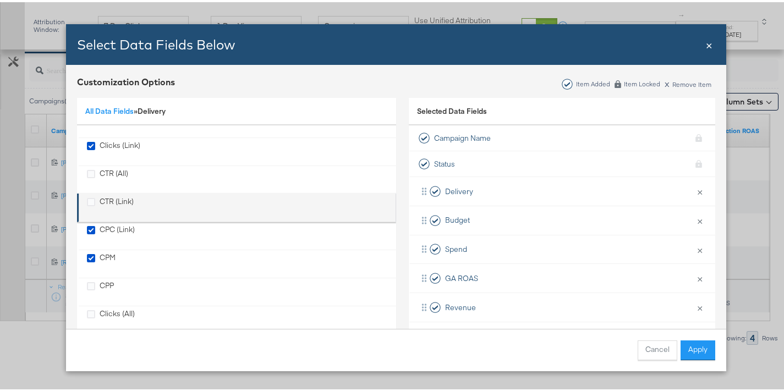
click at [93, 200] on div "CTR (Link)" at bounding box center [110, 205] width 47 height 23
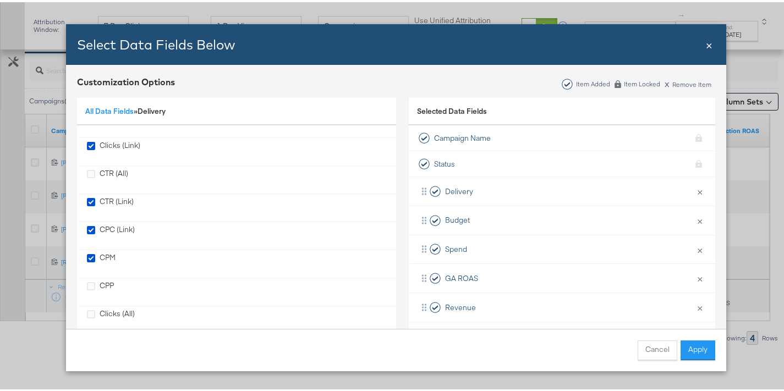
click at [681, 342] on button "Apply" at bounding box center [698, 348] width 35 height 20
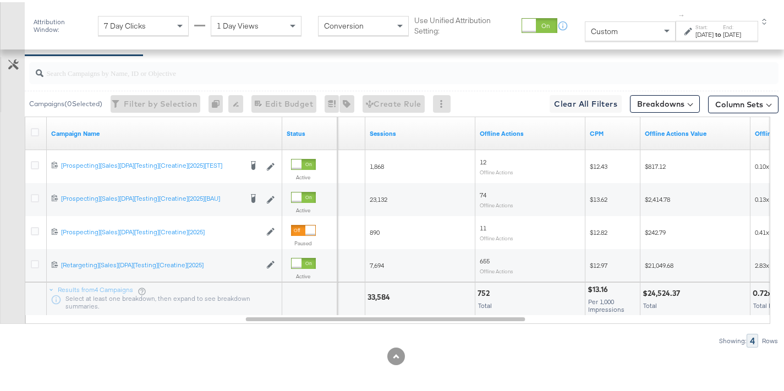
scroll to position [602, 0]
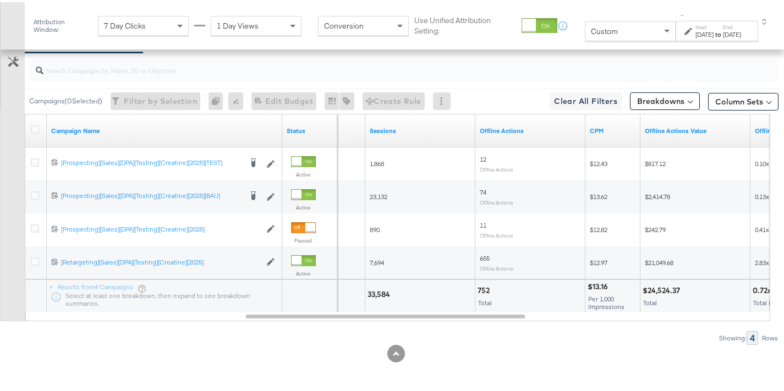
click at [714, 29] on div "to" at bounding box center [718, 32] width 9 height 9
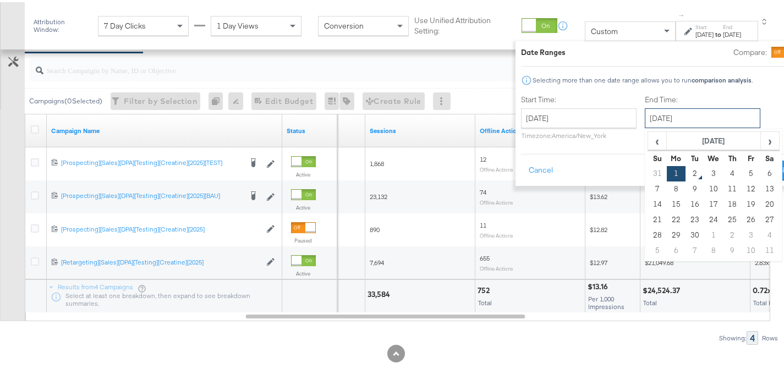
click at [670, 117] on input "[DATE]" at bounding box center [703, 116] width 116 height 20
click at [649, 142] on span "‹" at bounding box center [657, 138] width 17 height 17
click at [686, 234] on td "26" at bounding box center [695, 233] width 19 height 15
type input "[DATE]"
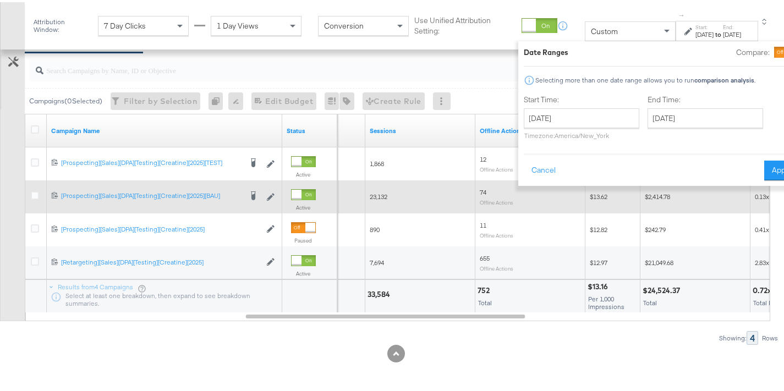
drag, startPoint x: 748, startPoint y: 169, endPoint x: 711, endPoint y: 196, distance: 46.1
click at [764, 169] on button "Apply" at bounding box center [781, 168] width 35 height 20
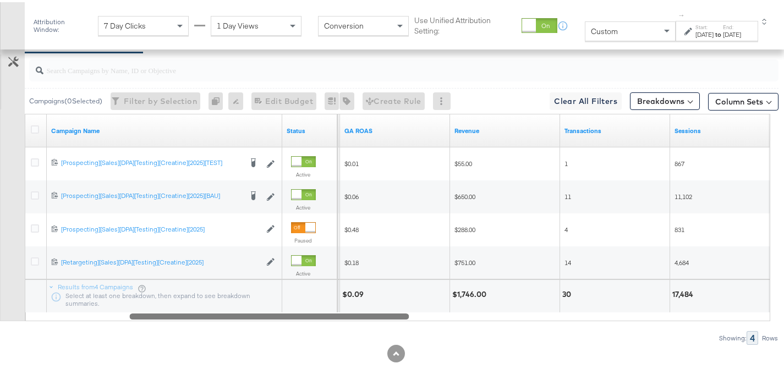
drag, startPoint x: 504, startPoint y: 316, endPoint x: 386, endPoint y: 310, distance: 117.9
click at [389, 311] on div at bounding box center [268, 313] width 279 height 9
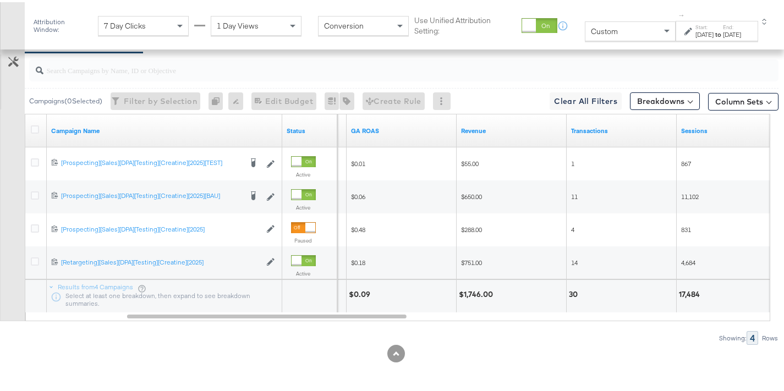
click at [714, 28] on strong "to" at bounding box center [718, 32] width 9 height 8
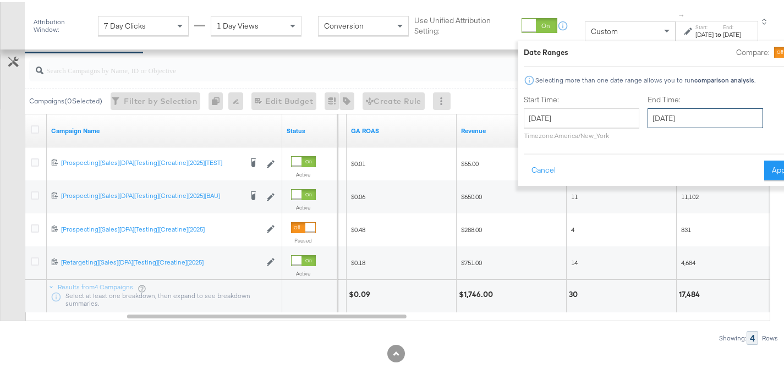
click at [684, 124] on input "[DATE]" at bounding box center [706, 116] width 116 height 20
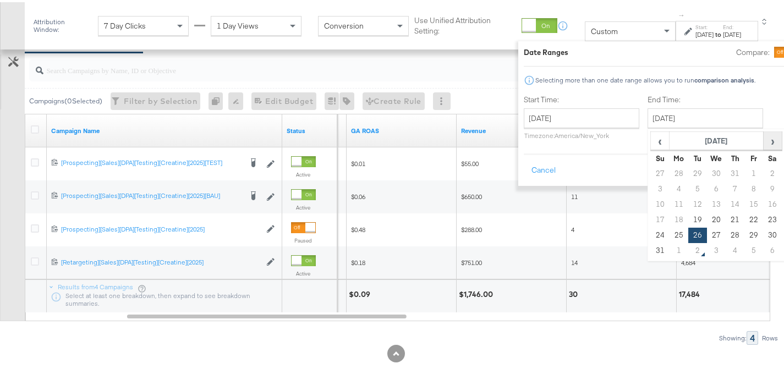
click at [764, 146] on span "›" at bounding box center [772, 138] width 17 height 17
click at [670, 174] on td "1" at bounding box center [679, 171] width 19 height 15
type input "[DATE]"
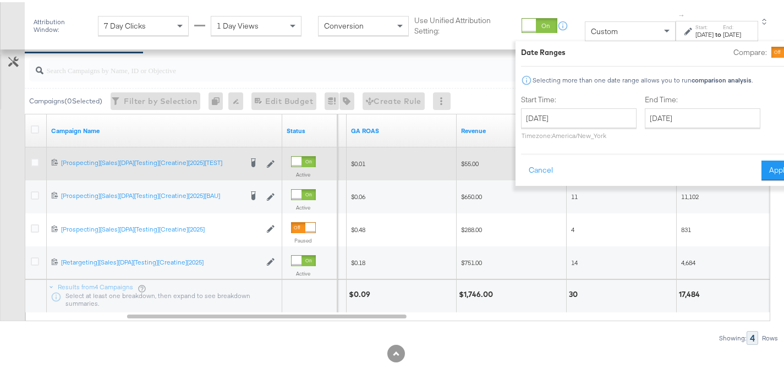
click at [761, 174] on button "Apply" at bounding box center [778, 168] width 35 height 20
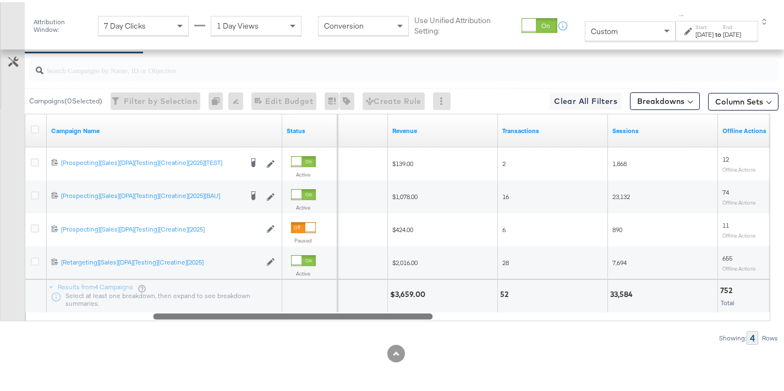
drag, startPoint x: 279, startPoint y: 315, endPoint x: 303, endPoint y: 314, distance: 23.7
click at [303, 314] on div at bounding box center [292, 313] width 279 height 9
